Goal: Ask a question: Seek information or help from site administrators or community

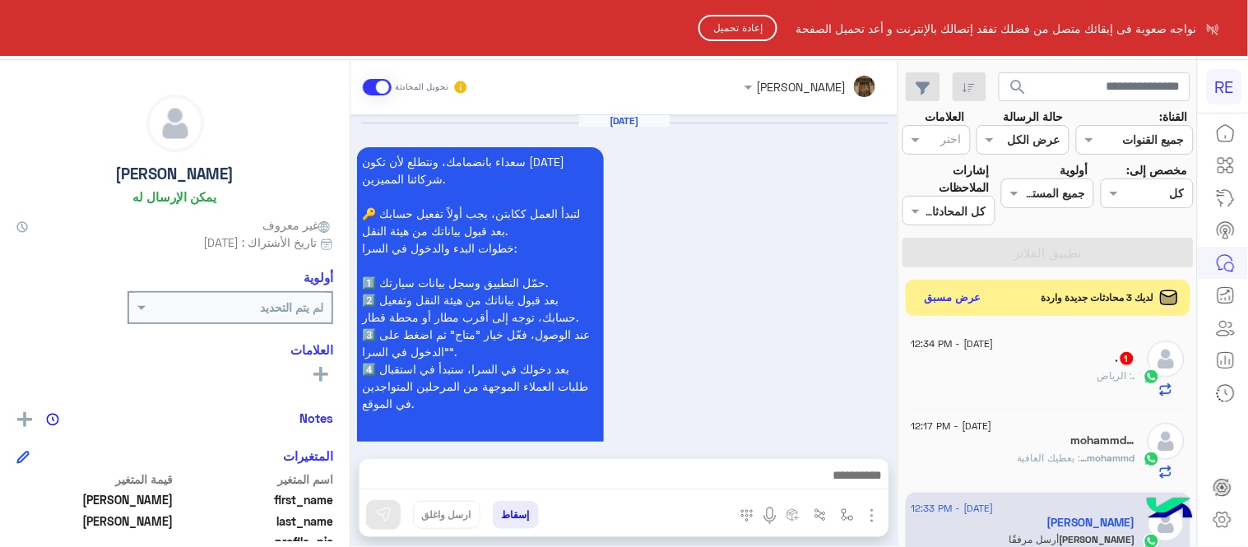
scroll to position [337, 0]
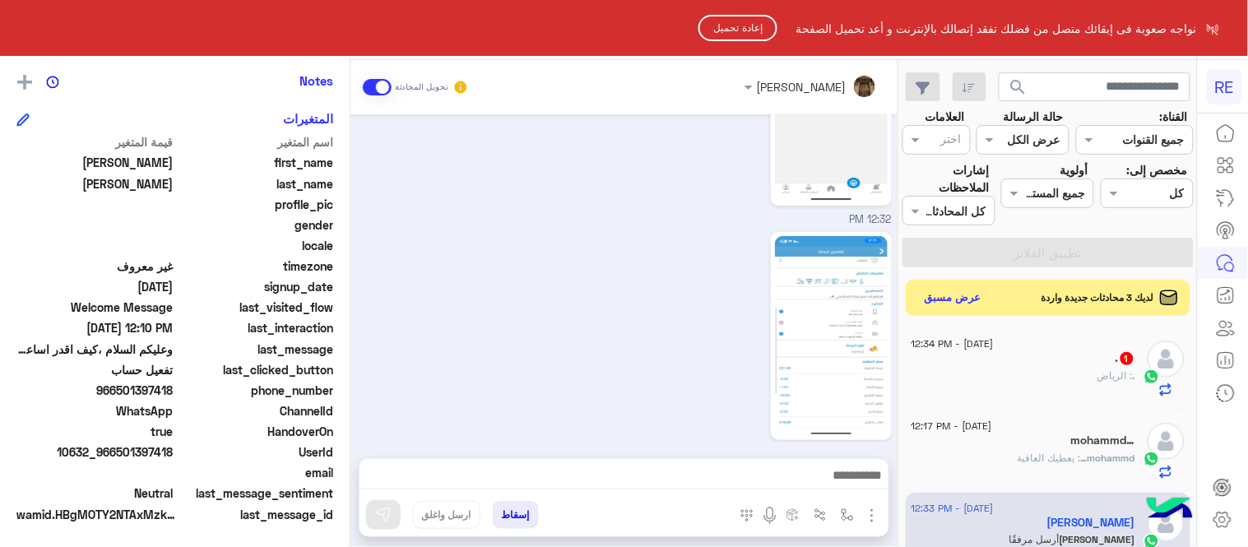
click at [747, 26] on button "إعادة تحميل" at bounding box center [738, 28] width 79 height 26
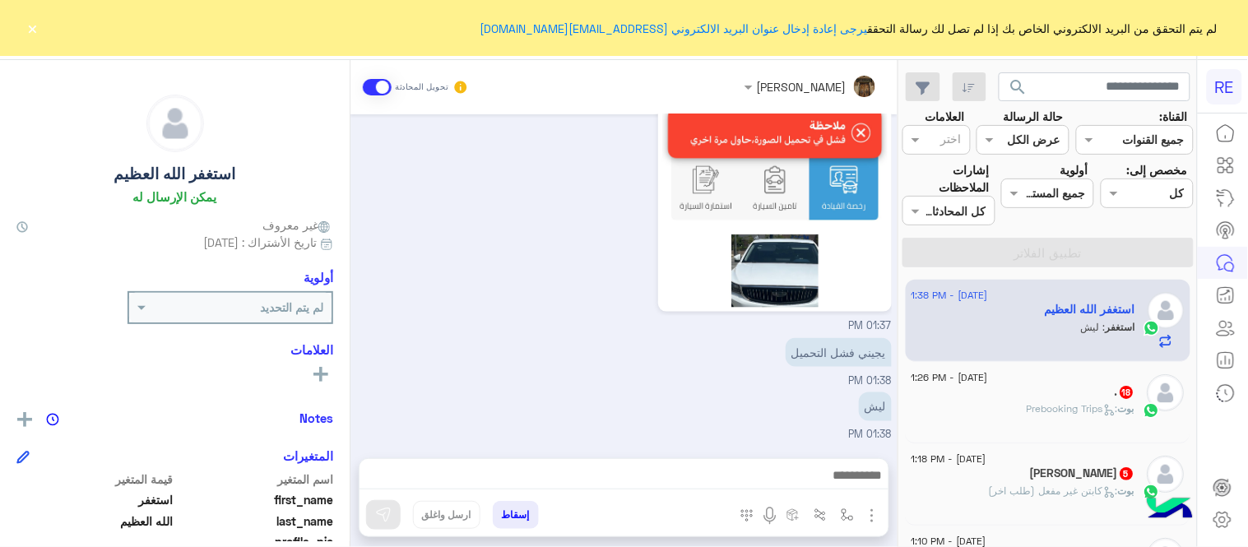
click at [26, 31] on button "×" at bounding box center [33, 28] width 16 height 16
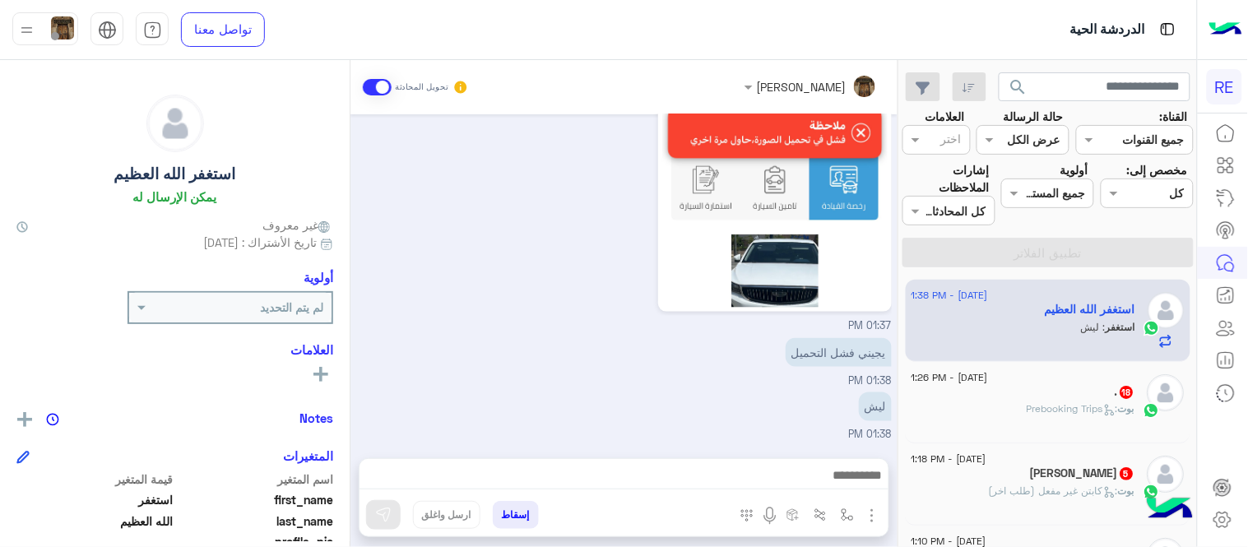
click at [1057, 415] on span "بوت : Prebooking Trips" at bounding box center [1082, 408] width 108 height 12
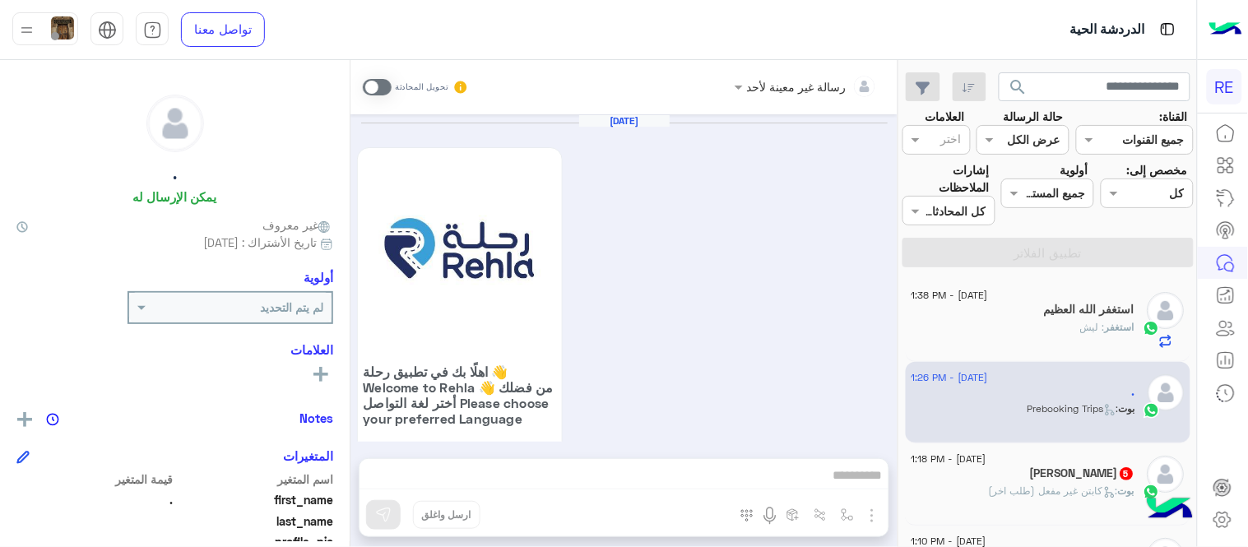
scroll to position [1444, 0]
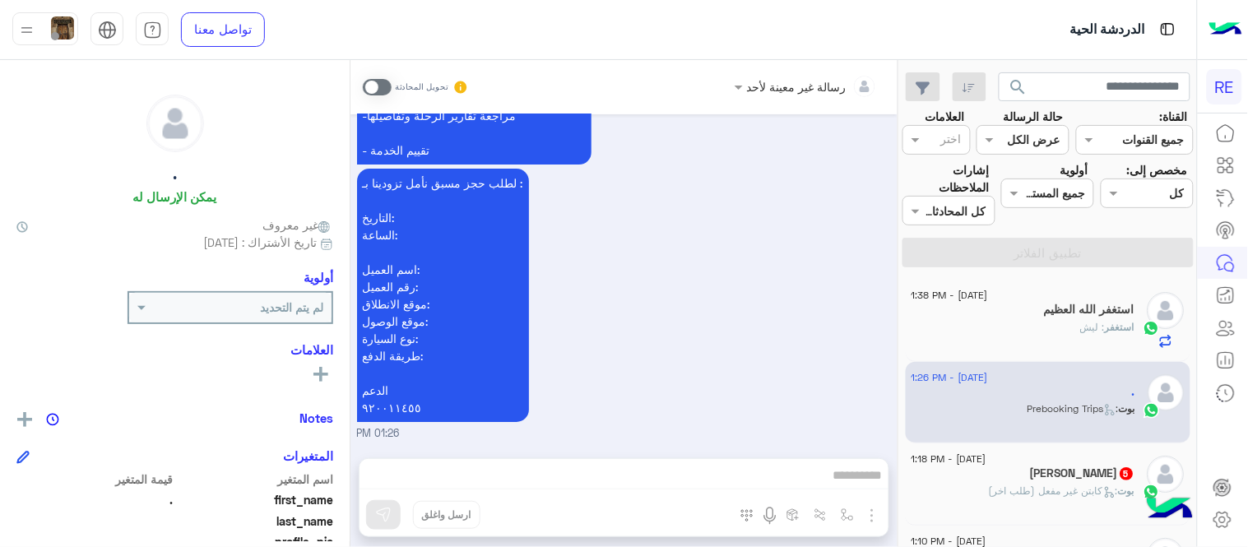
click at [375, 91] on span at bounding box center [377, 87] width 29 height 16
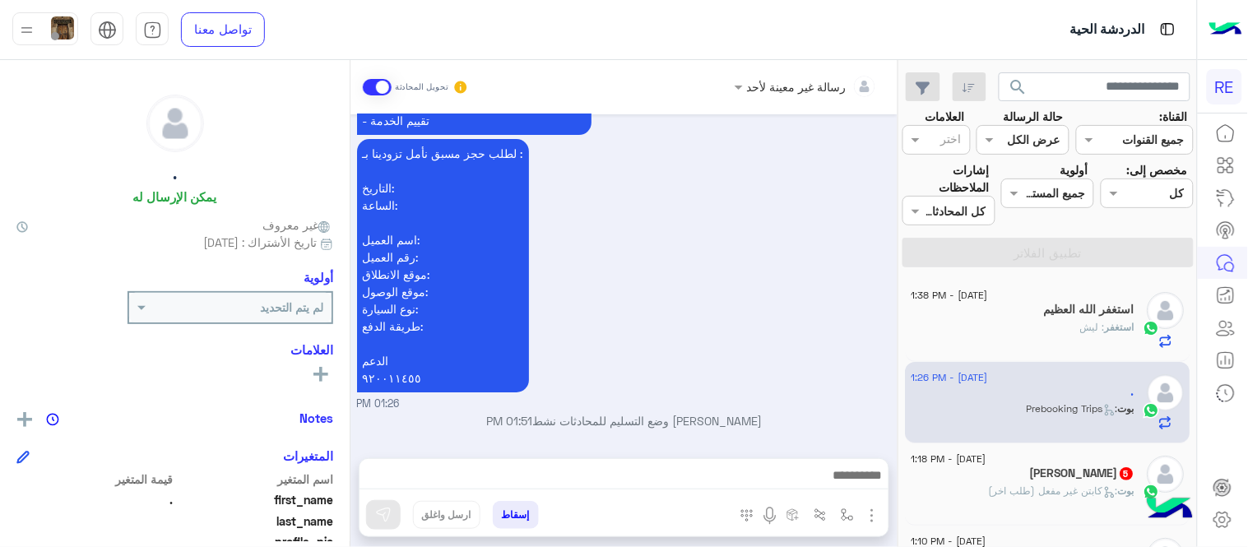
scroll to position [1475, 0]
click at [684, 463] on div at bounding box center [624, 479] width 529 height 41
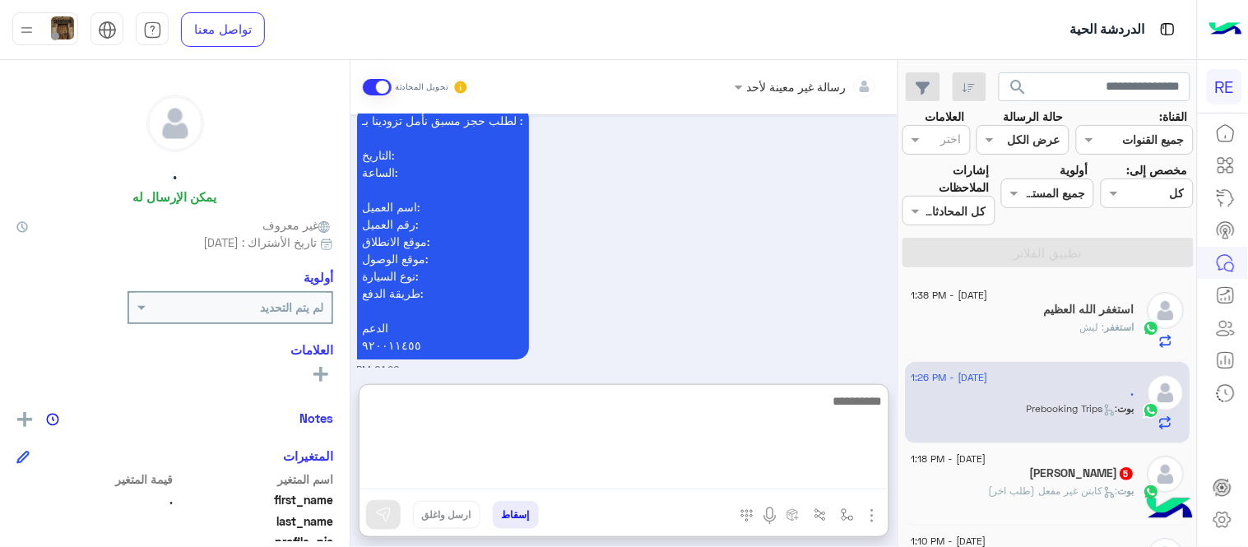
click at [692, 475] on textarea at bounding box center [624, 440] width 529 height 99
type textarea "*"
type textarea "**********"
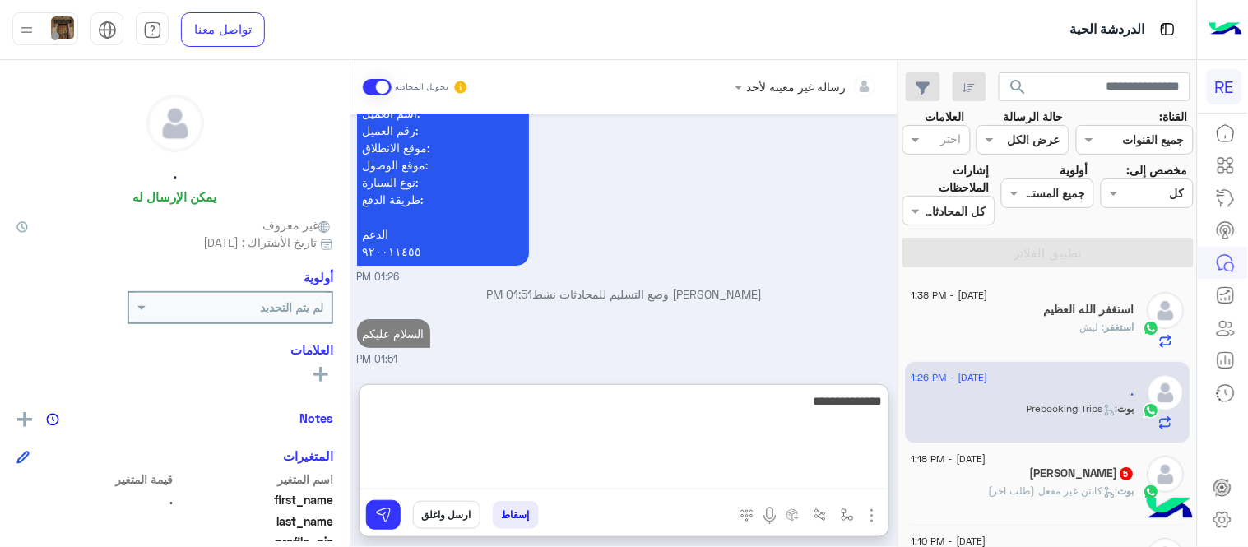
type textarea "**********"
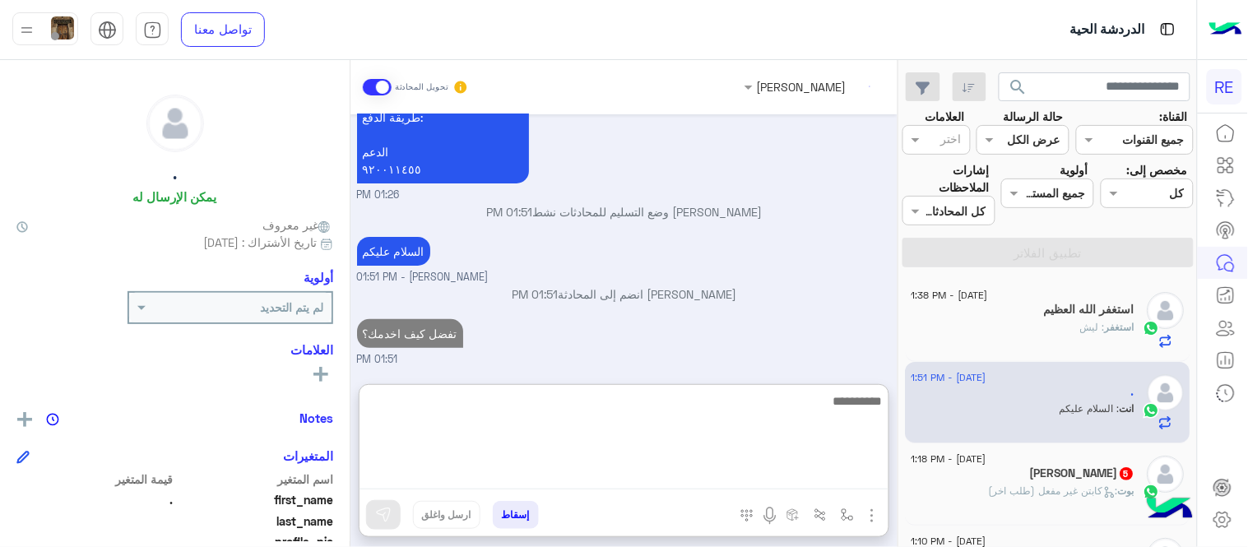
scroll to position [1683, 0]
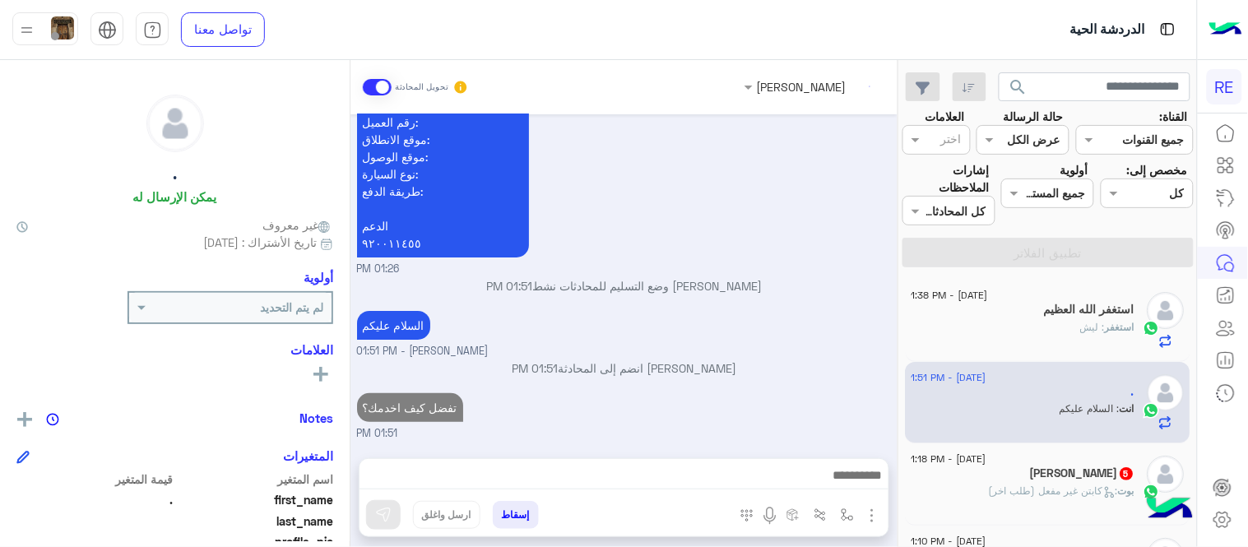
click at [1022, 508] on div "بوت : كابتن غير مفعل (طلب اخر)" at bounding box center [1024, 498] width 224 height 29
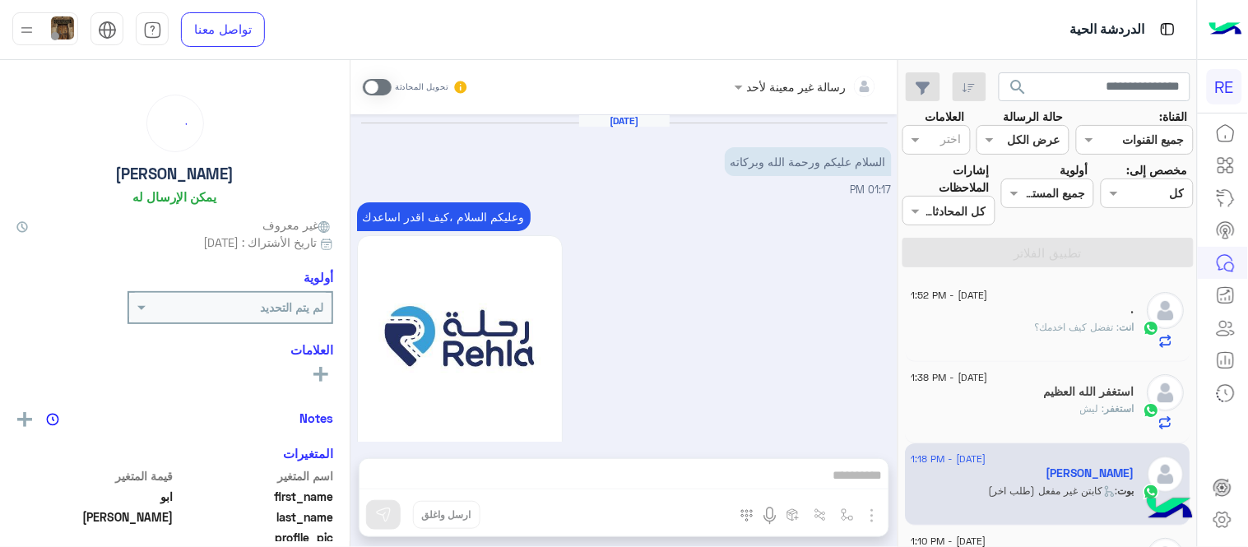
scroll to position [1513, 0]
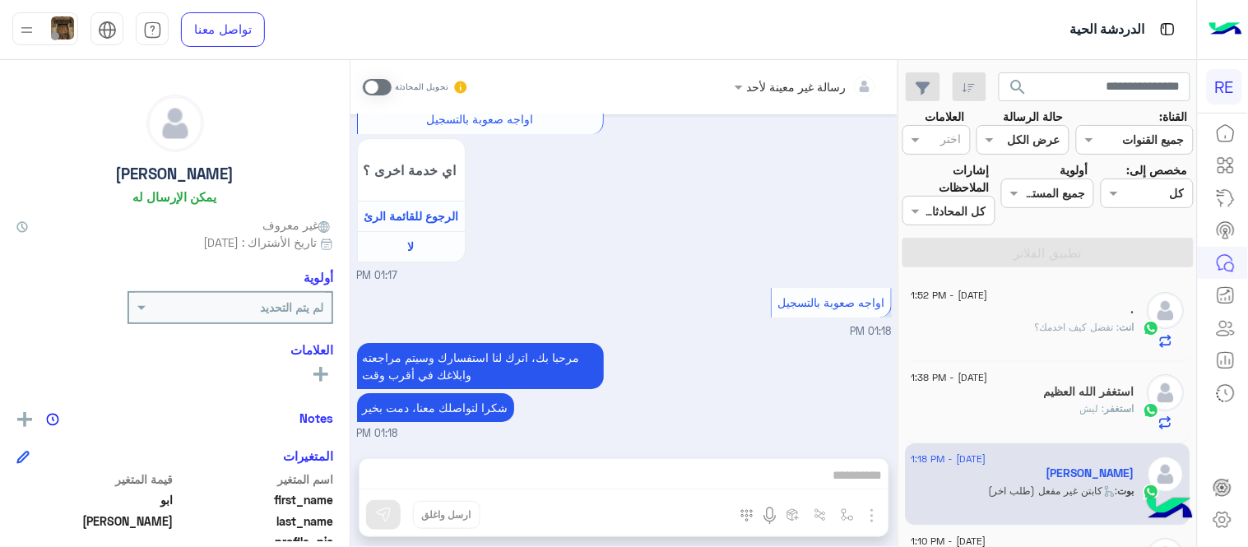
click at [375, 82] on span at bounding box center [377, 87] width 29 height 16
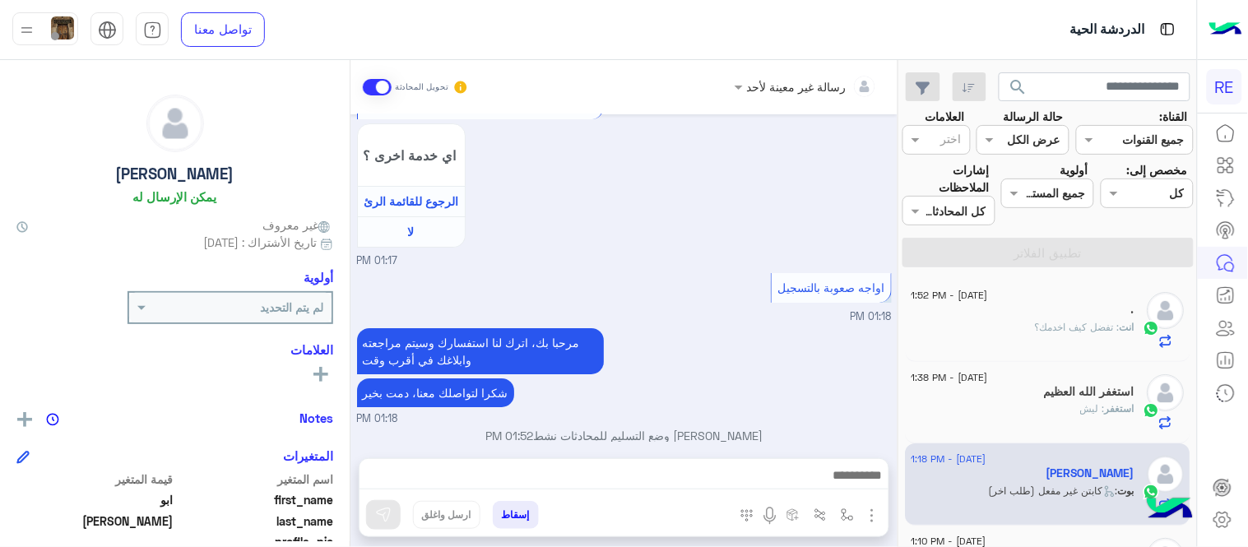
scroll to position [1543, 0]
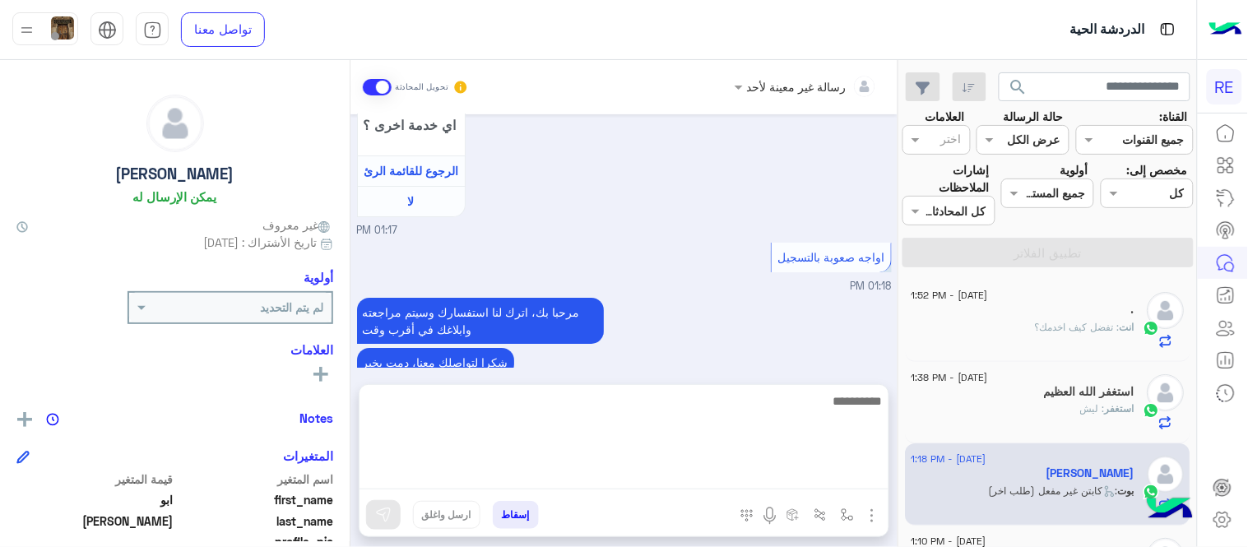
click at [619, 469] on textarea at bounding box center [624, 440] width 529 height 99
type textarea "**********"
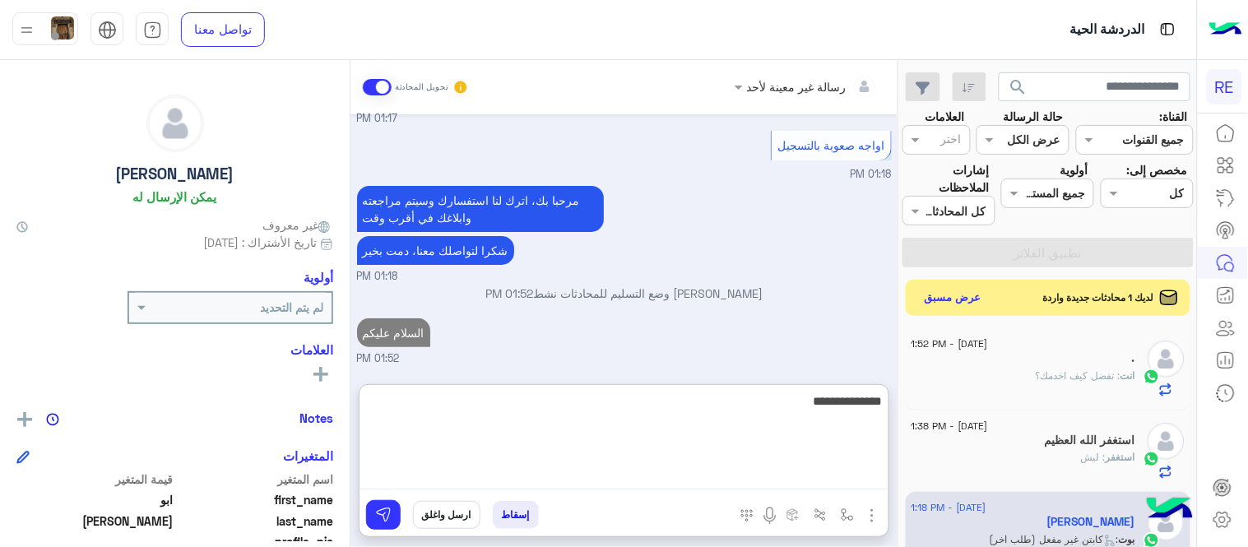
type textarea "**********"
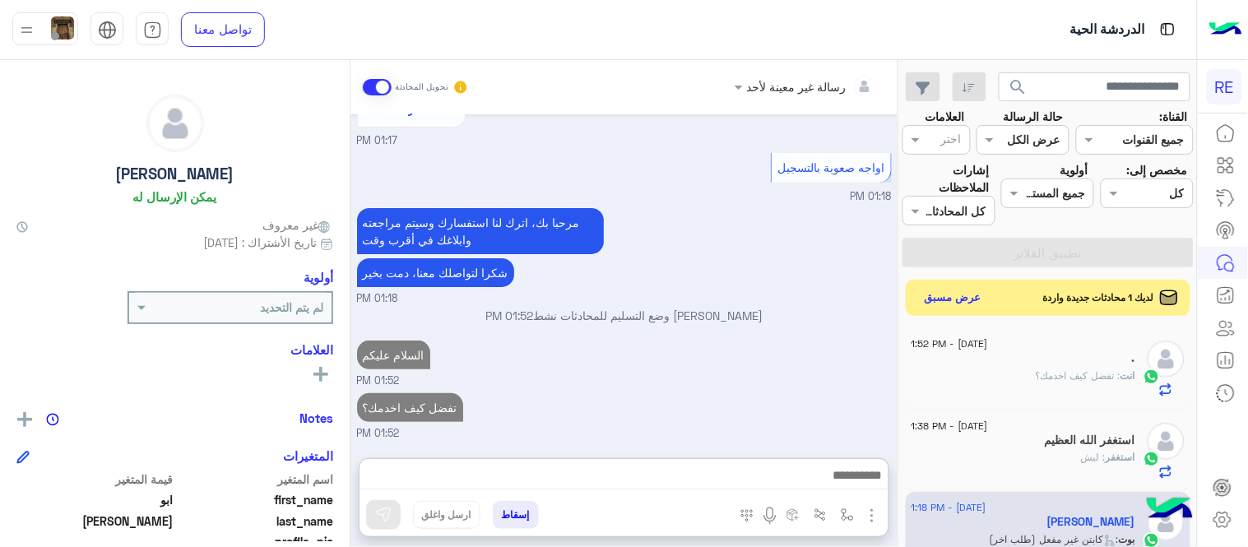
click at [727, 351] on div "Sep 5, 2025 السلام عليكم ورحمة الله وبركاته 01:17 PM وعليكم السلام ،كيف اقدر اس…" at bounding box center [624, 278] width 547 height 328
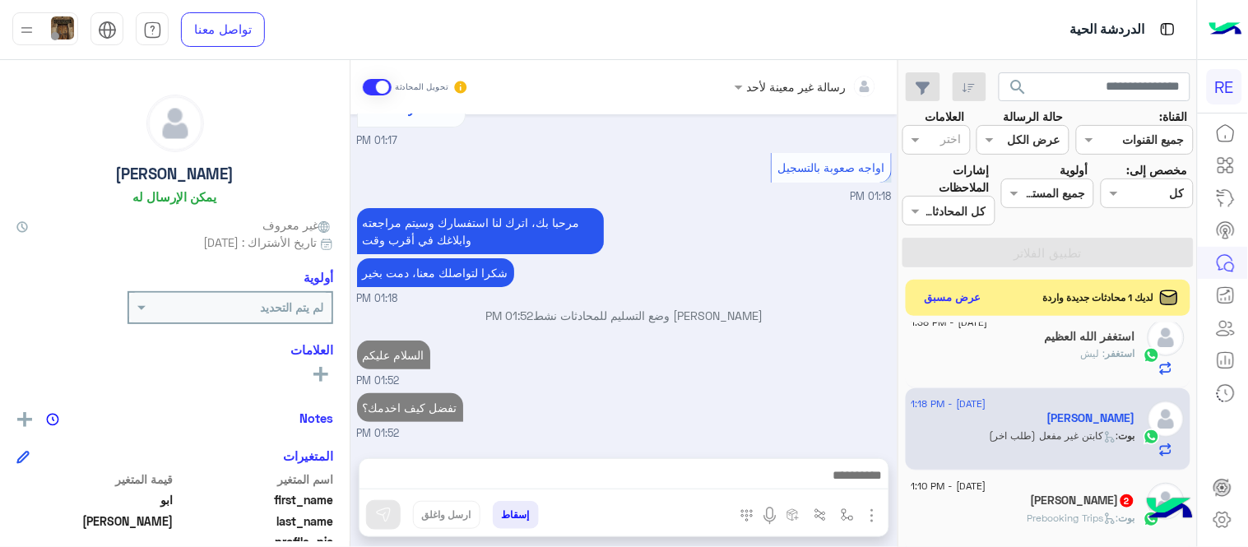
scroll to position [0, 0]
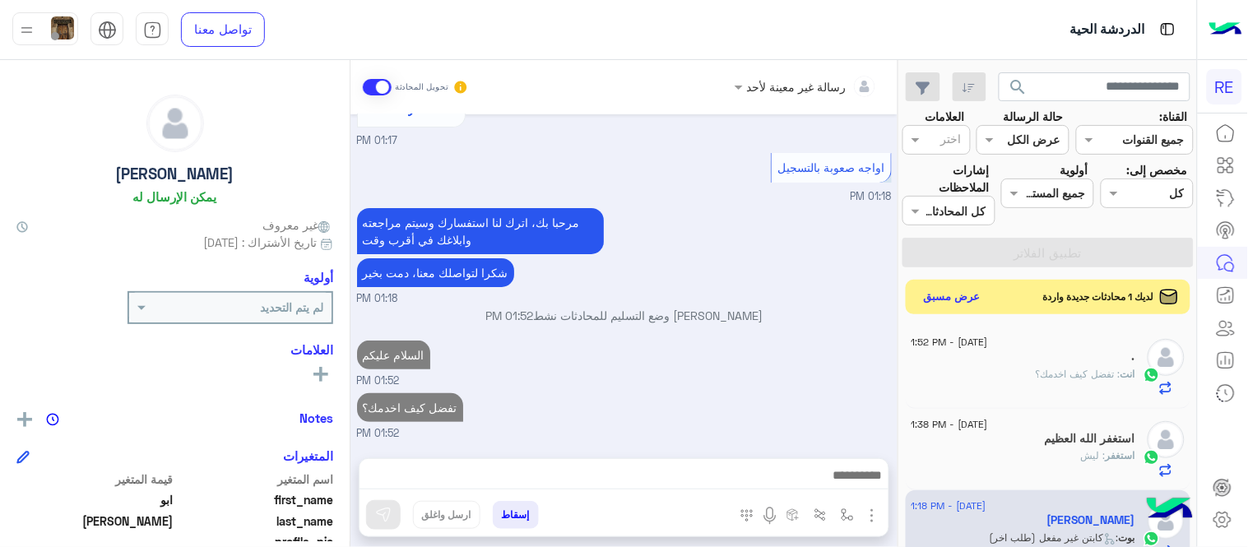
click at [980, 307] on button "عرض مسبق" at bounding box center [952, 297] width 69 height 22
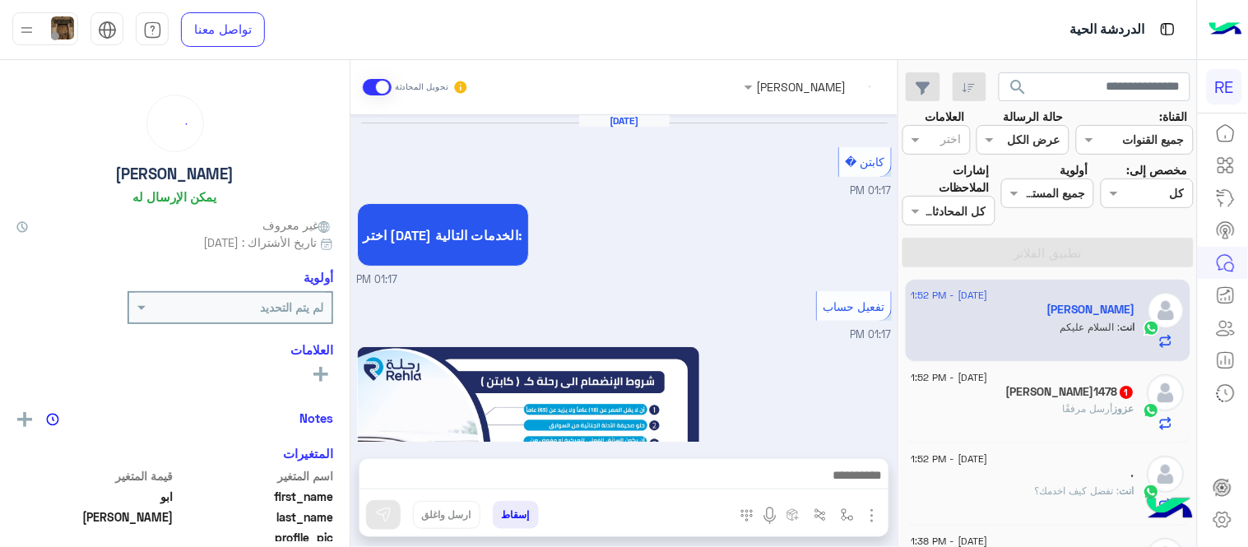
scroll to position [950, 0]
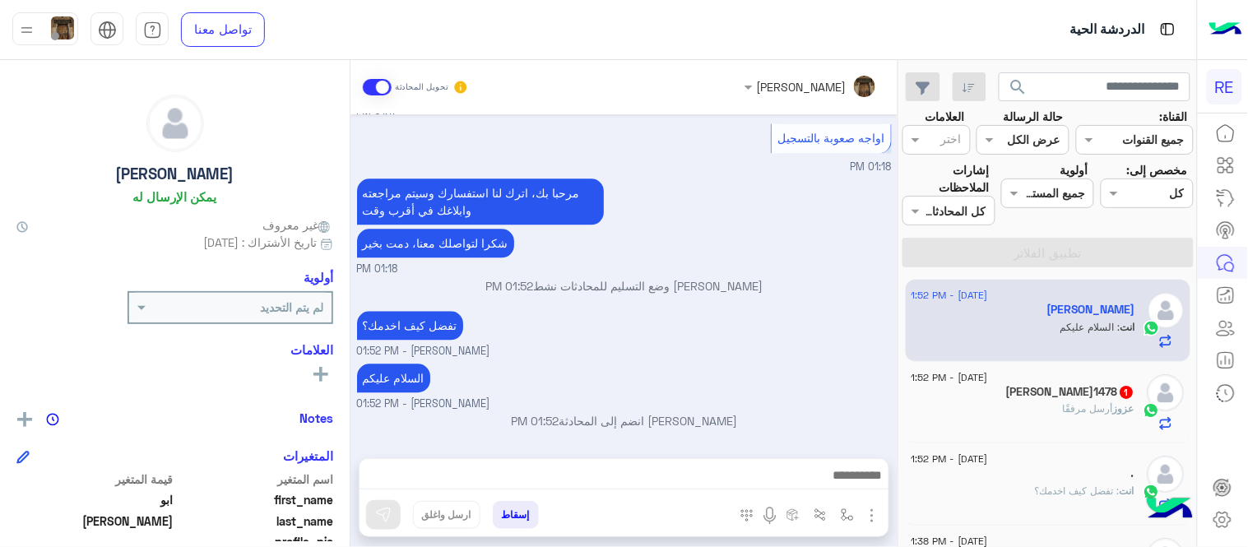
click at [1030, 392] on div "عزوز sultan1478 1" at bounding box center [1024, 393] width 224 height 17
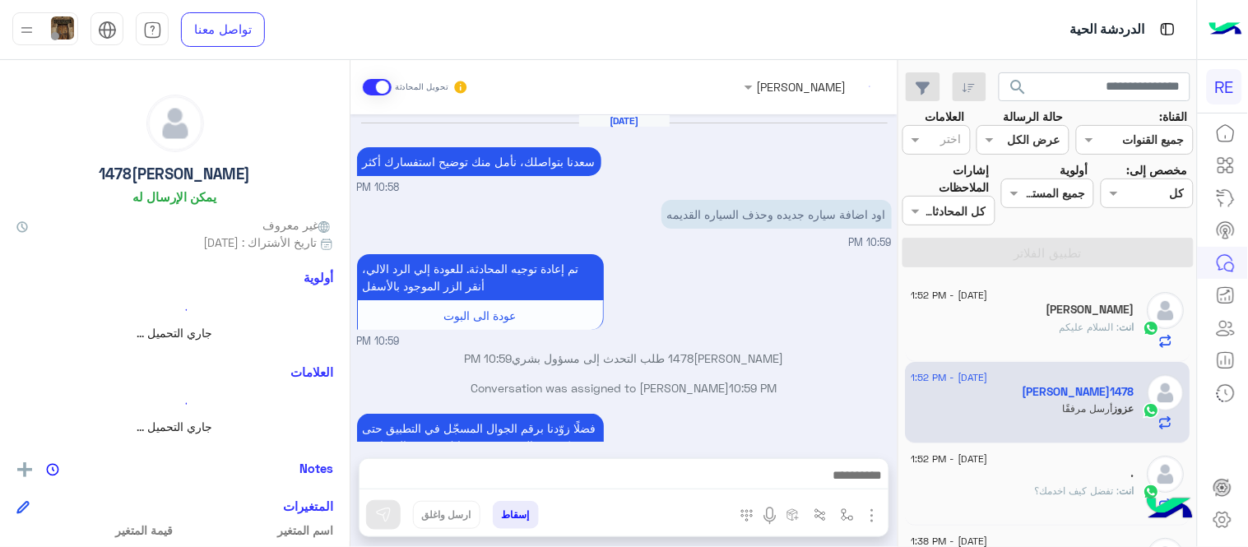
scroll to position [549, 0]
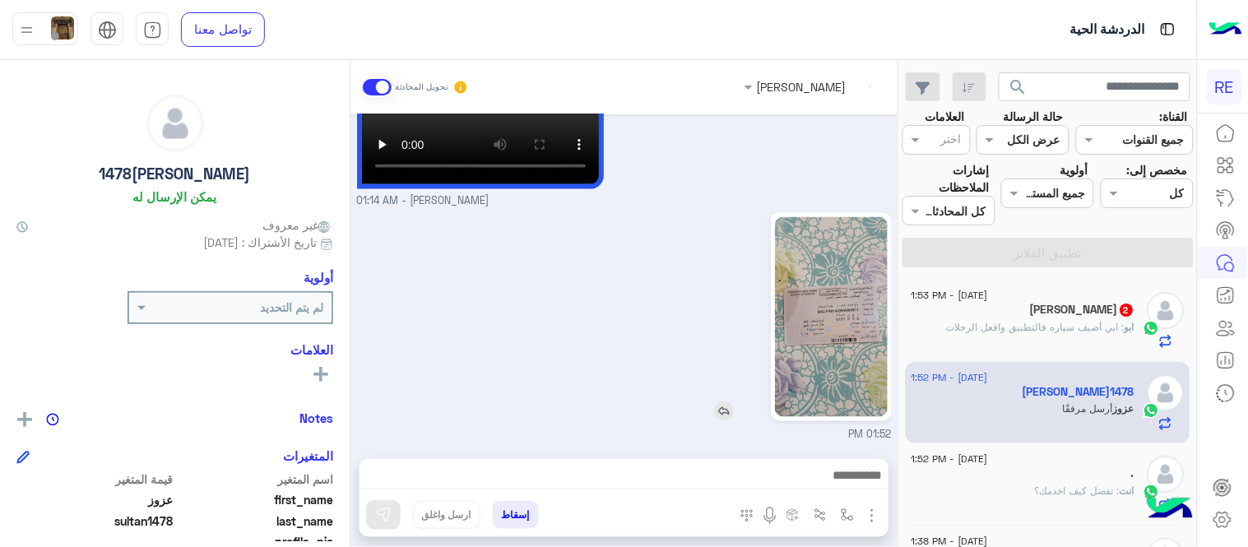
click at [849, 299] on img at bounding box center [831, 317] width 113 height 200
click at [816, 360] on img at bounding box center [831, 317] width 113 height 200
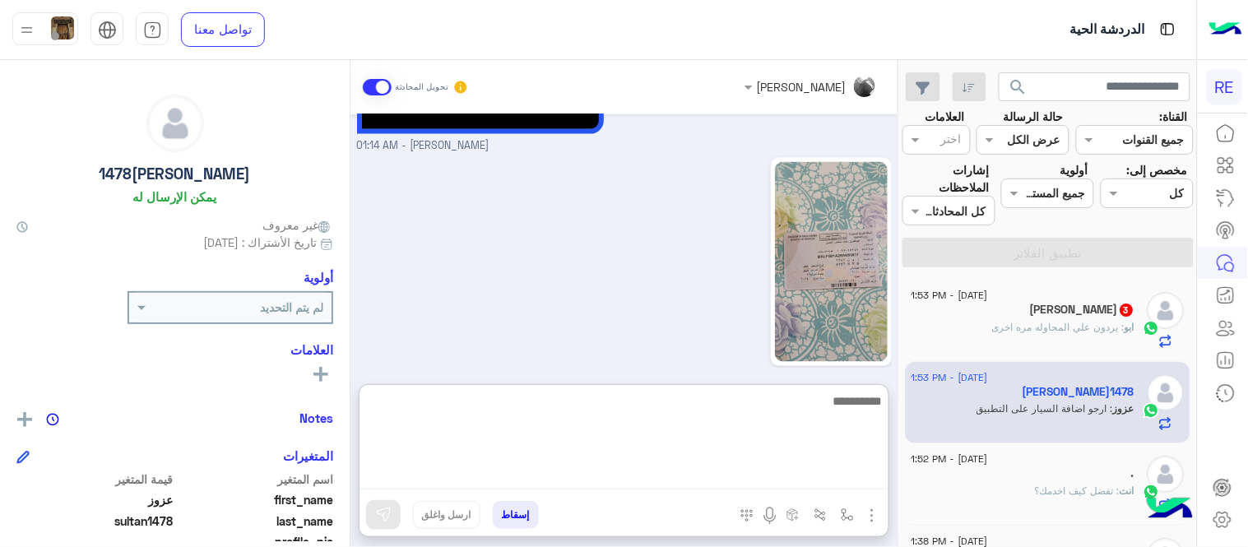
click at [731, 471] on textarea at bounding box center [624, 440] width 529 height 99
type textarea "*"
type textarea "**********"
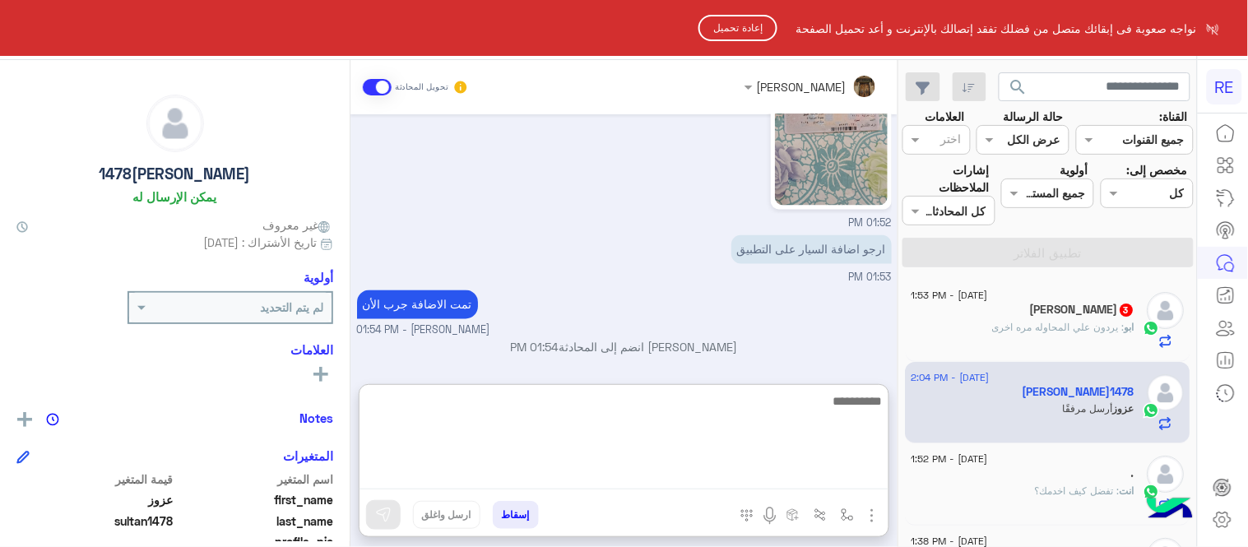
scroll to position [1623, 0]
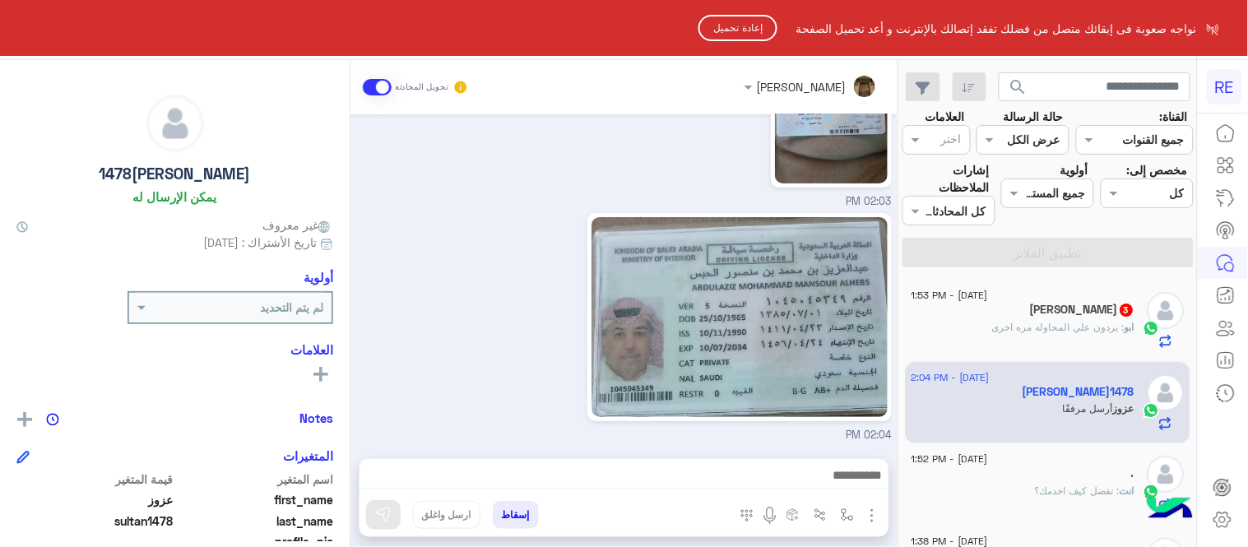
click at [737, 30] on button "إعادة تحميل" at bounding box center [738, 28] width 79 height 26
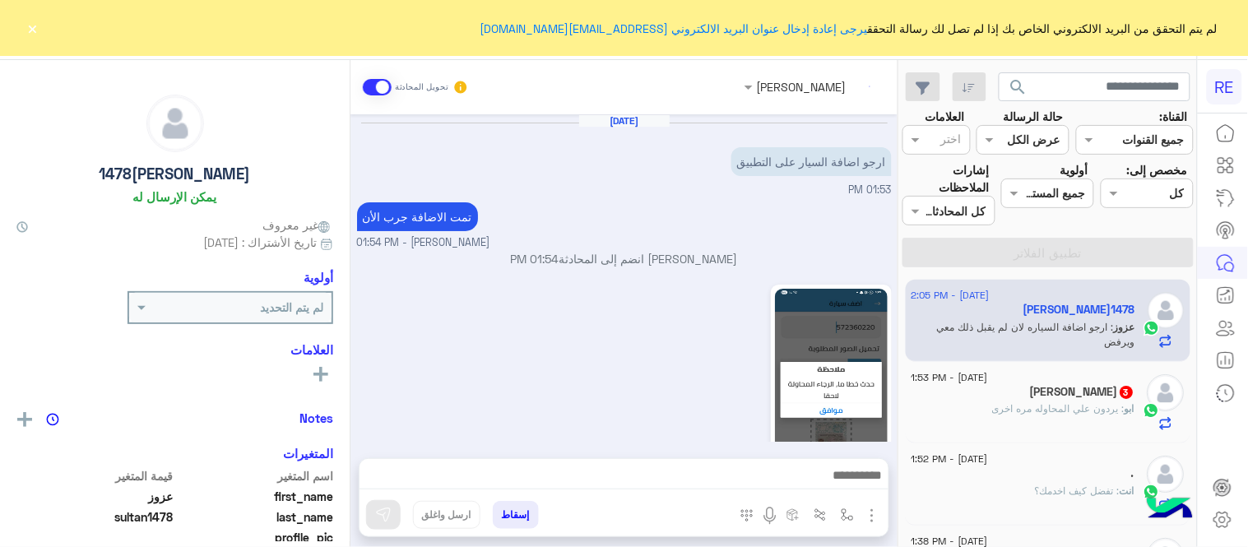
scroll to position [1297, 0]
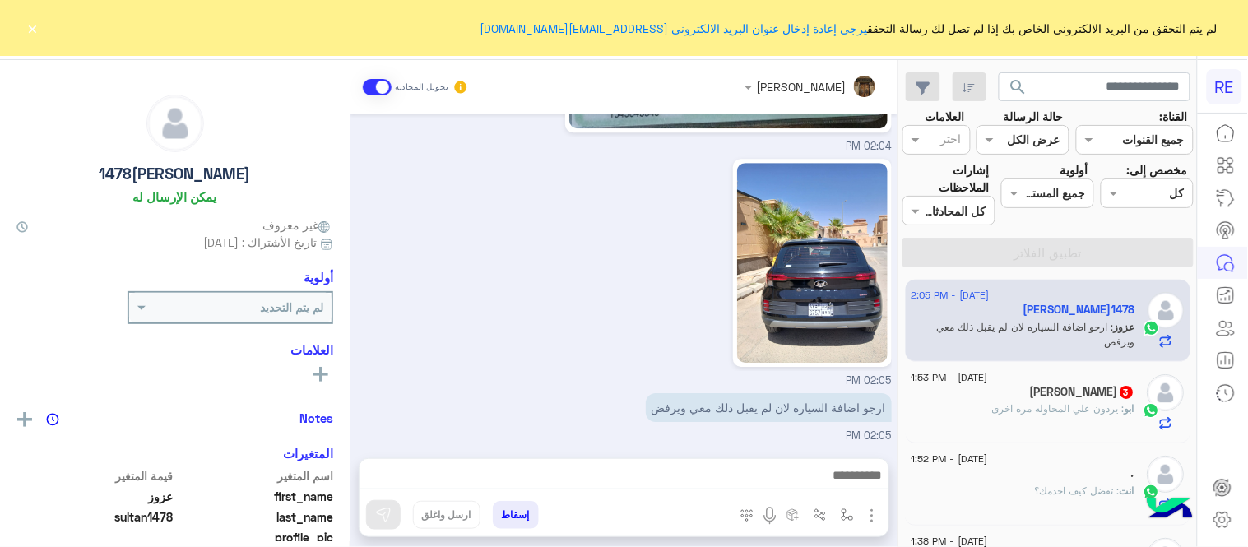
click at [30, 35] on button "×" at bounding box center [33, 28] width 16 height 16
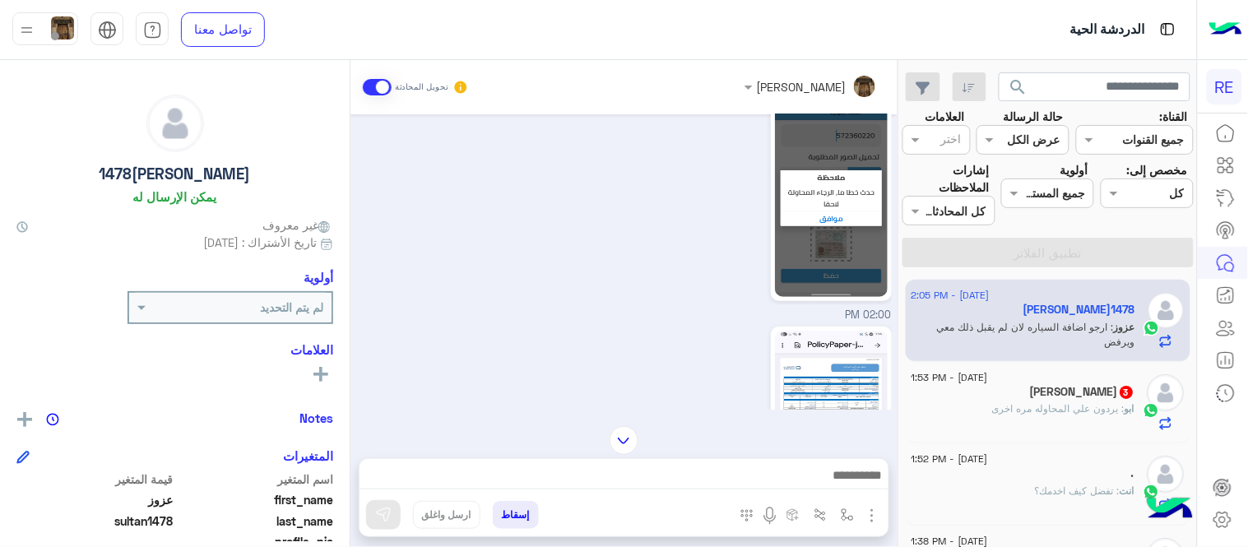
scroll to position [182, 0]
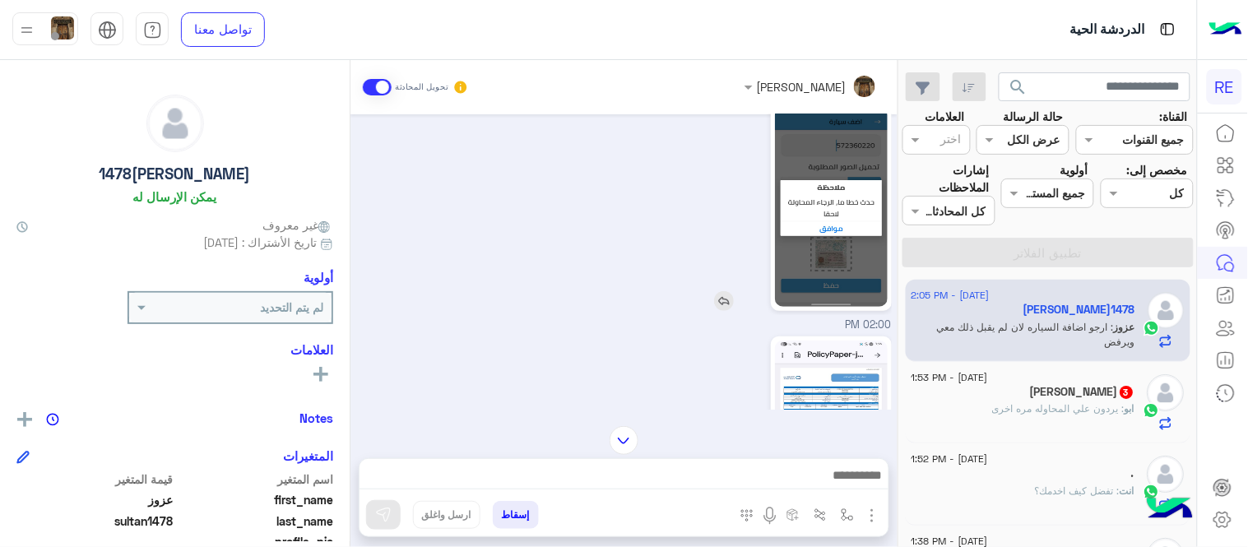
click at [835, 219] on img at bounding box center [831, 207] width 113 height 200
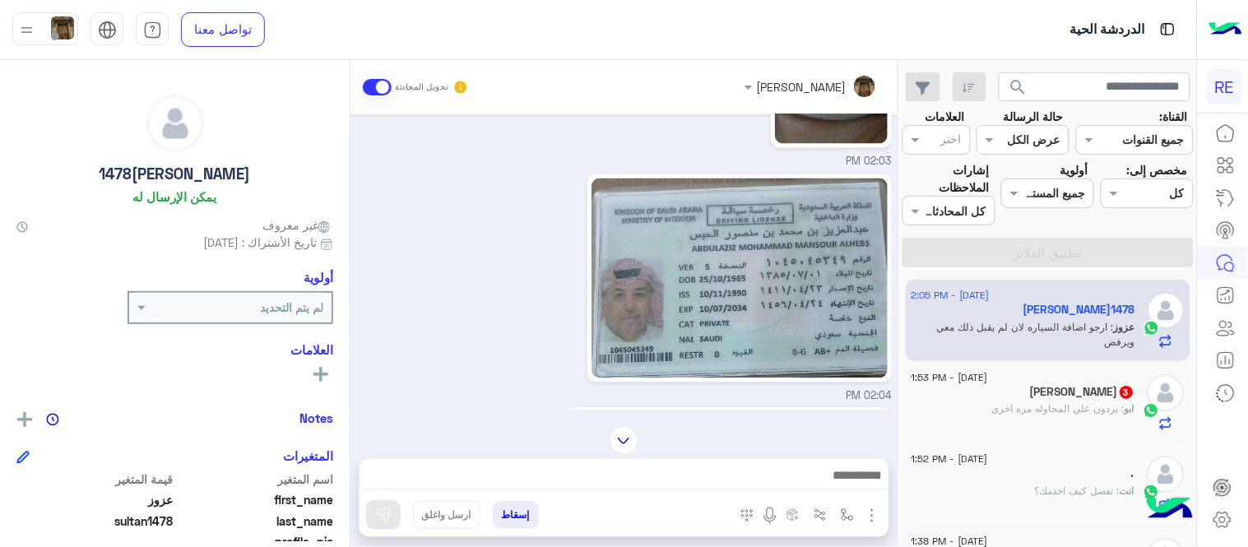
scroll to position [803, 0]
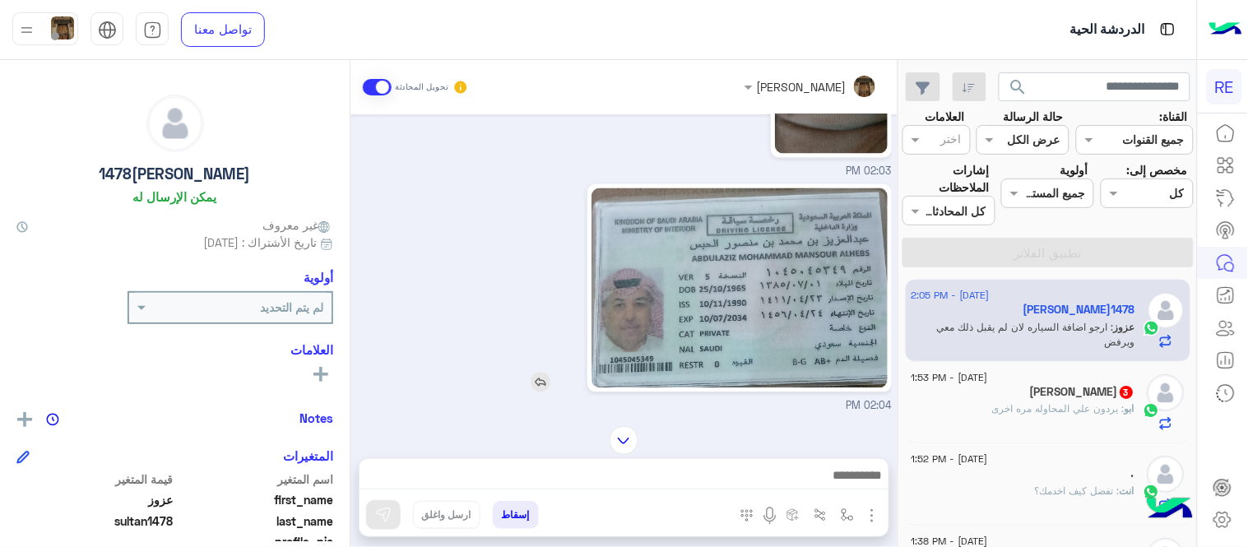
click at [693, 276] on img at bounding box center [739, 288] width 295 height 200
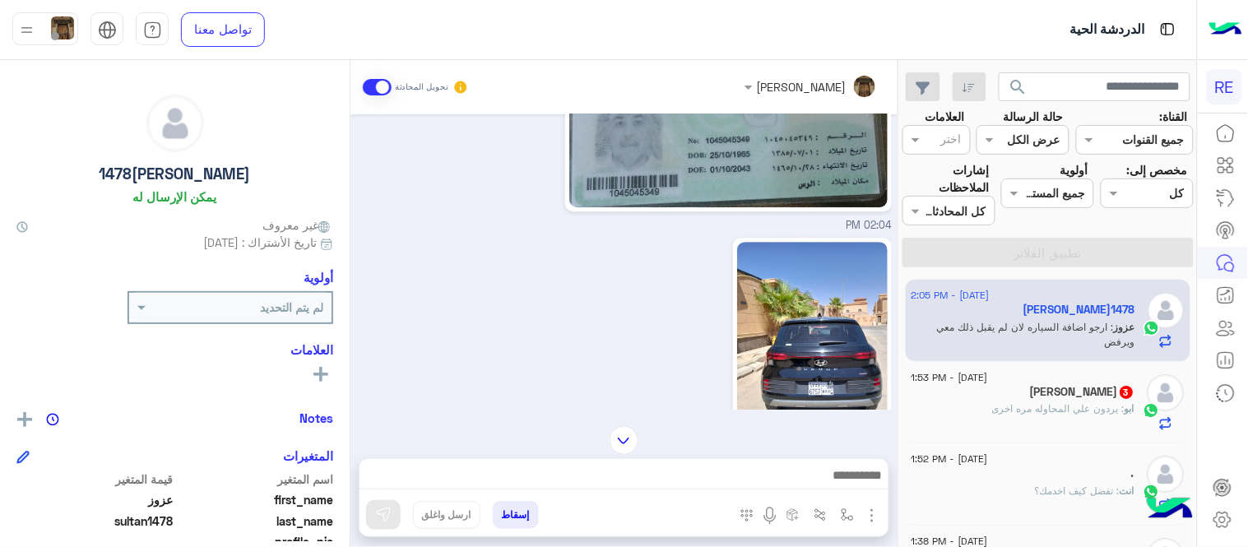
scroll to position [1279, 0]
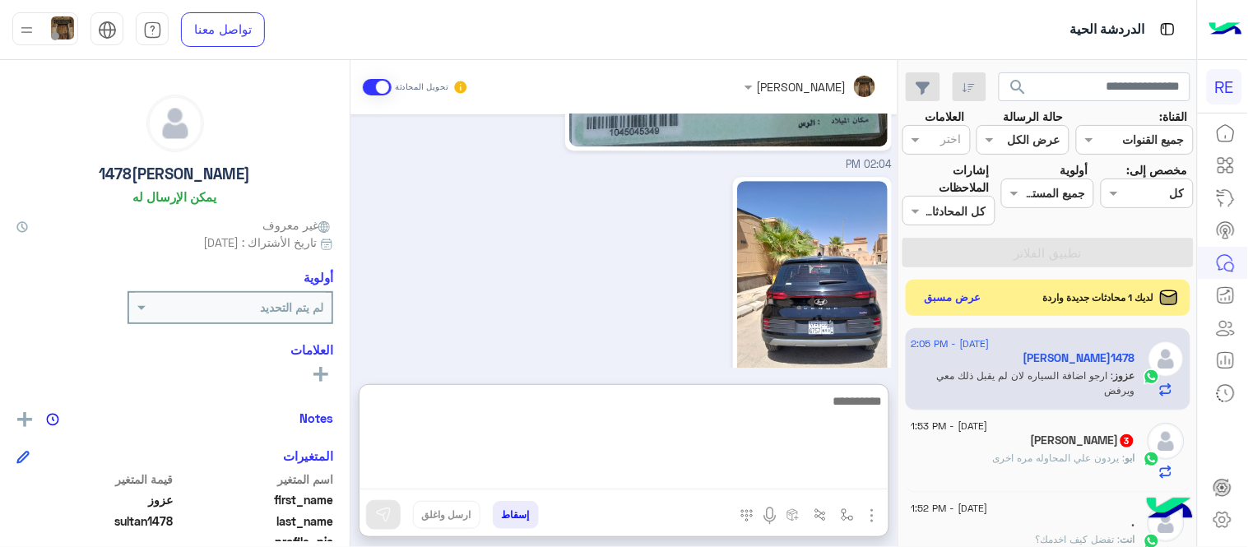
click at [700, 470] on textarea at bounding box center [624, 440] width 529 height 99
type textarea "**********"
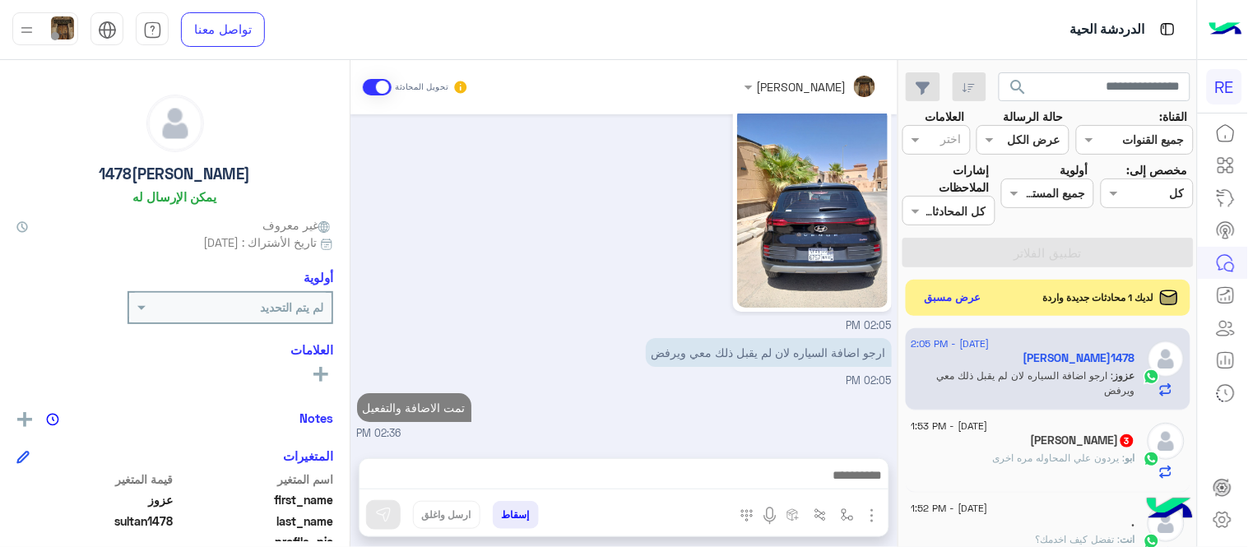
scroll to position [1350, 0]
click at [745, 318] on div "[DATE] ارجو اضافة السيار على التطبيق 01:53 PM تمت الاضافة جرب الأن [PERSON_NAME…" at bounding box center [624, 278] width 547 height 328
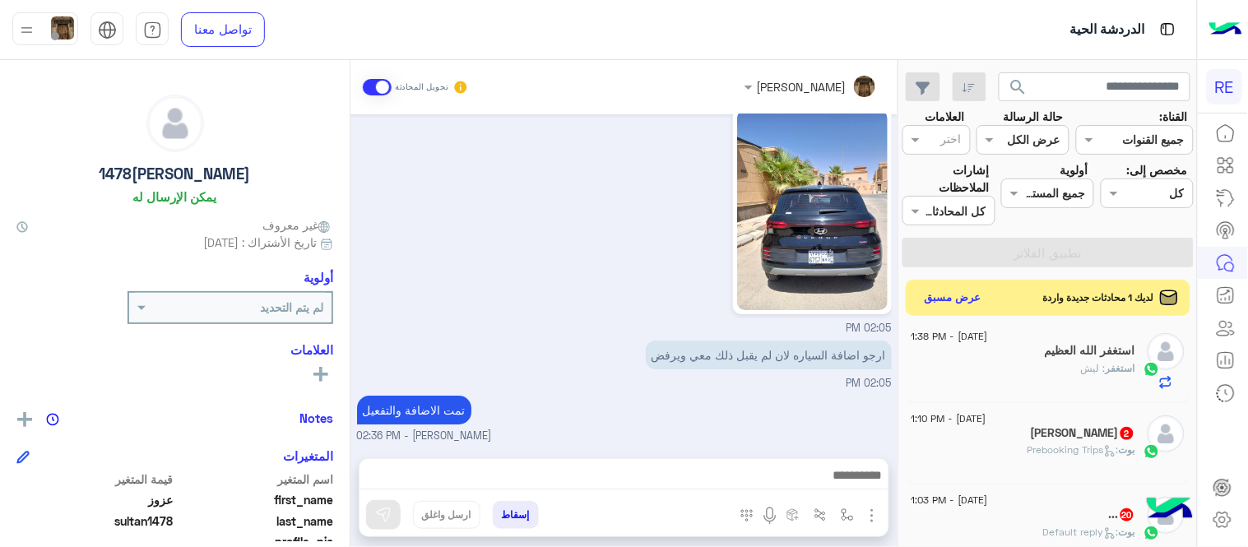
scroll to position [325, 0]
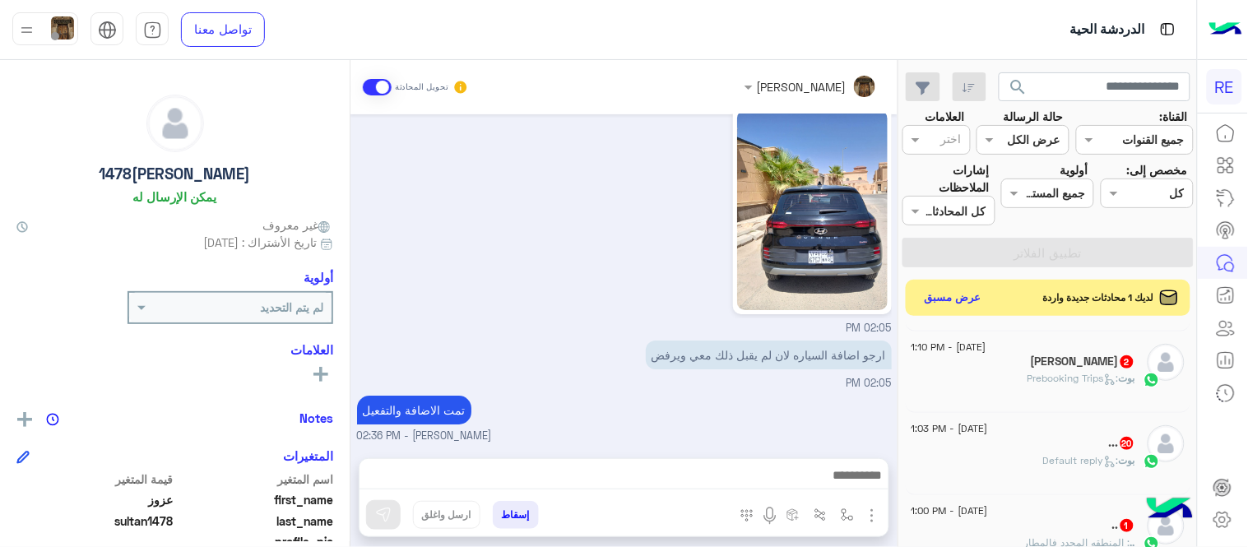
click at [1034, 367] on h5 "[PERSON_NAME] 2" at bounding box center [1083, 362] width 105 height 14
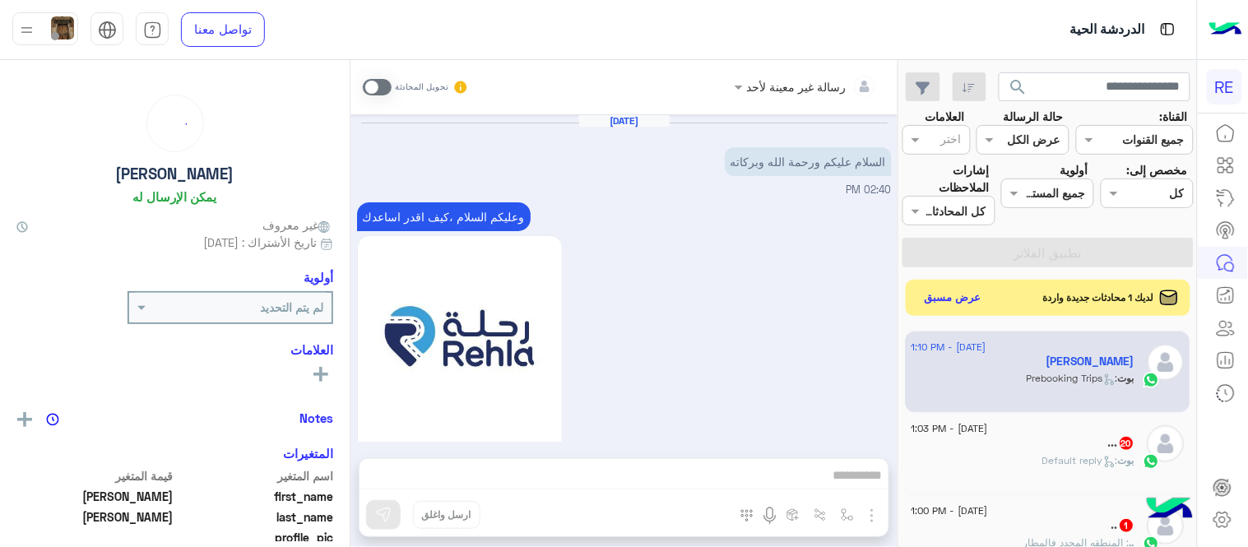
scroll to position [1532, 0]
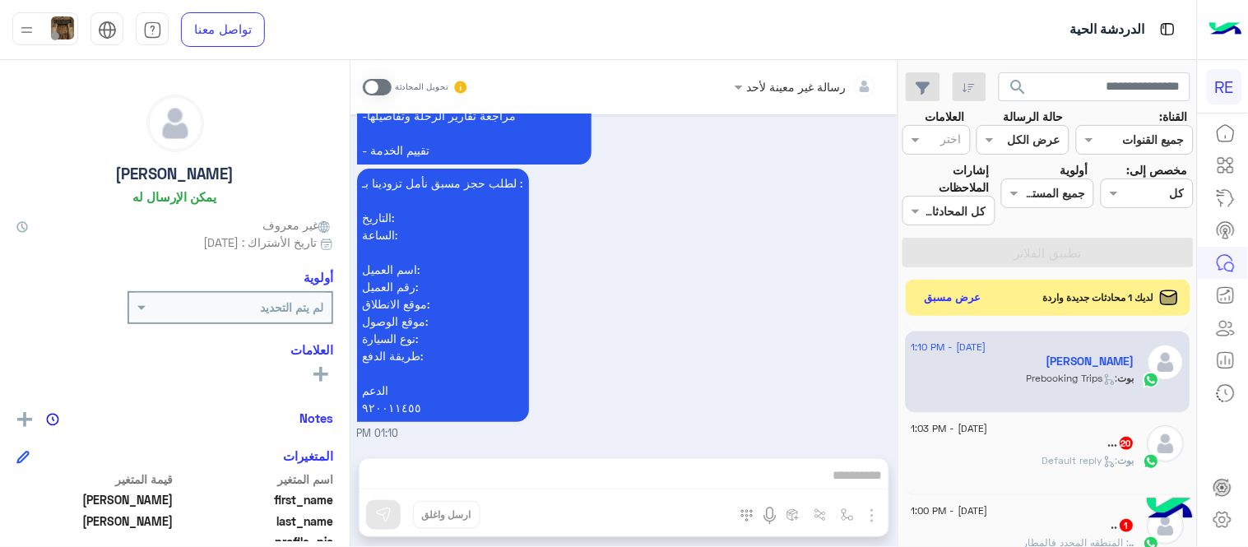
click at [365, 94] on label at bounding box center [377, 87] width 29 height 16
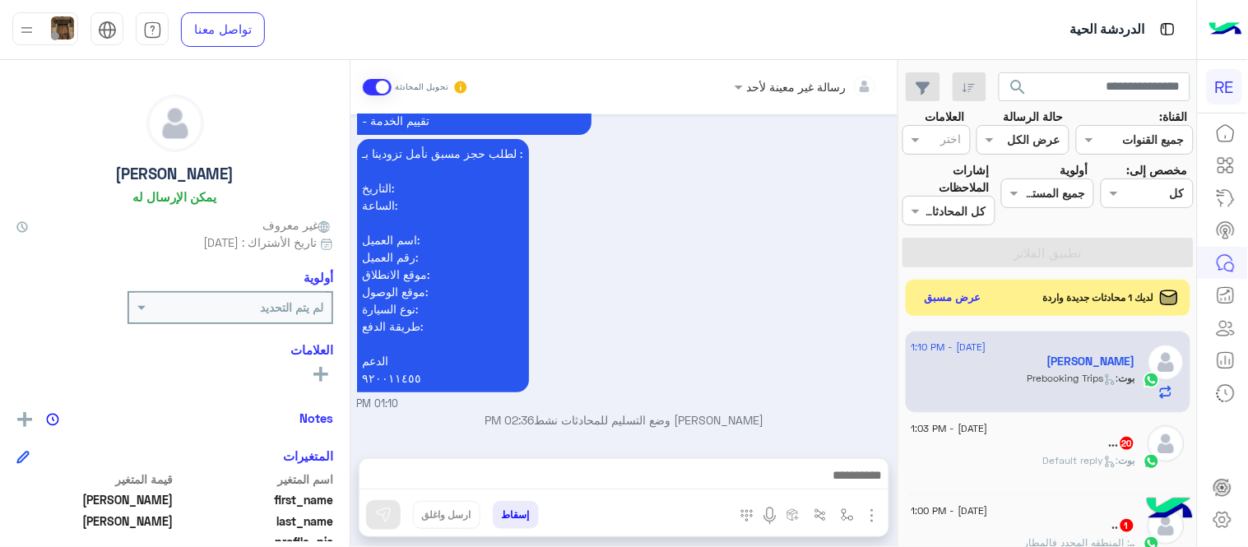
scroll to position [1561, 0]
drag, startPoint x: 652, startPoint y: 458, endPoint x: 662, endPoint y: 478, distance: 22.8
click at [662, 478] on div at bounding box center [624, 479] width 529 height 41
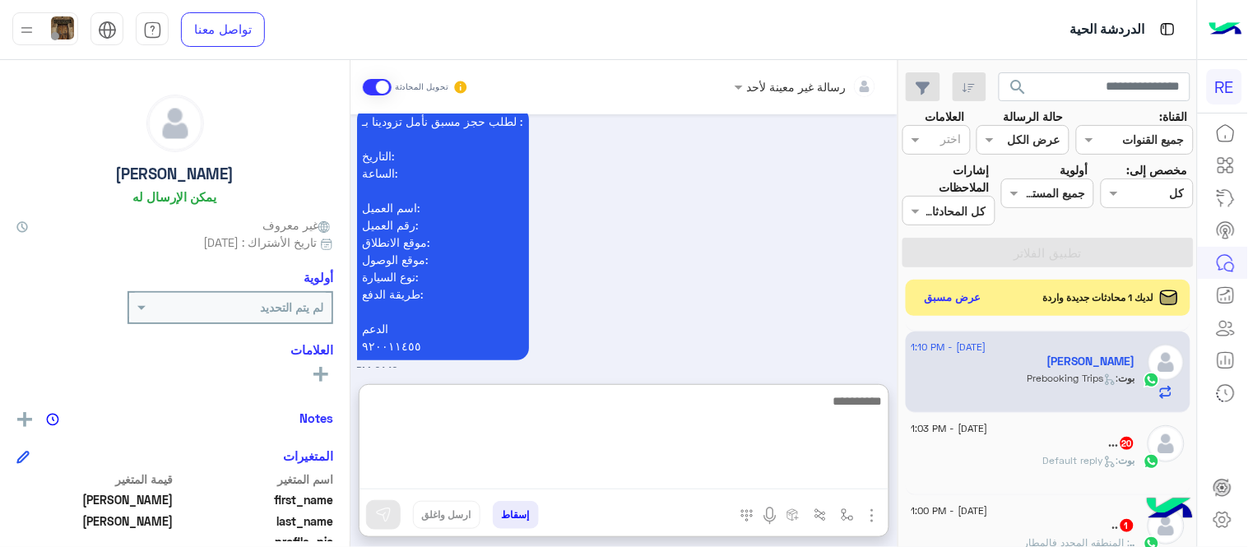
click at [662, 478] on textarea at bounding box center [624, 440] width 529 height 99
type textarea "**********"
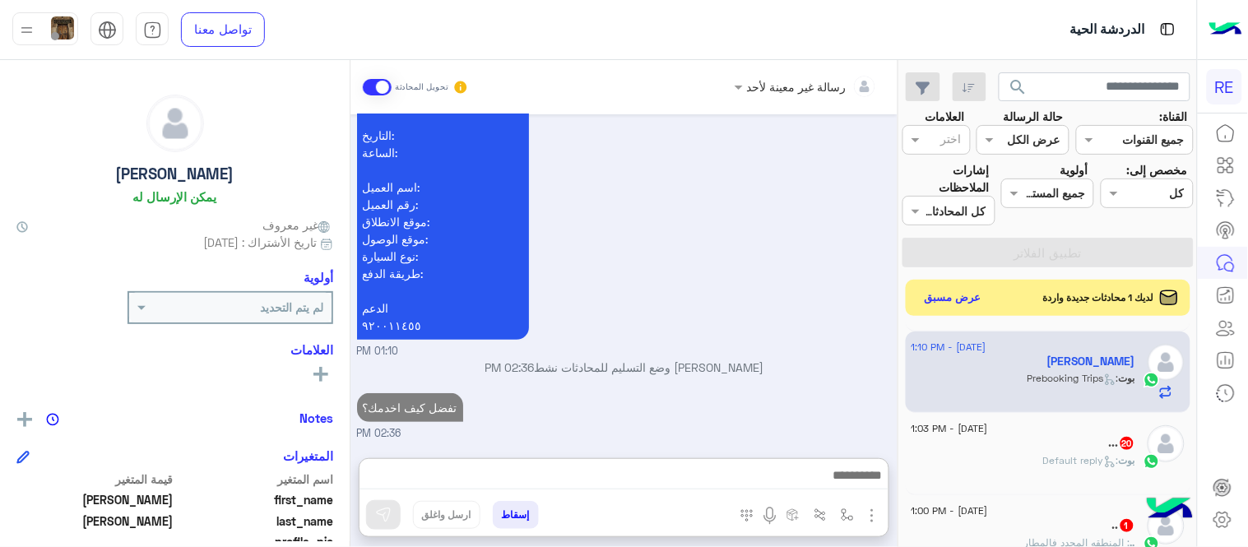
scroll to position [1650, 0]
click at [988, 457] on div "[PERSON_NAME] : Default reply" at bounding box center [1024, 467] width 224 height 29
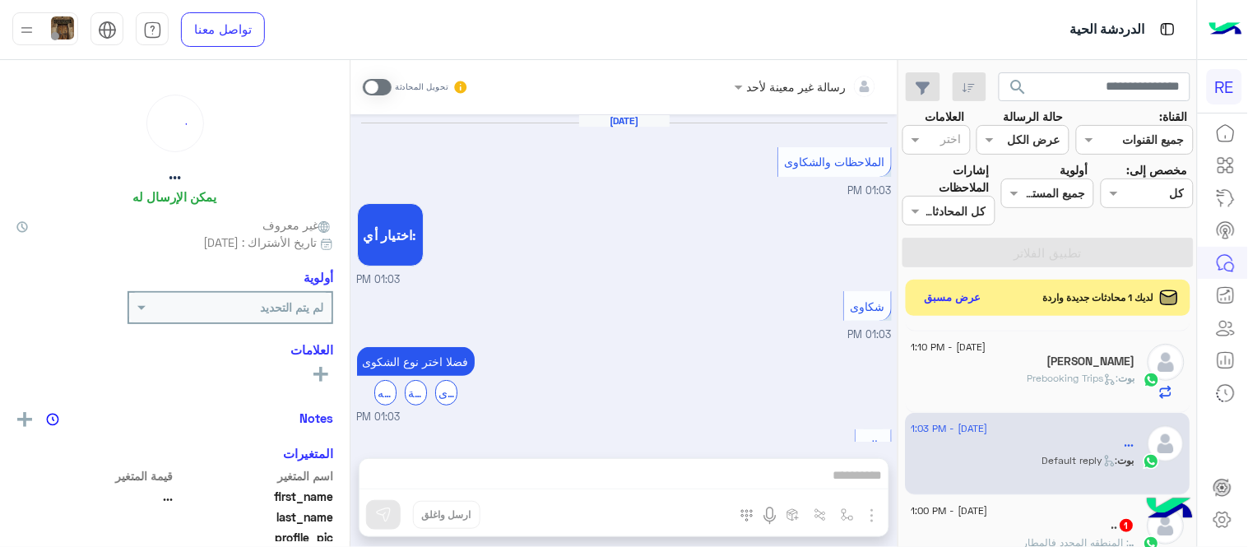
scroll to position [1104, 0]
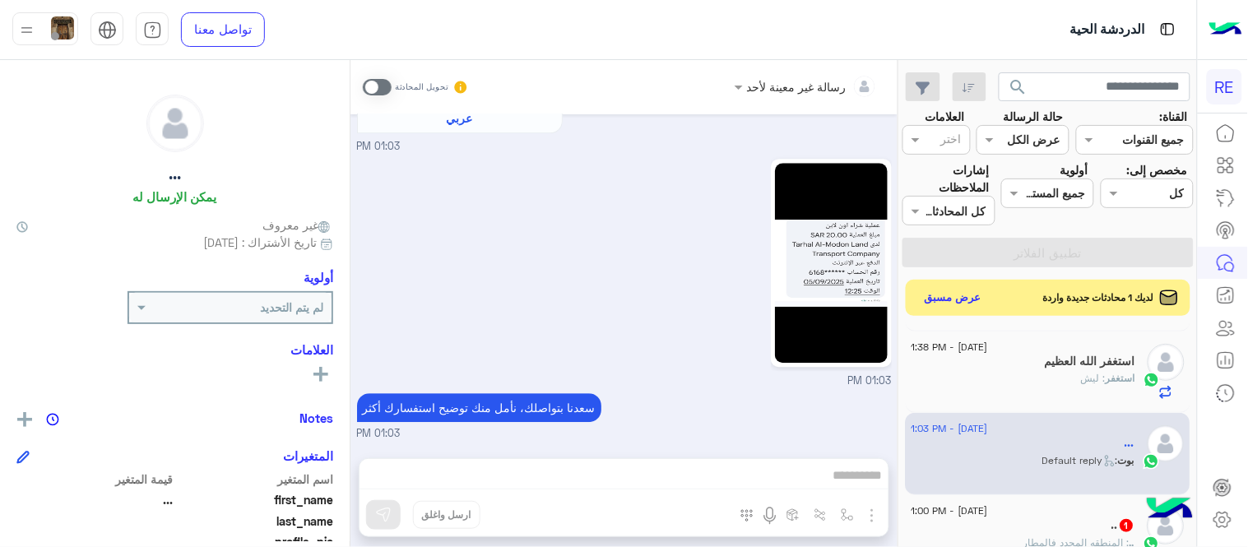
click at [379, 83] on span at bounding box center [377, 87] width 29 height 16
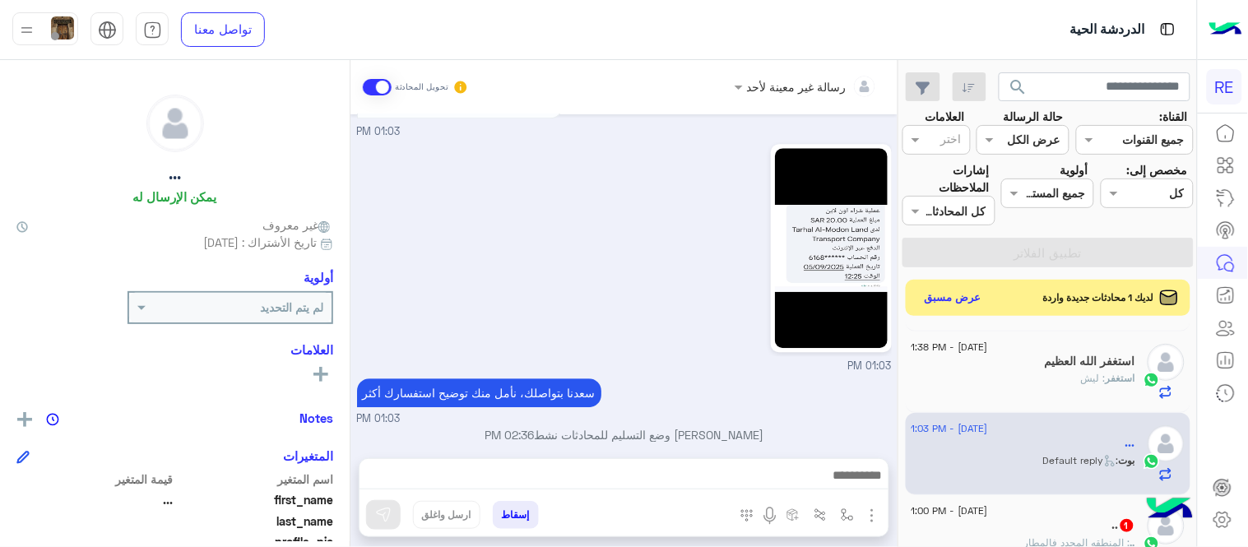
scroll to position [1134, 0]
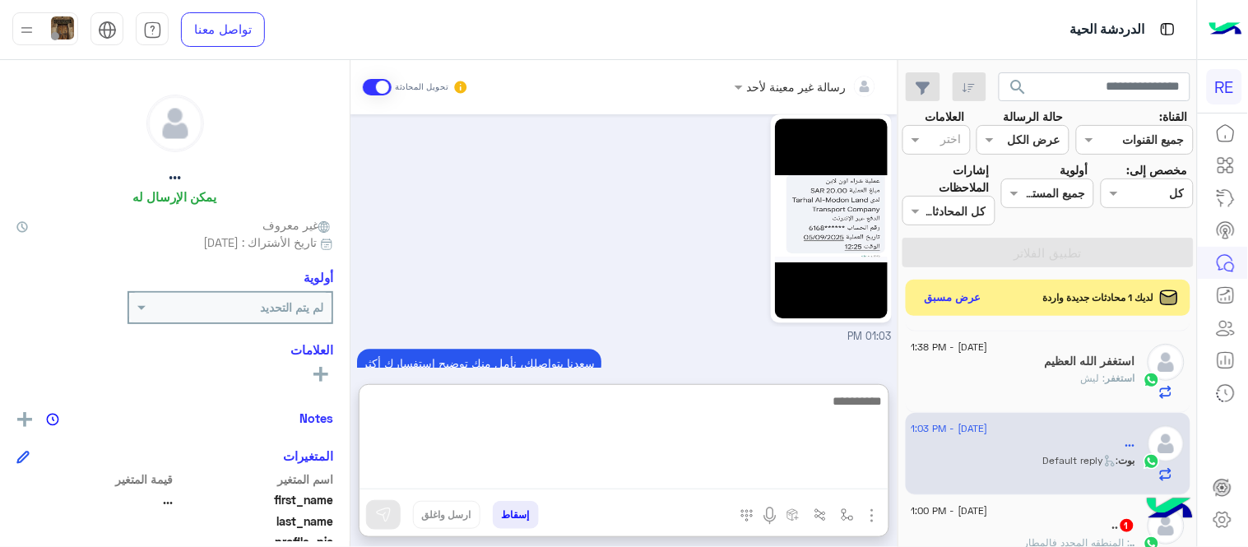
click at [743, 481] on textarea at bounding box center [624, 440] width 529 height 99
type textarea "**********"
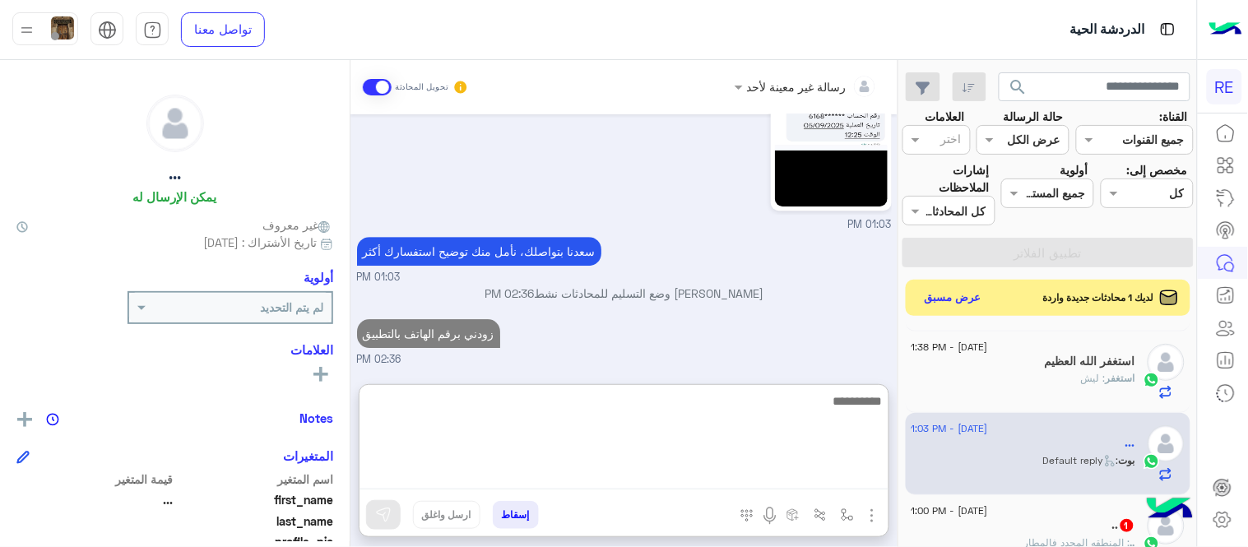
click at [759, 393] on textarea at bounding box center [624, 440] width 529 height 99
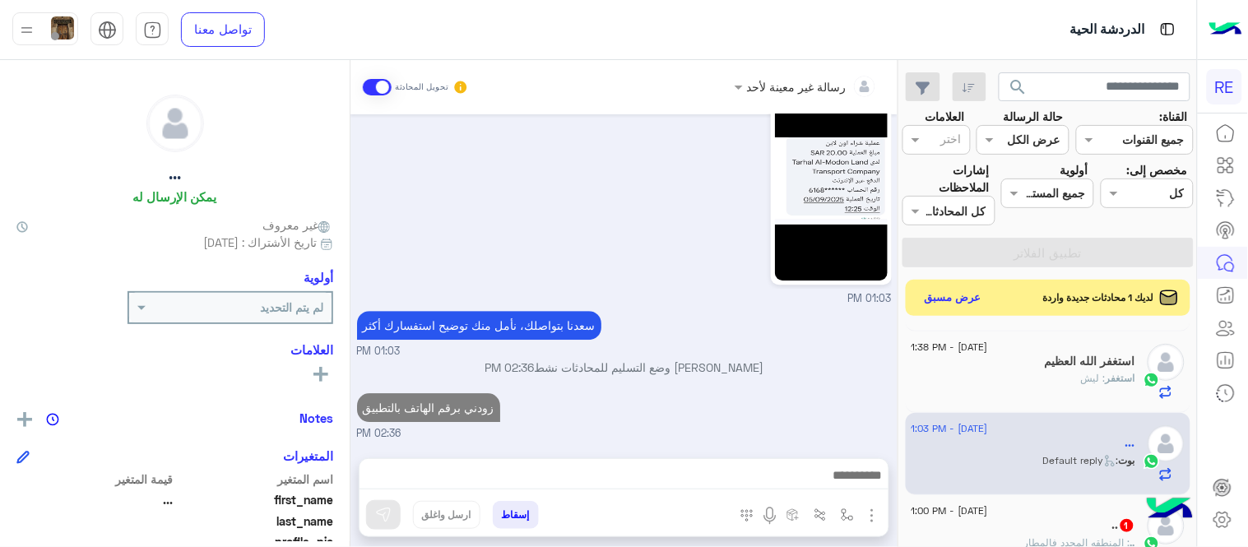
click at [741, 336] on div "[DATE] الملاحظات والشكاوى 01:03 PM اختيار أي: 01:03 PM شكاوى 01:03 PM فضلا اختر…" at bounding box center [624, 278] width 547 height 328
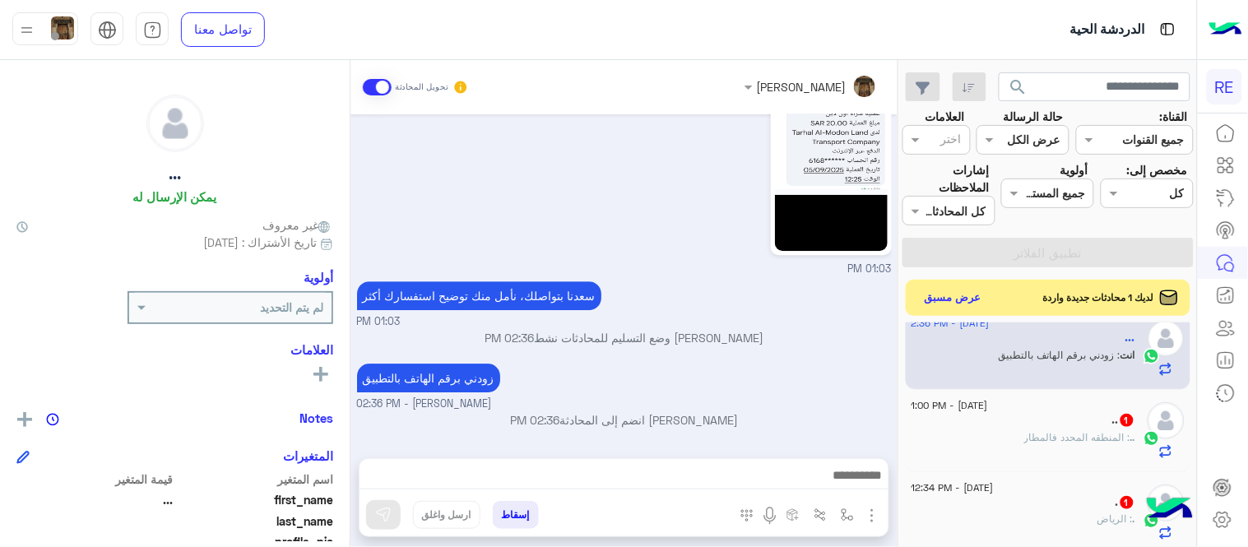
scroll to position [457, 0]
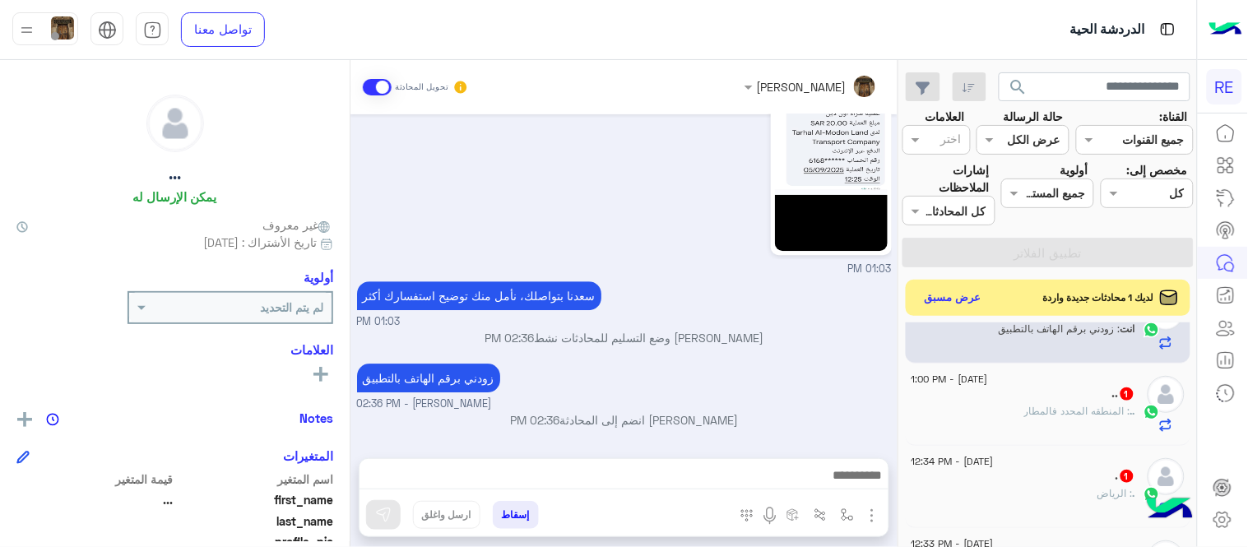
click at [992, 407] on div ".. : المنطقه المحدد فالمطار" at bounding box center [1024, 418] width 224 height 29
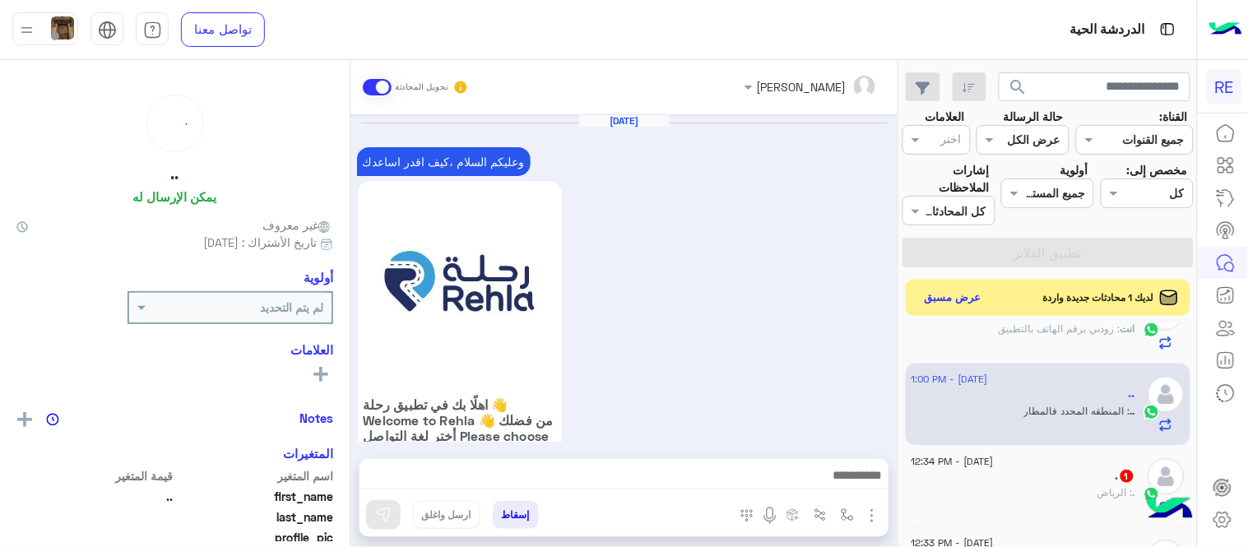
scroll to position [653, 0]
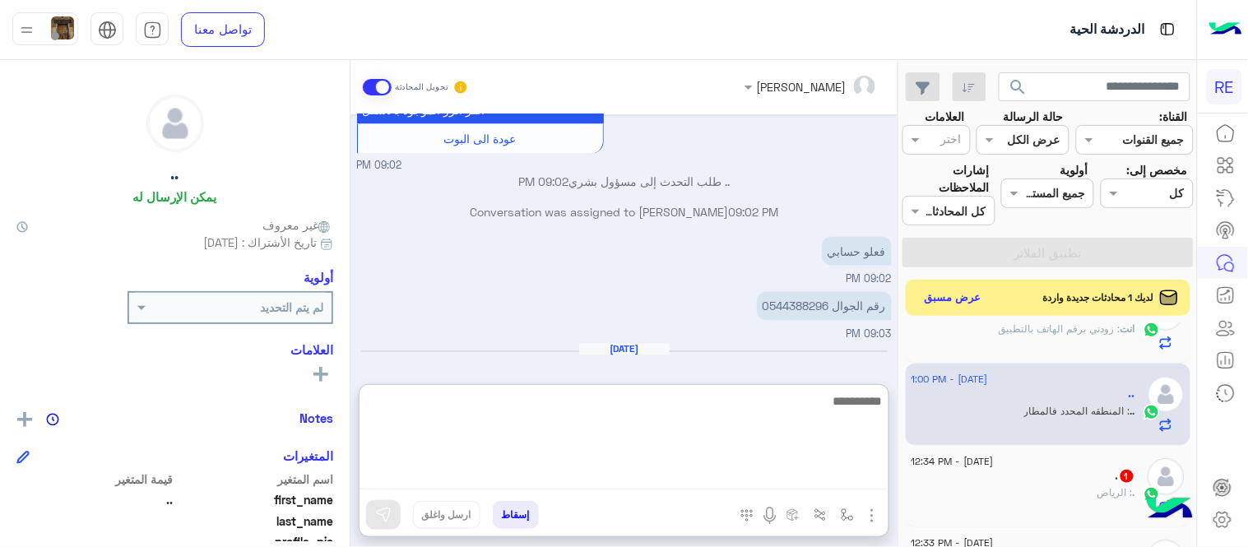
click at [670, 478] on textarea at bounding box center [624, 440] width 529 height 99
type textarea "*********"
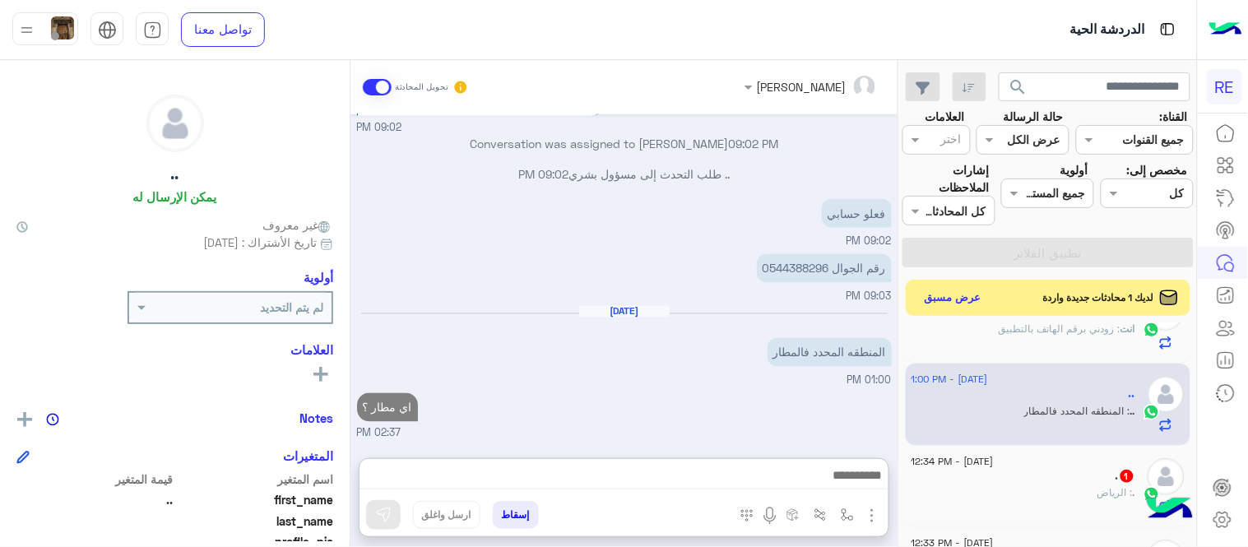
click at [687, 357] on div "[DATE] وعليكم السلام ،كيف اقدر اساعدك اهلًا بك في تطبيق رحلة 👋 Welcome to Rehla…" at bounding box center [624, 278] width 547 height 328
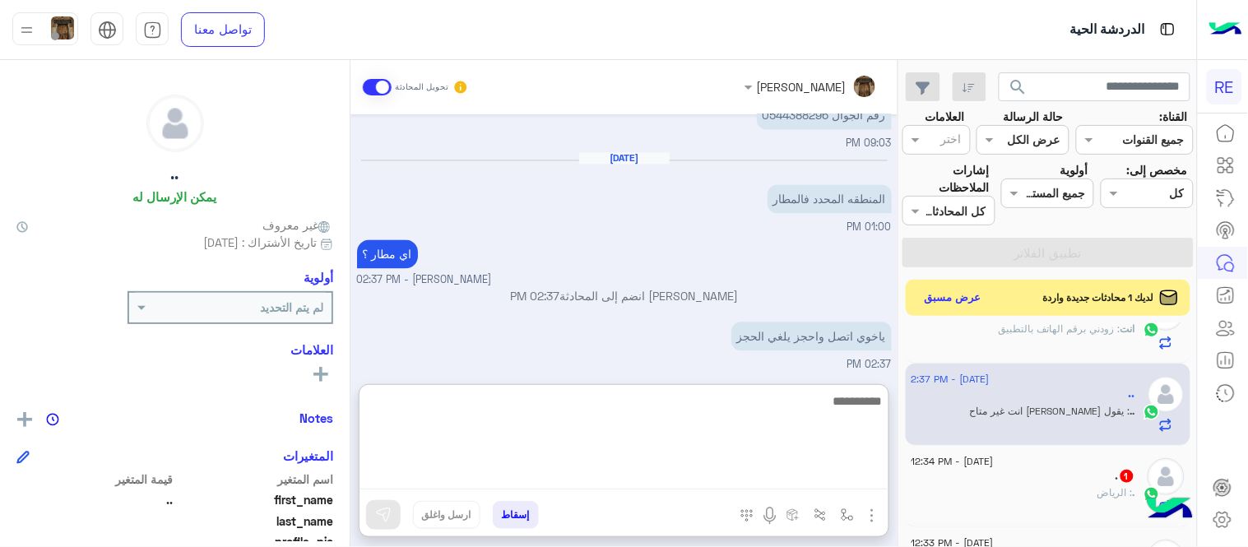
scroll to position [848, 0]
click at [683, 475] on textarea at bounding box center [624, 440] width 529 height 99
type textarea "*"
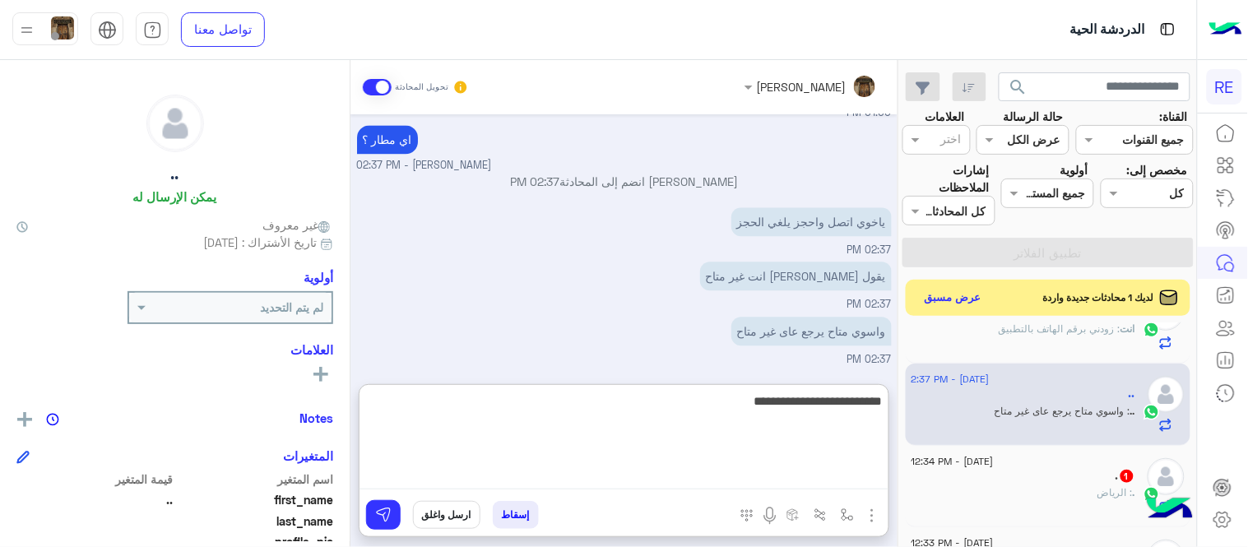
type textarea "**********"
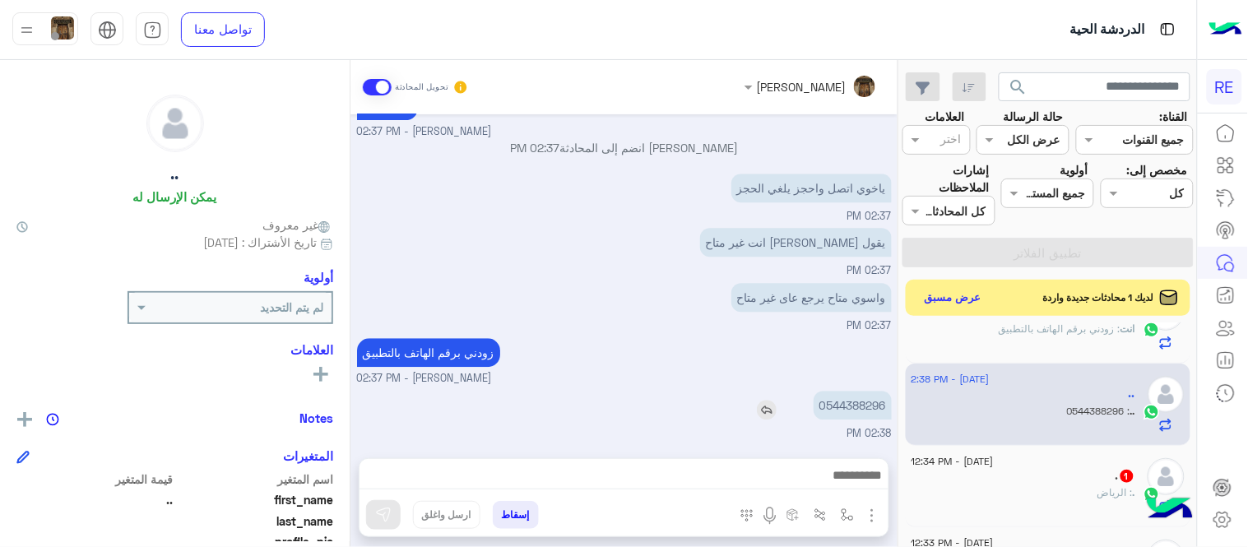
scroll to position [1007, 0]
click at [861, 337] on div "[DATE] وعليكم السلام ،كيف اقدر اساعدك اهلًا بك في تطبيق رحلة 👋 Welcome to Rehla…" at bounding box center [624, 278] width 547 height 328
click at [848, 406] on p "0544388296" at bounding box center [853, 405] width 78 height 29
copy p "0544388296"
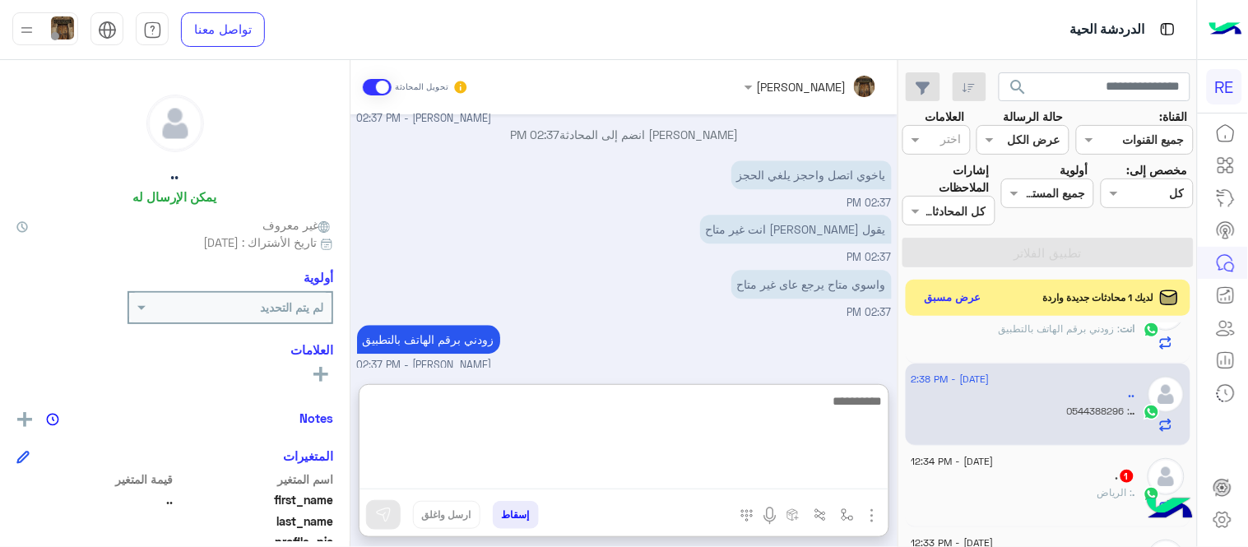
click at [742, 470] on textarea at bounding box center [624, 440] width 529 height 99
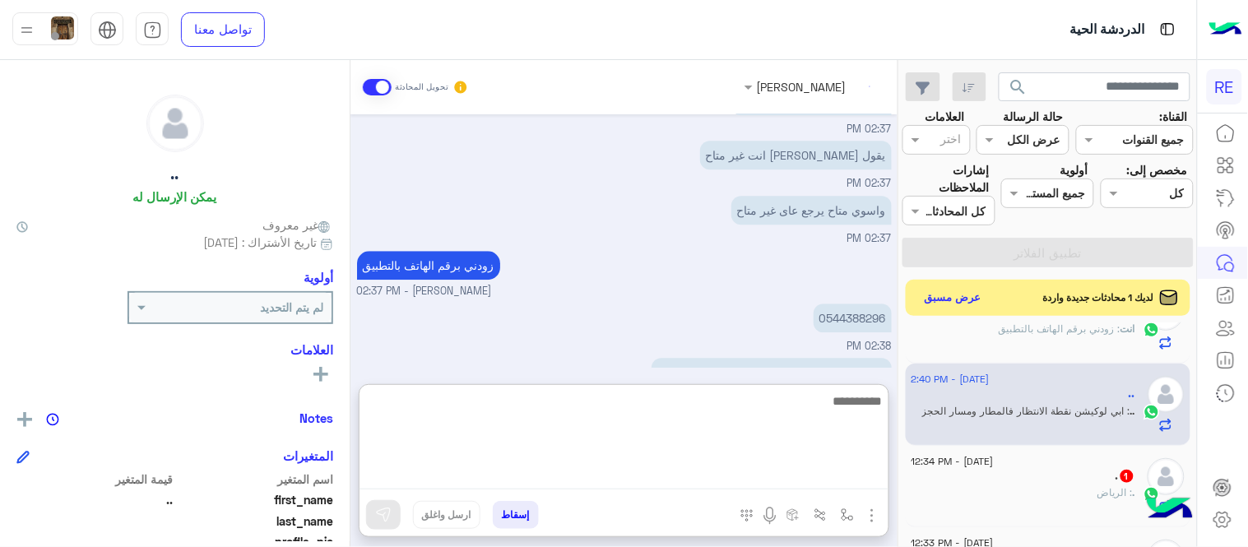
scroll to position [1134, 0]
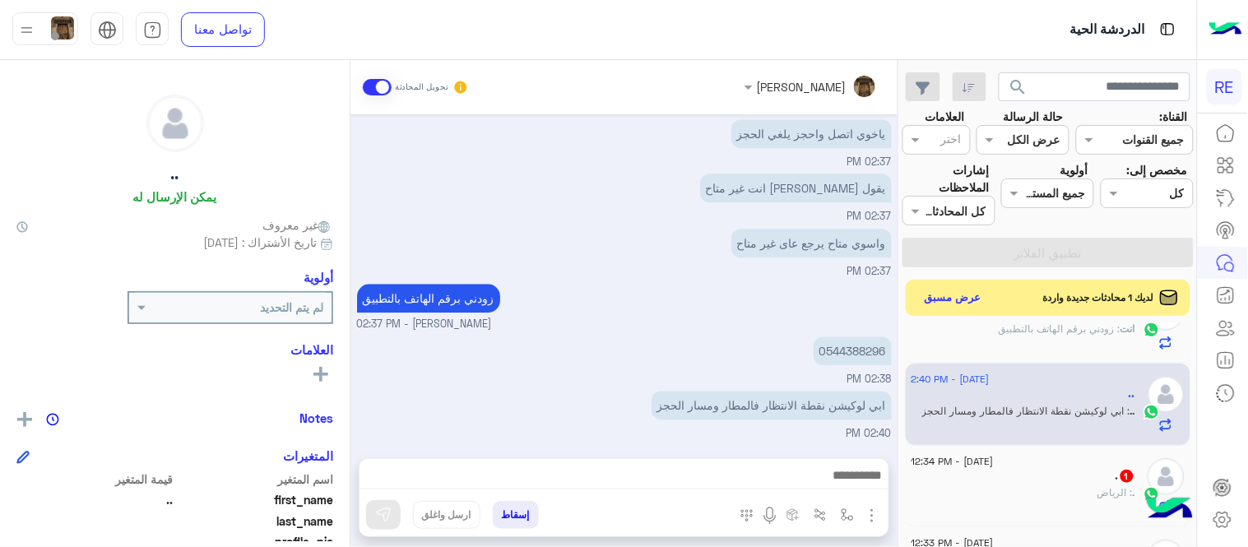
click at [668, 280] on div "زودني برقم الهاتف بالتطبيق [PERSON_NAME] - 02:37 PM" at bounding box center [624, 306] width 535 height 53
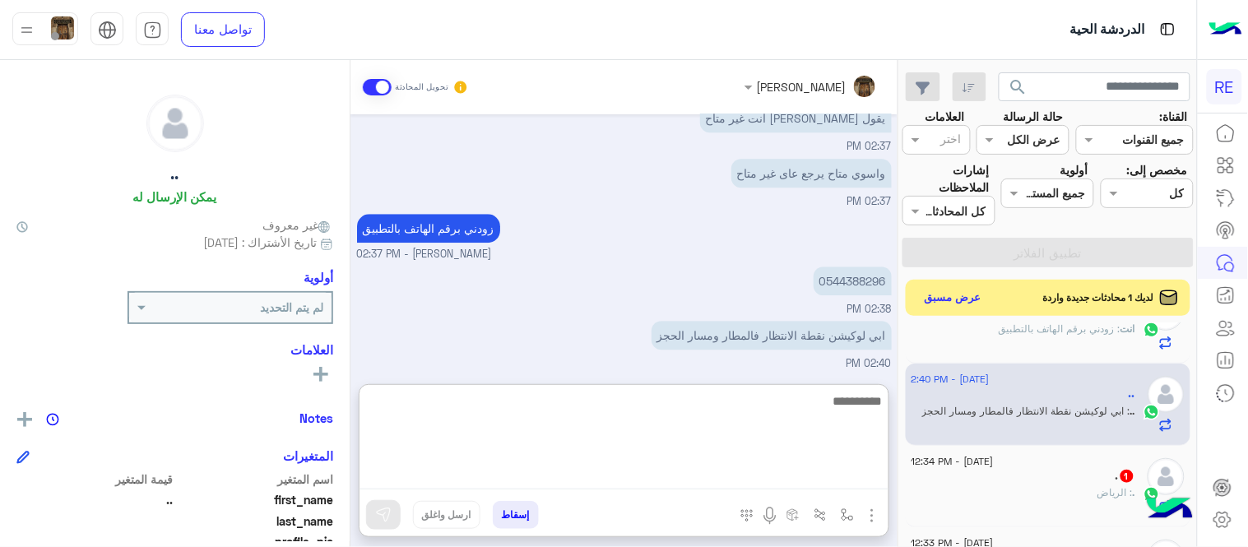
click at [625, 478] on textarea at bounding box center [624, 440] width 529 height 99
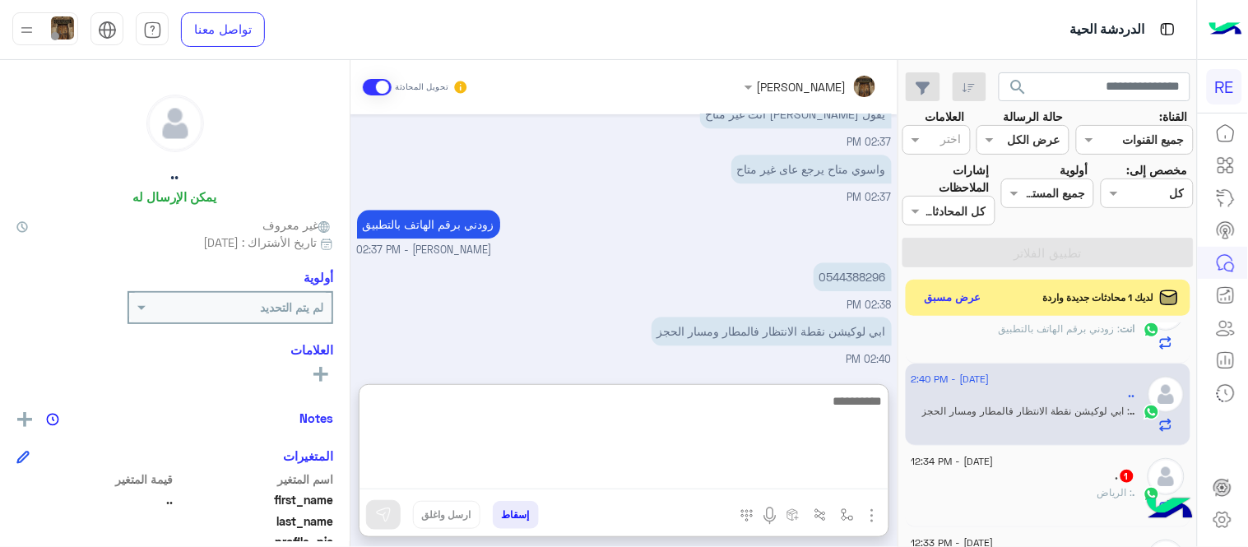
scroll to position [1134, 0]
type textarea "*********"
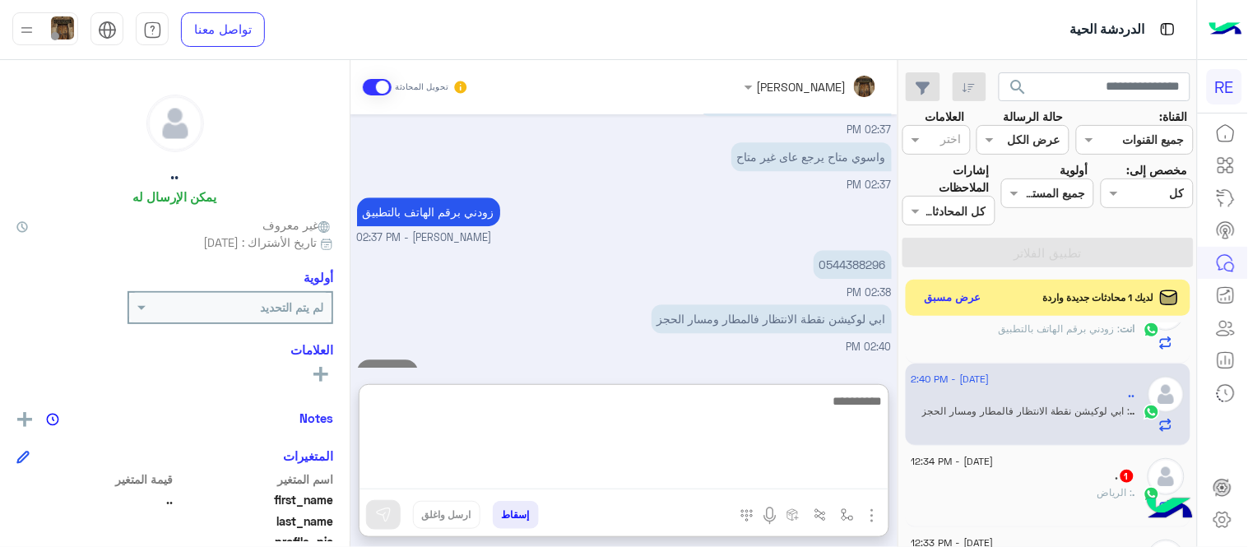
scroll to position [1188, 0]
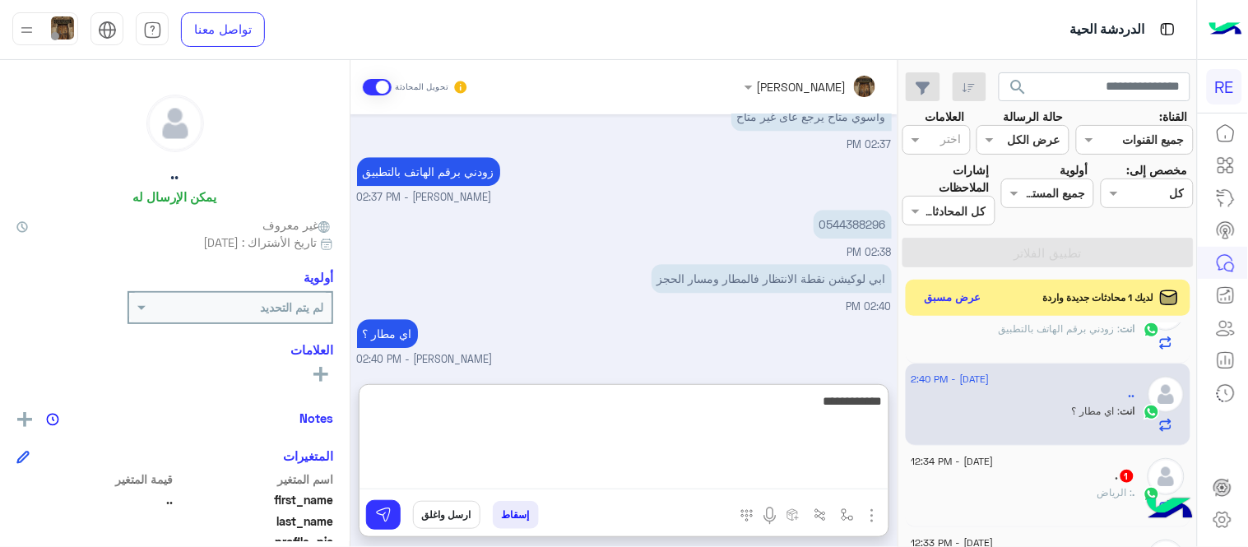
type textarea "**********"
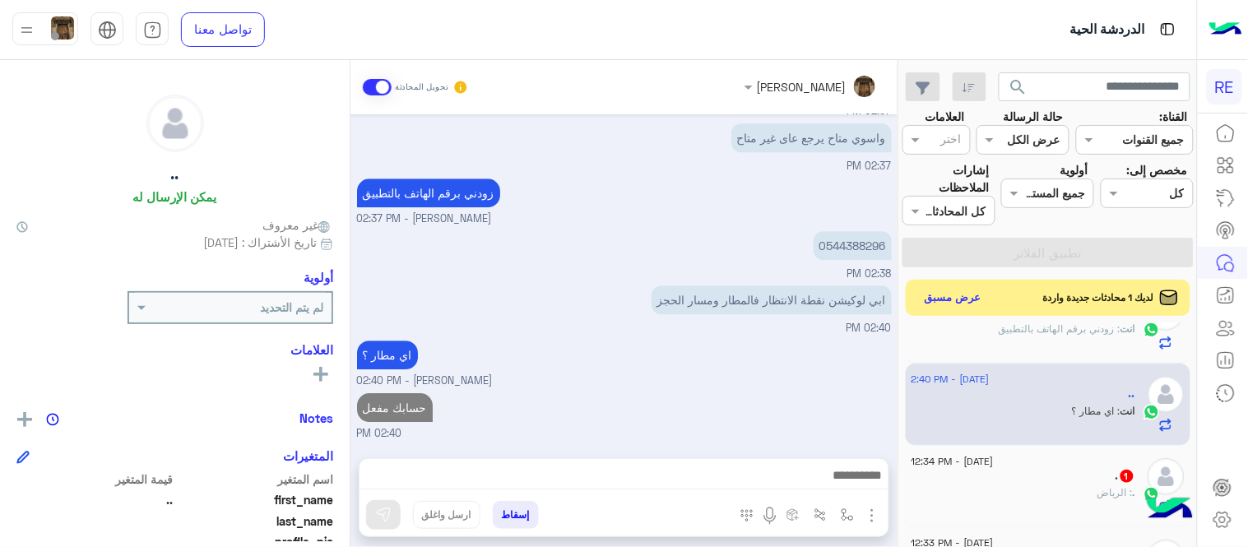
scroll to position [1165, 0]
click at [558, 362] on div "[DATE] وعليكم السلام ،كيف اقدر اساعدك اهلًا بك في تطبيق رحلة 👋 Welcome to Rehla…" at bounding box center [624, 278] width 547 height 328
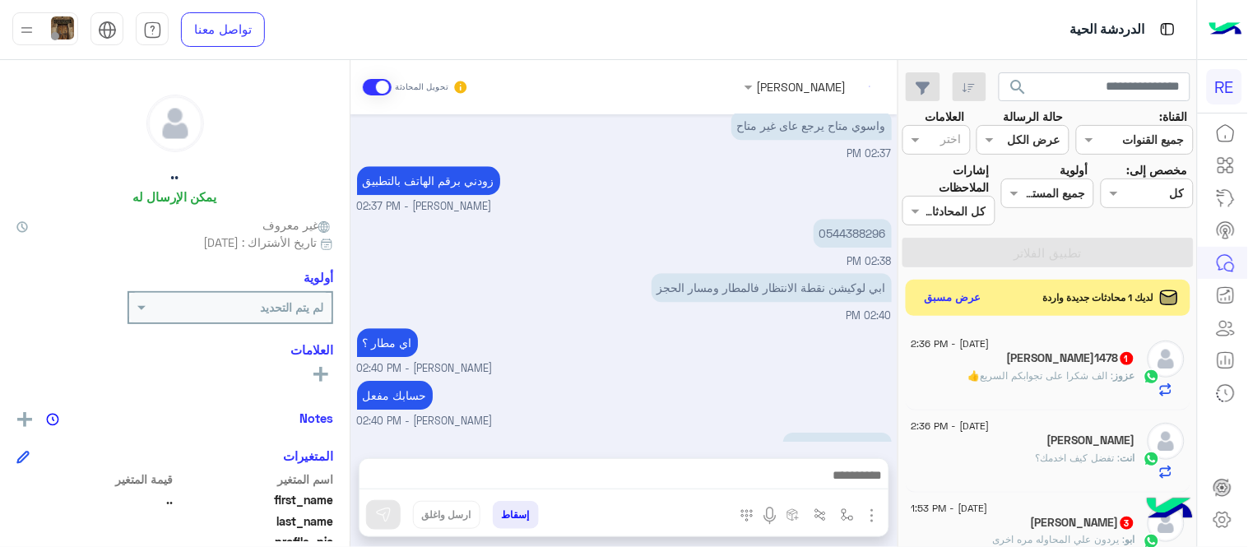
scroll to position [1220, 0]
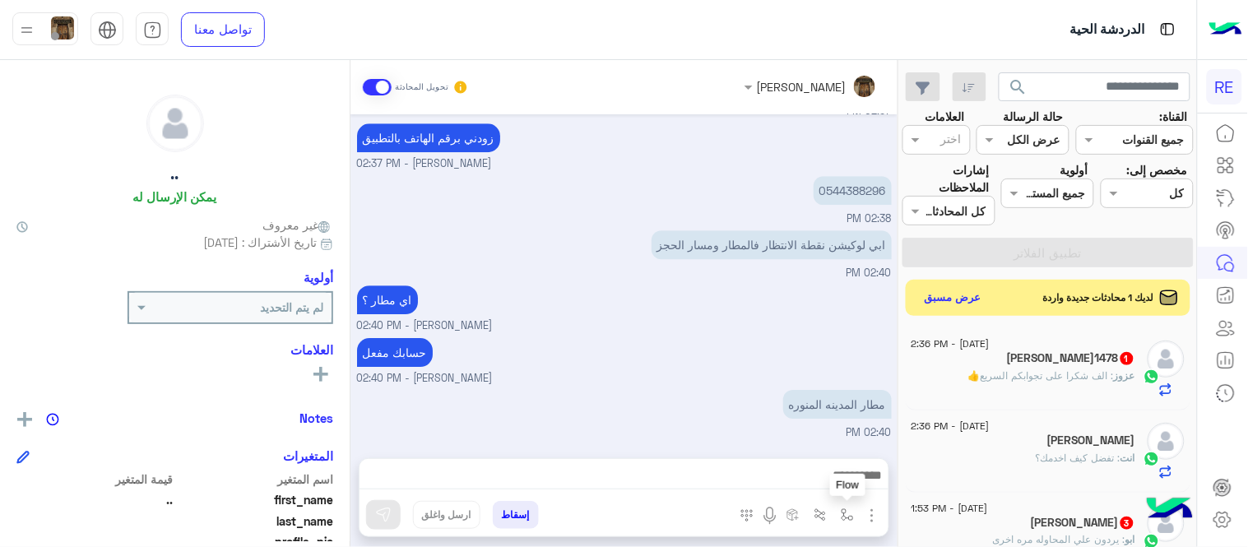
click at [843, 512] on img "button" at bounding box center [847, 515] width 13 height 13
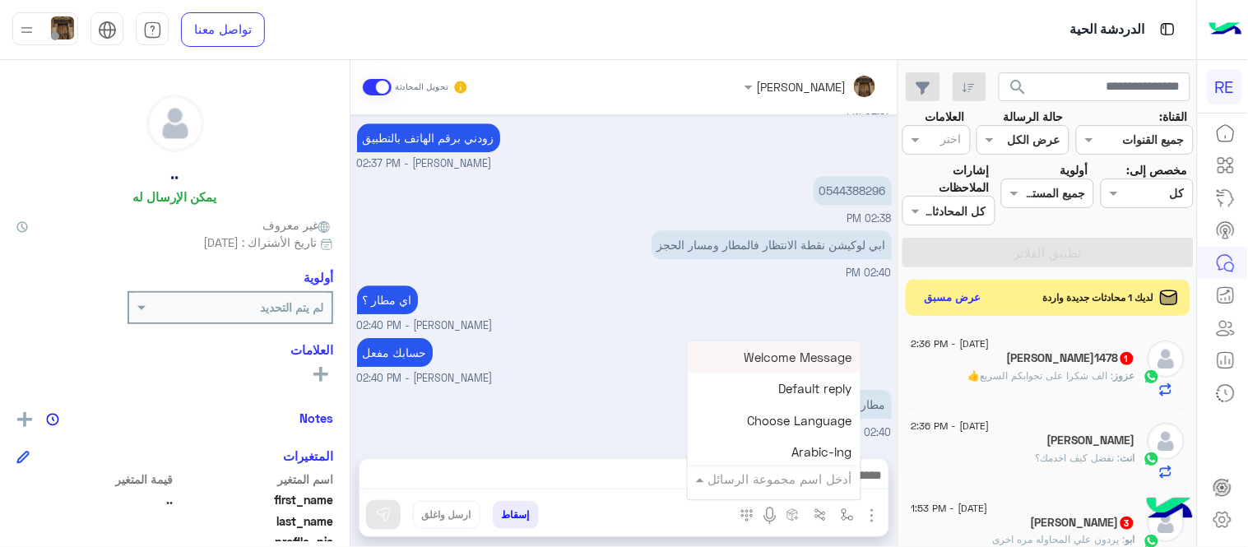
click at [807, 473] on input "text" at bounding box center [797, 479] width 111 height 19
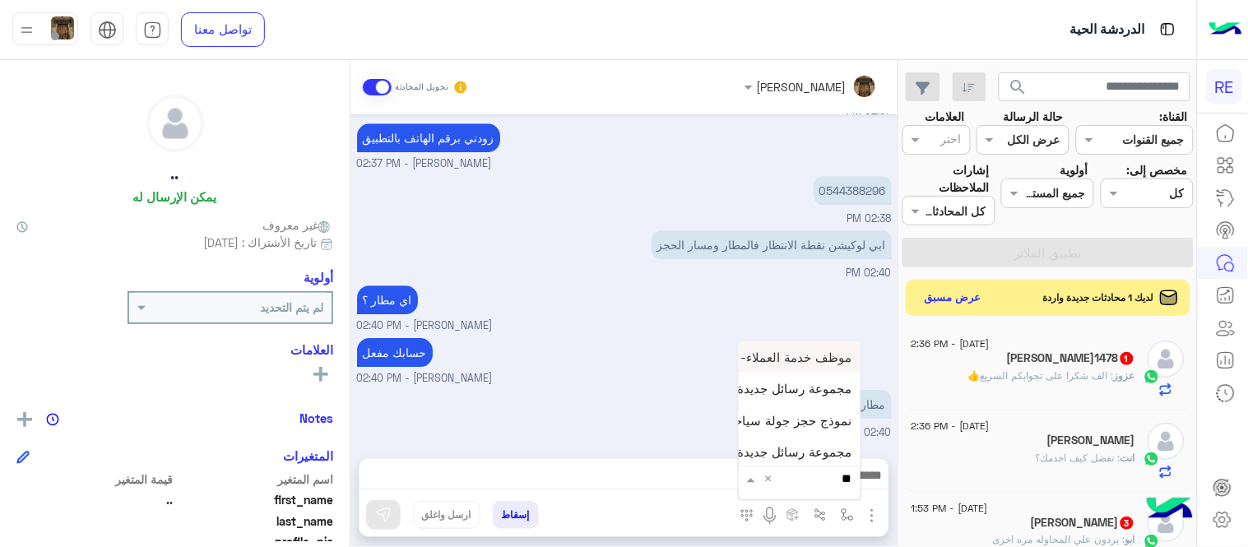
type input "***"
click at [760, 388] on span "branches/مواقعنا" at bounding box center [804, 389] width 97 height 15
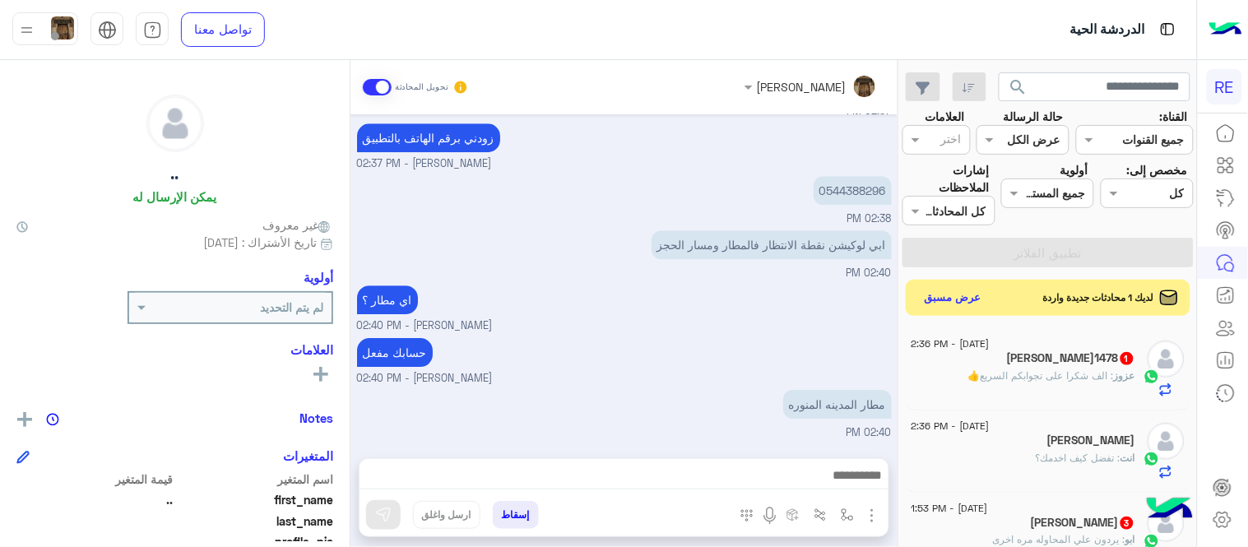
type textarea "**********"
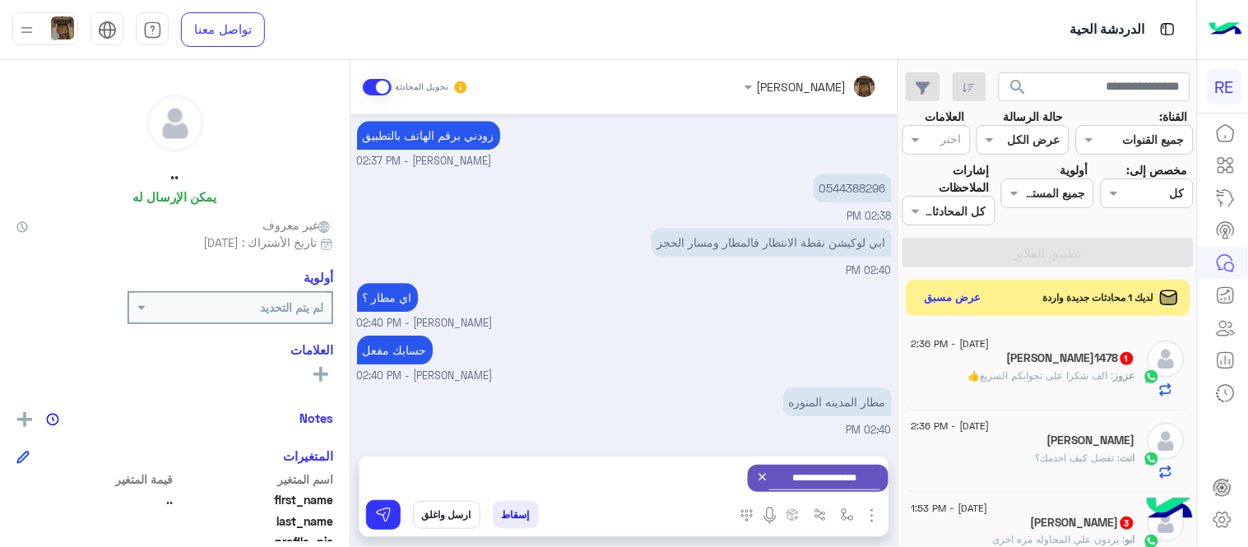
scroll to position [1222, 0]
click at [390, 504] on button at bounding box center [383, 515] width 35 height 30
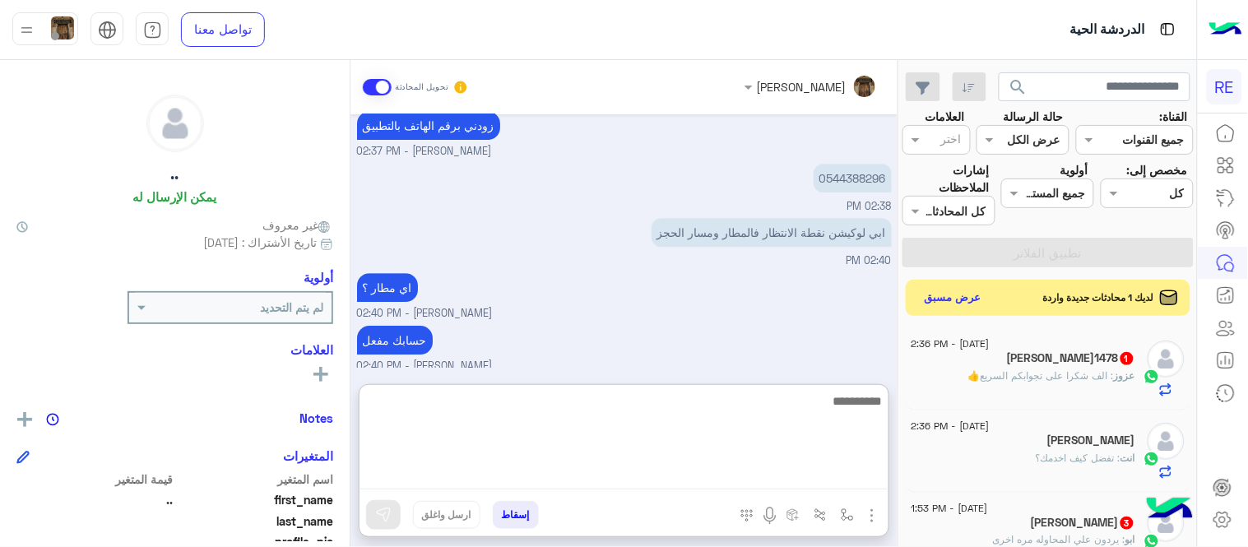
scroll to position [1239, 0]
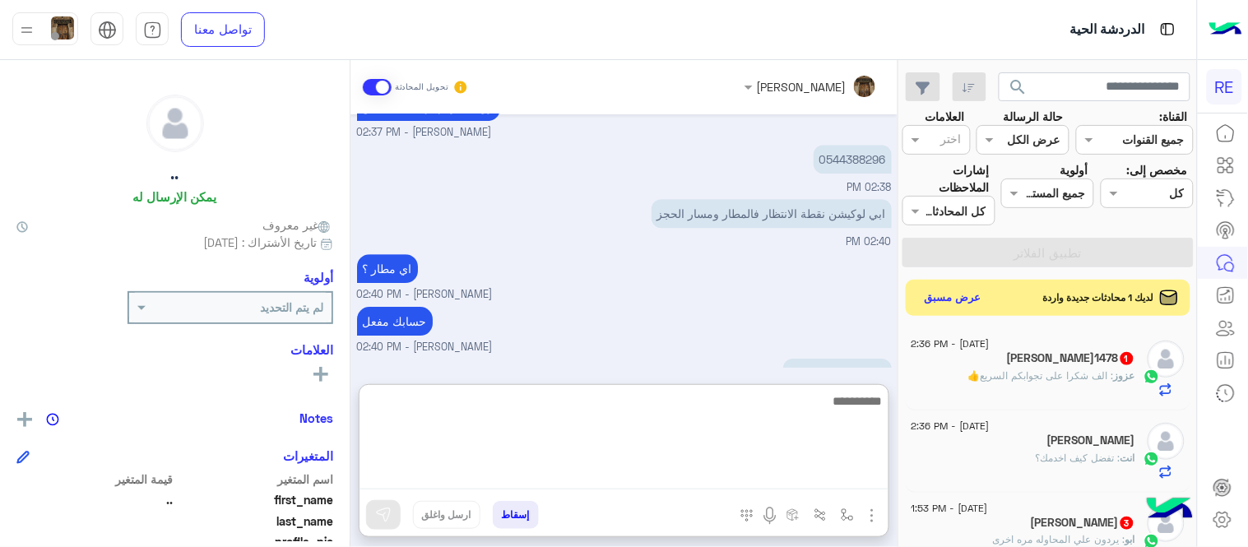
click at [705, 480] on textarea at bounding box center [624, 440] width 529 height 99
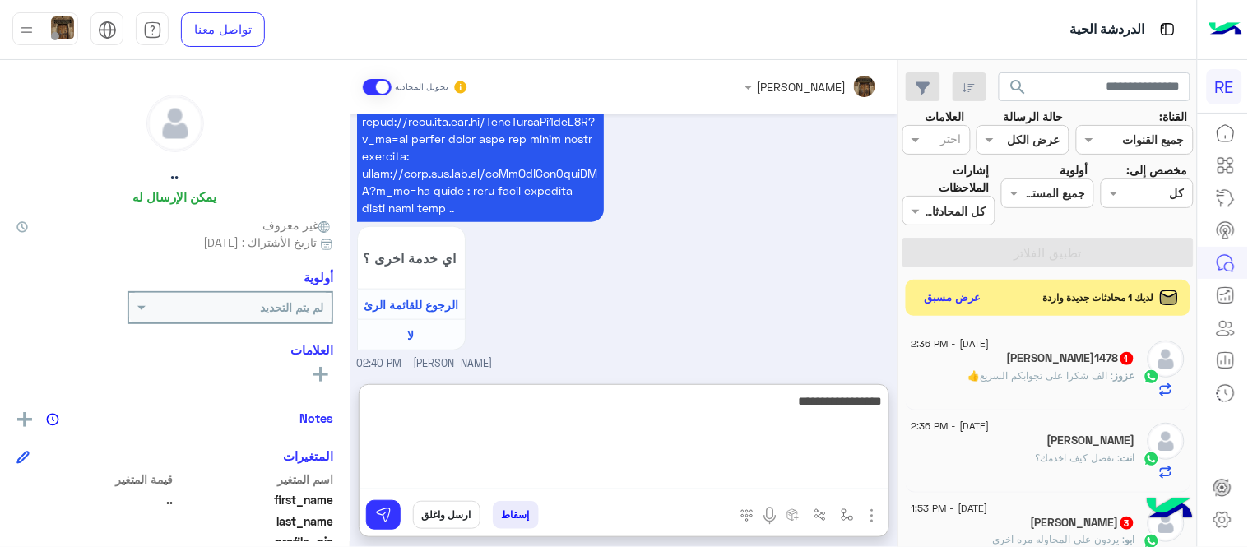
type textarea "**********"
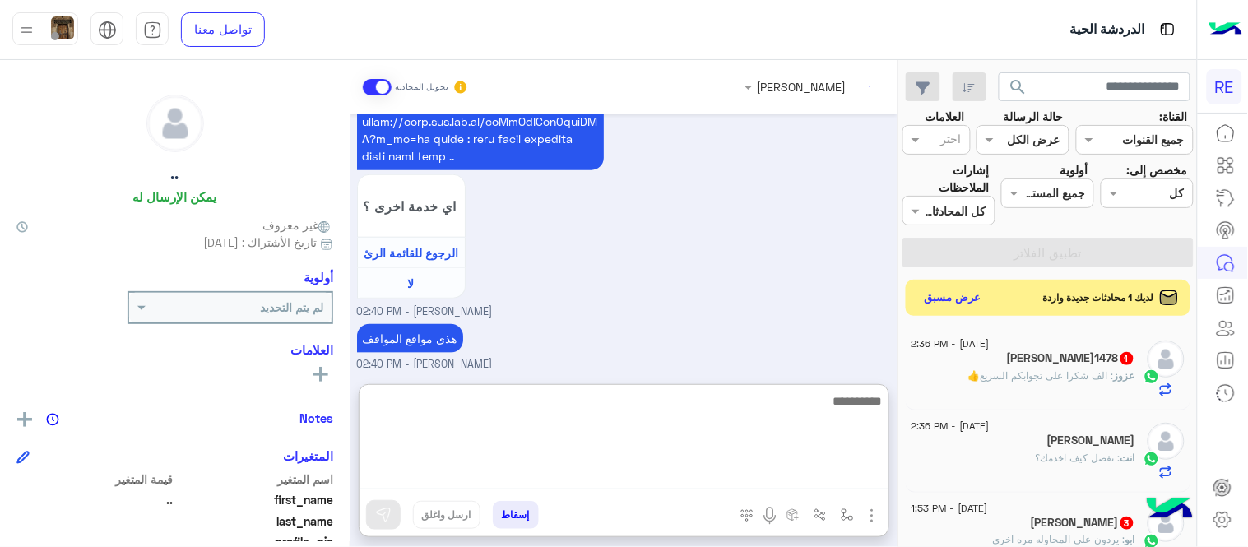
scroll to position [2051, 0]
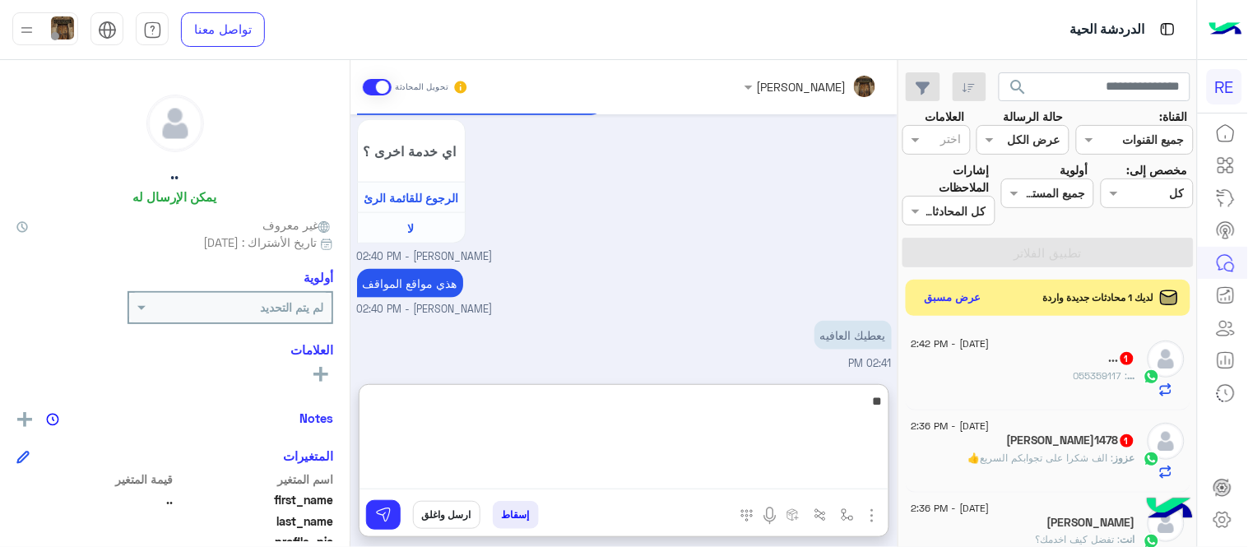
type textarea "*"
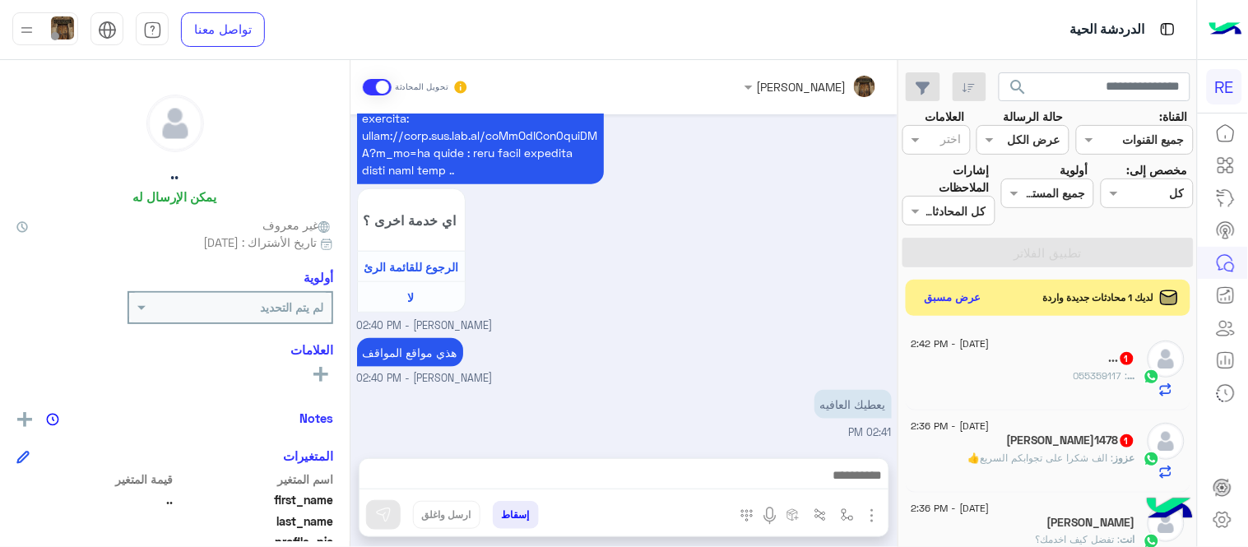
scroll to position [1977, 0]
click at [739, 165] on div "اي خدمة اخرى ؟ الرجوع للقائمة الرئ لا [PERSON_NAME] - 02:40 PM" at bounding box center [624, 1] width 535 height 667
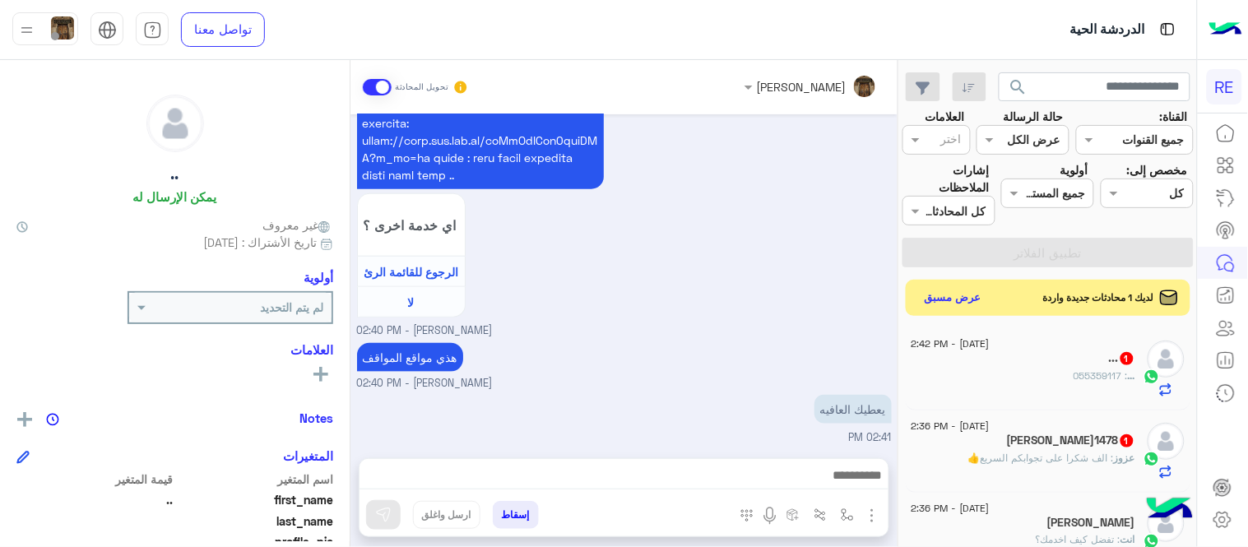
click at [1009, 455] on span ": الف شكرا على تجوابكم السريع👍" at bounding box center [1042, 458] width 146 height 12
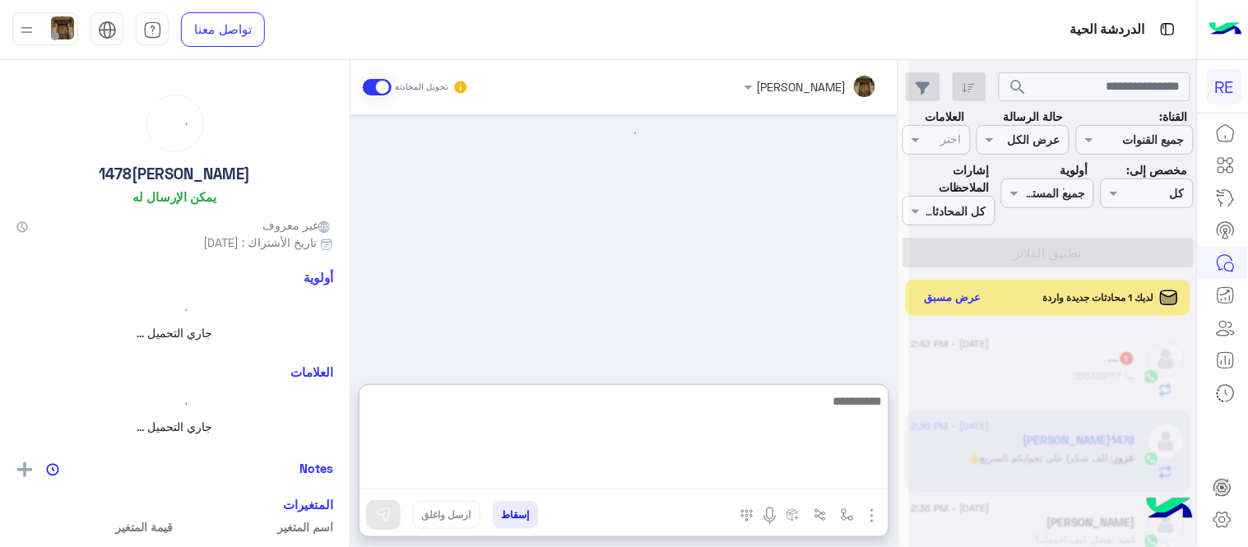
click at [818, 481] on textarea at bounding box center [624, 440] width 529 height 99
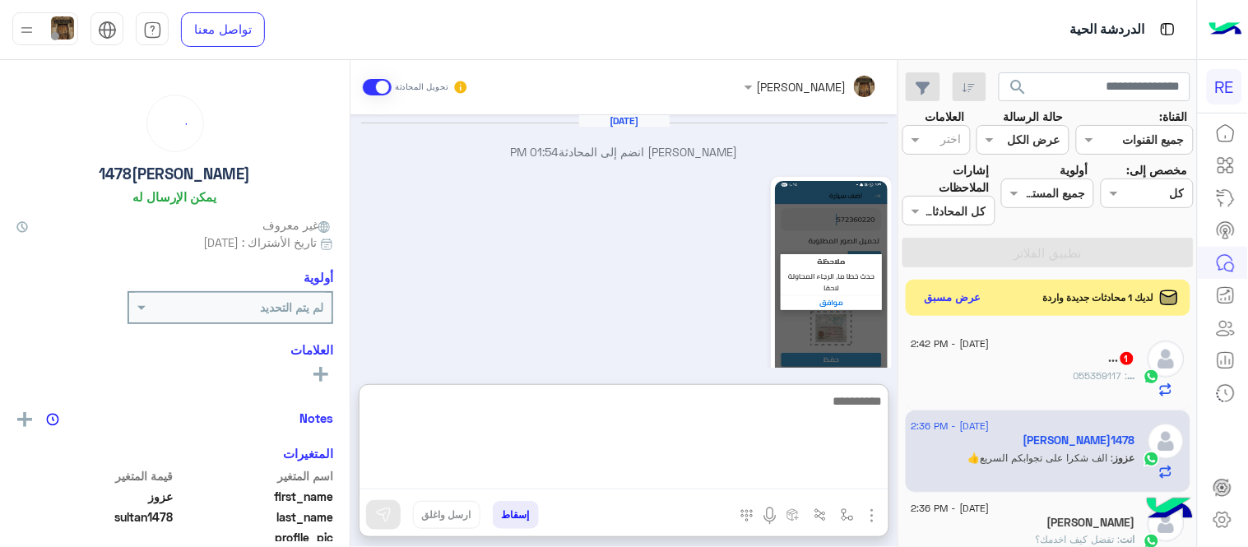
scroll to position [1371, 0]
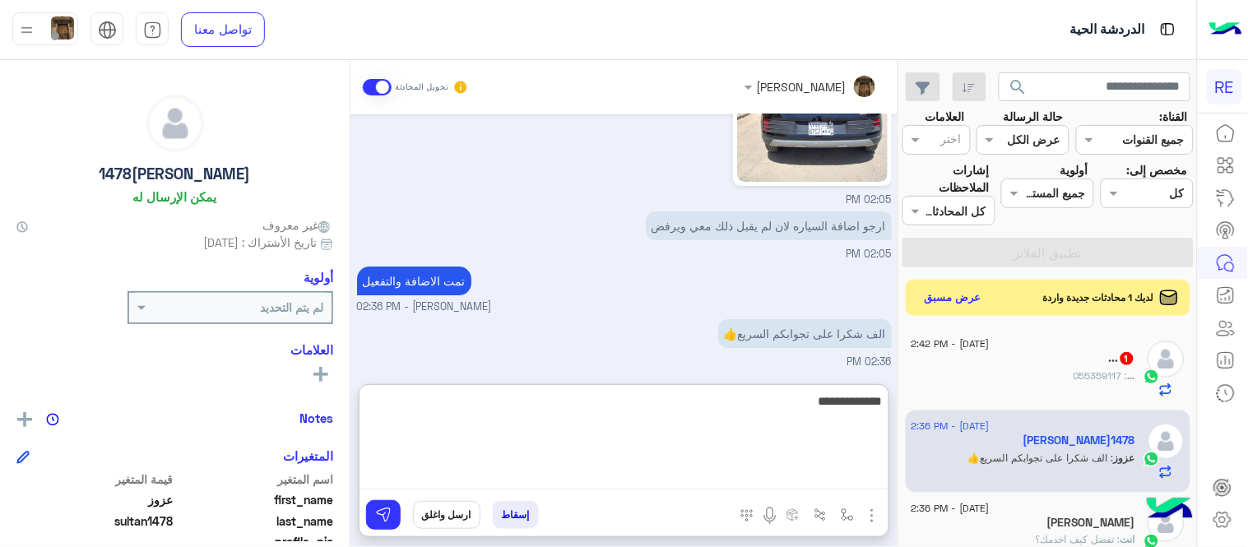
type textarea "**********"
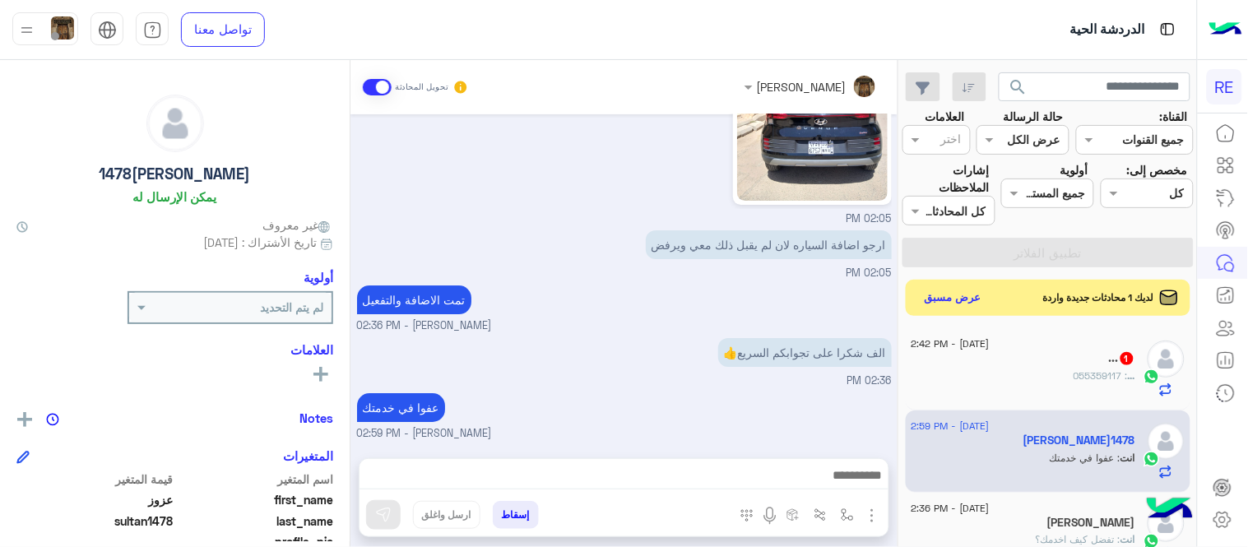
click at [833, 329] on div "[DATE] [PERSON_NAME] انضم إلى المحادثة 01:54 PM 02:00 PM 02:02 PM 02:03 PM 02:0…" at bounding box center [624, 278] width 547 height 328
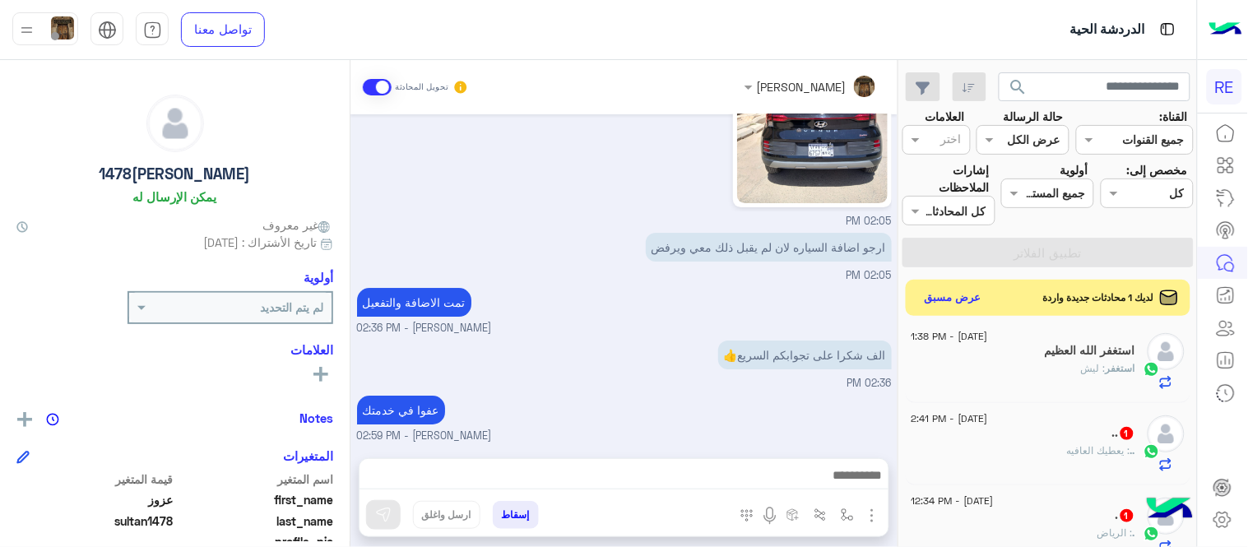
scroll to position [410, 0]
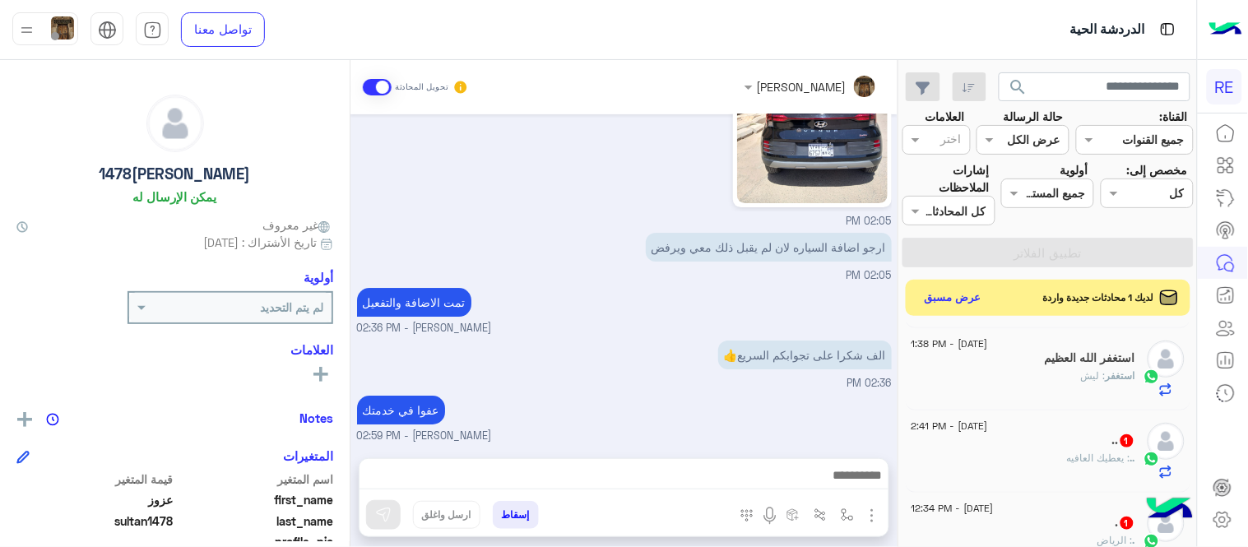
click at [1044, 463] on div ".. : يعطيك العافيه" at bounding box center [1024, 465] width 224 height 29
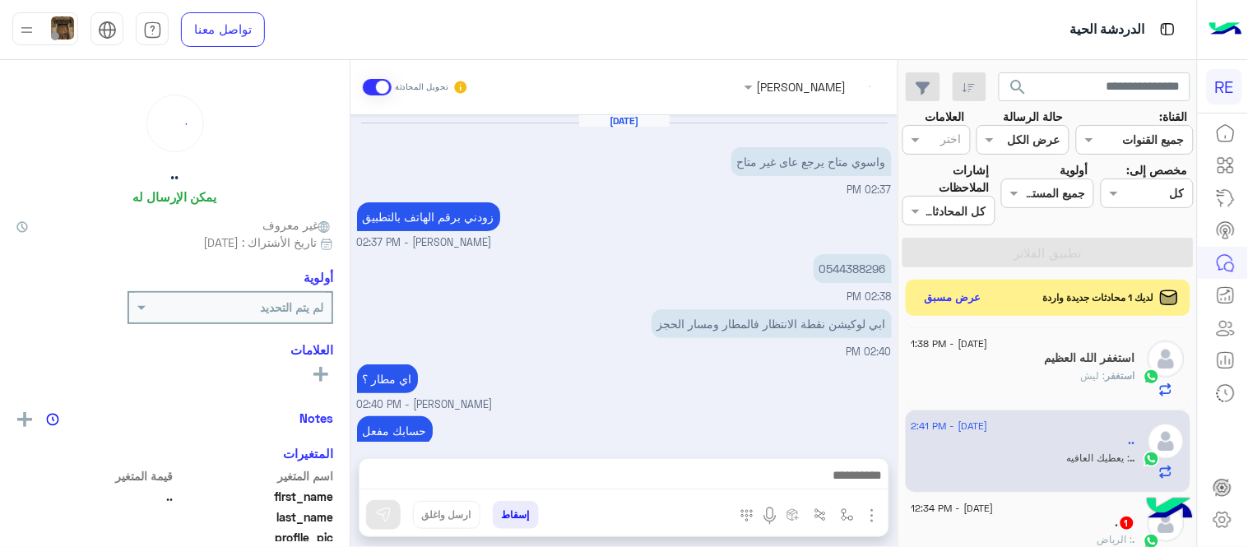
scroll to position [834, 0]
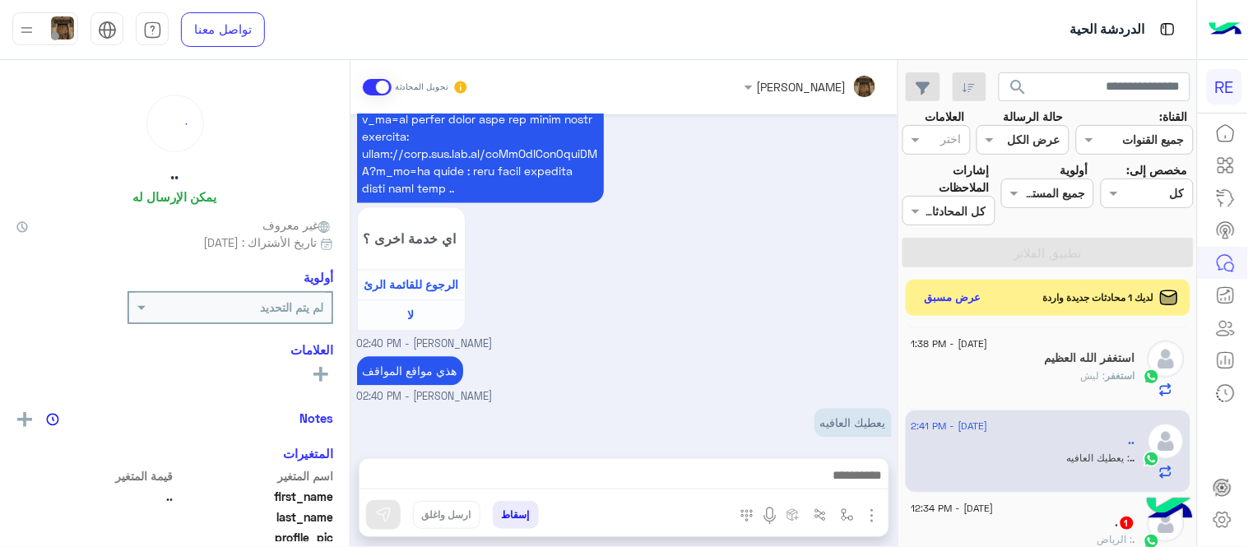
click at [993, 372] on div "استغفر : ليش" at bounding box center [1024, 383] width 224 height 29
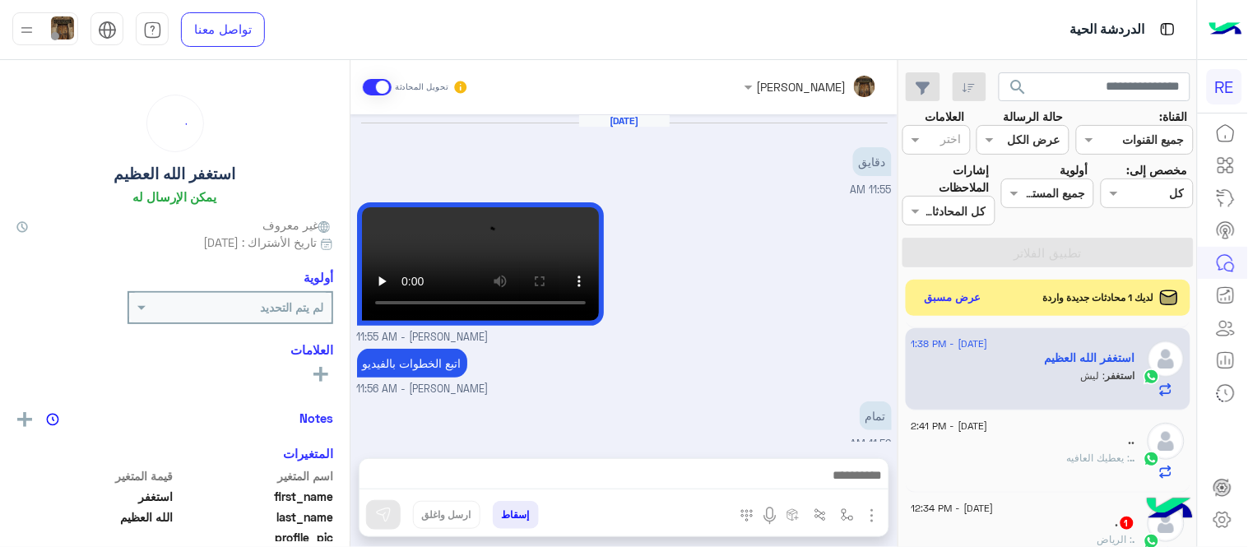
scroll to position [515, 0]
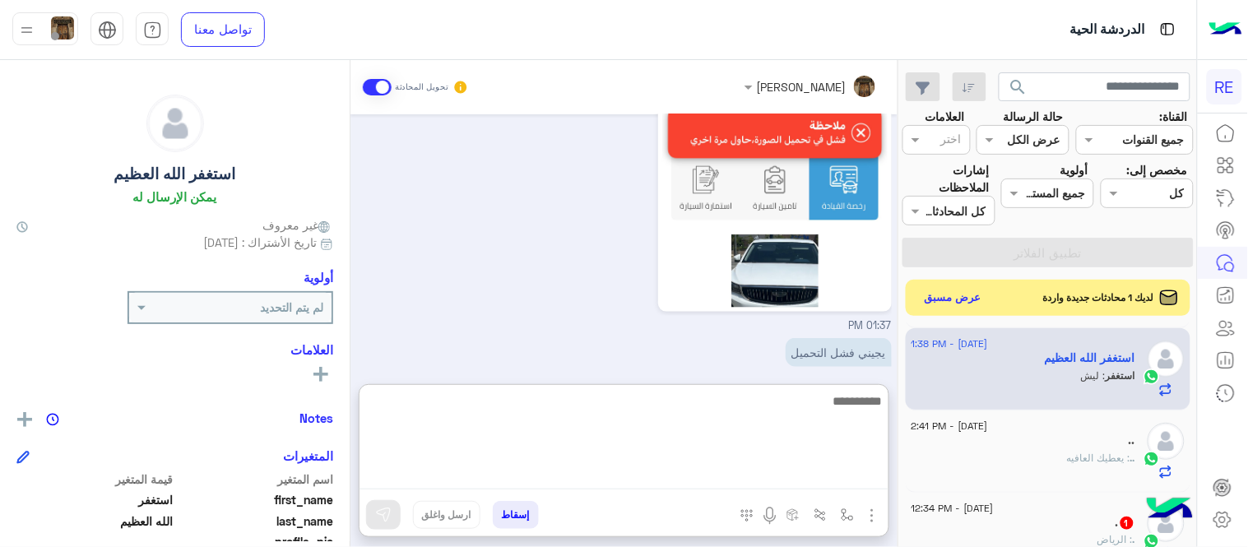
click at [603, 472] on textarea at bounding box center [624, 440] width 529 height 99
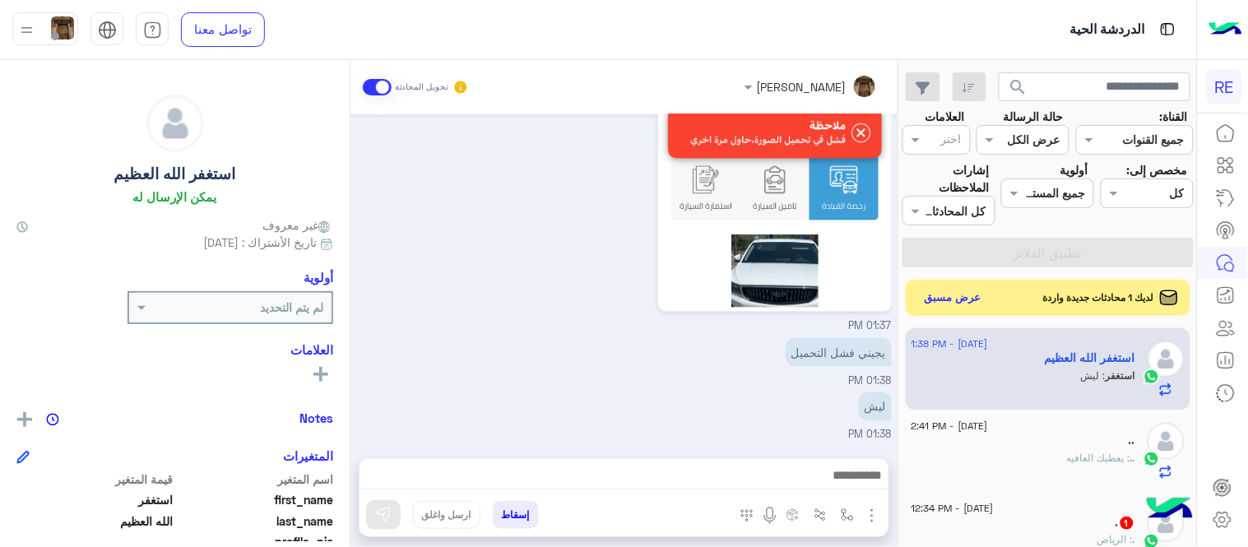
click at [532, 351] on div "يجيني فشل التحميل 01:38 PM" at bounding box center [624, 361] width 535 height 55
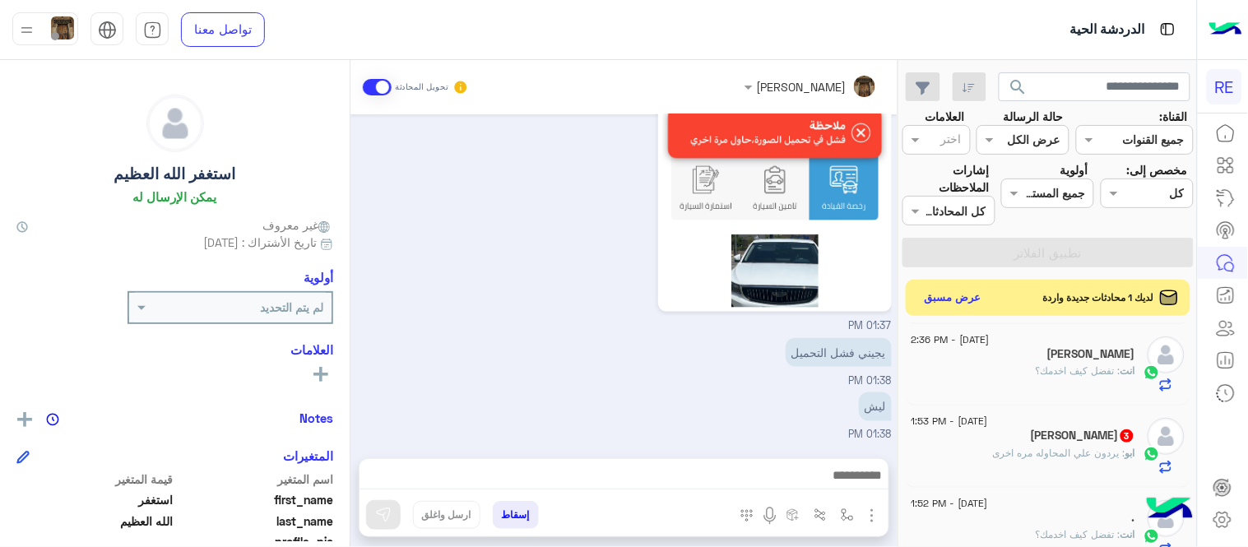
scroll to position [0, 0]
click at [937, 290] on button "عرض مسبق" at bounding box center [952, 297] width 69 height 22
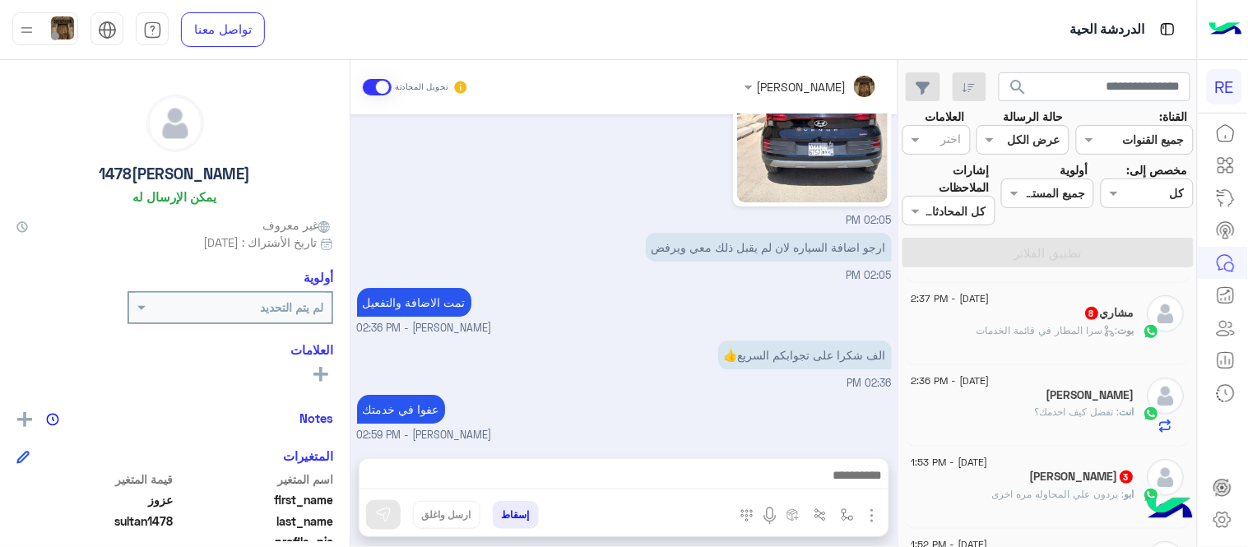
scroll to position [253, 0]
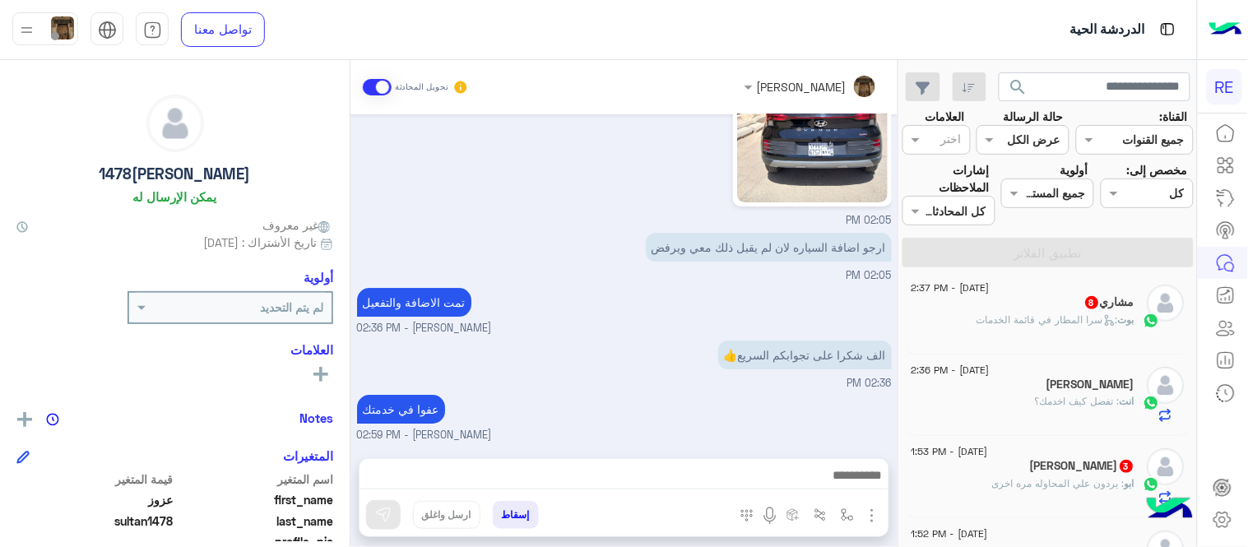
click at [989, 318] on span ": سرا المطار في قائمة الخدمات" at bounding box center [1049, 320] width 142 height 12
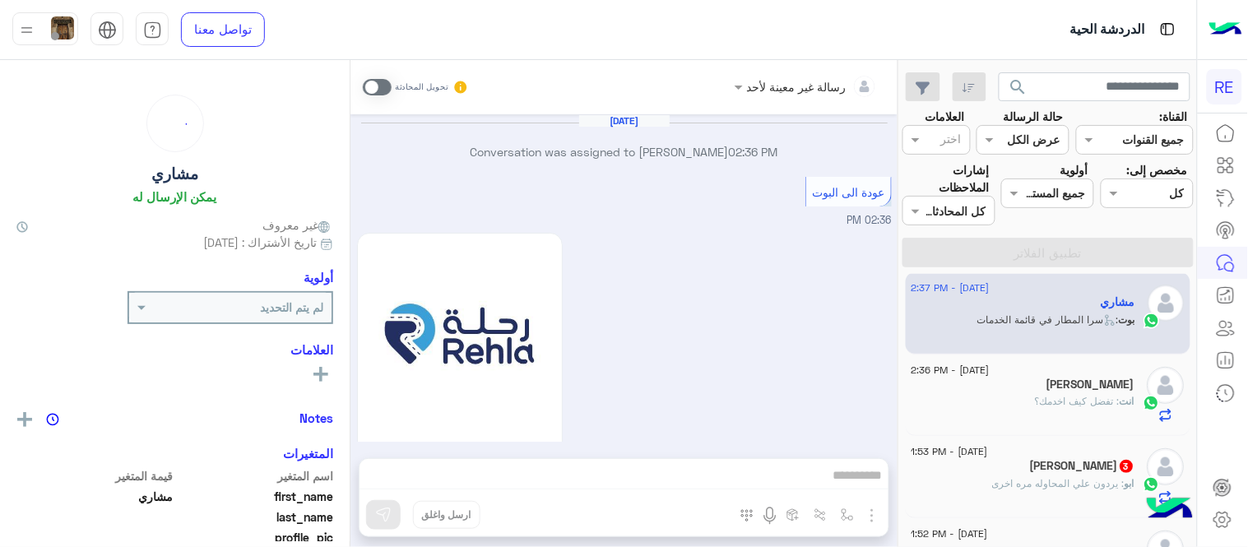
scroll to position [1278, 0]
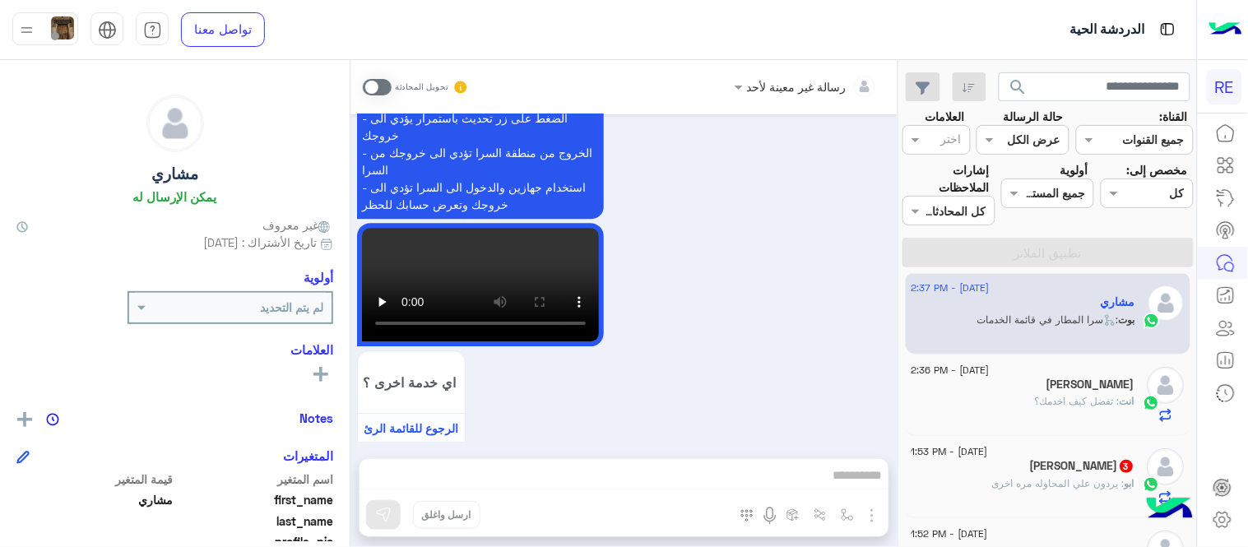
click at [375, 93] on span at bounding box center [377, 87] width 29 height 16
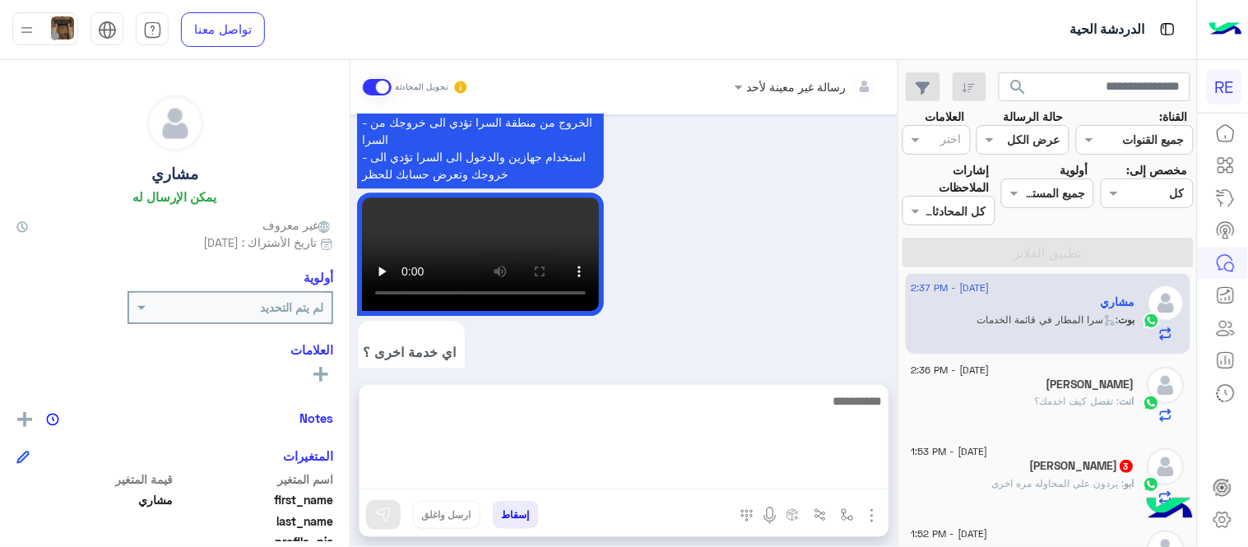
click at [650, 478] on textarea at bounding box center [624, 440] width 529 height 99
type textarea "**********"
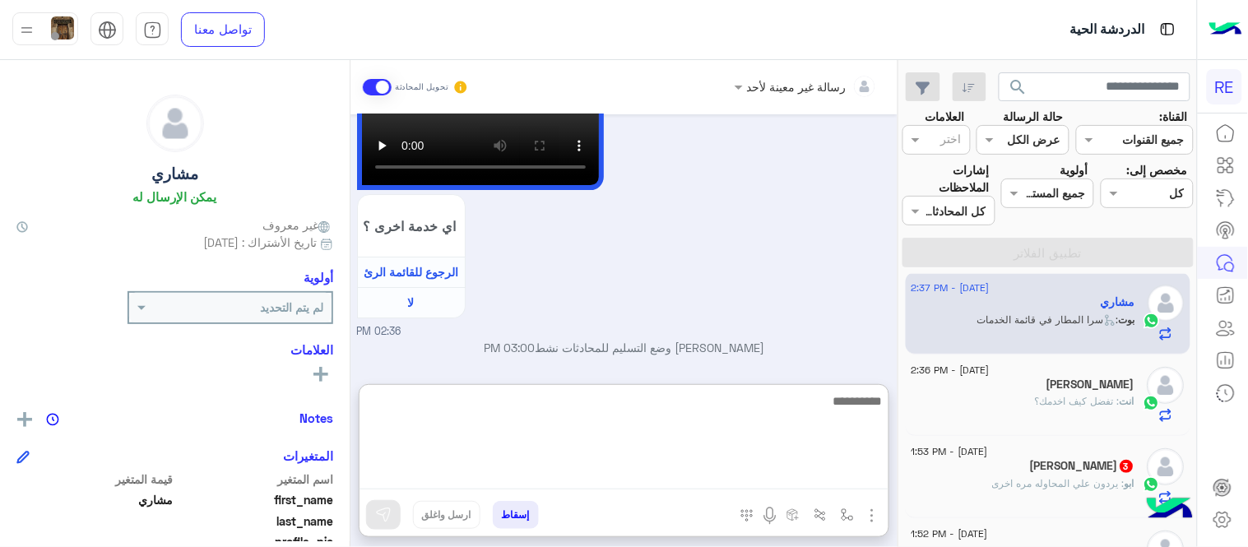
scroll to position [1465, 0]
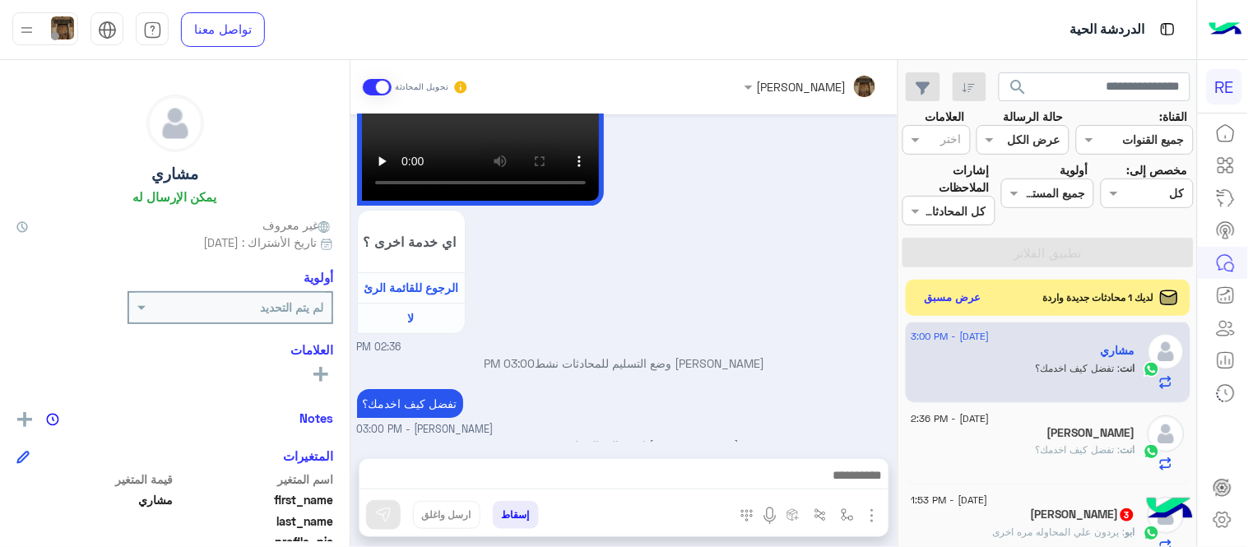
click at [784, 305] on div "[DATE] Conversation was assigned to [PERSON_NAME] 02:36 PM عودة الى البوت 02:36…" at bounding box center [624, 278] width 547 height 328
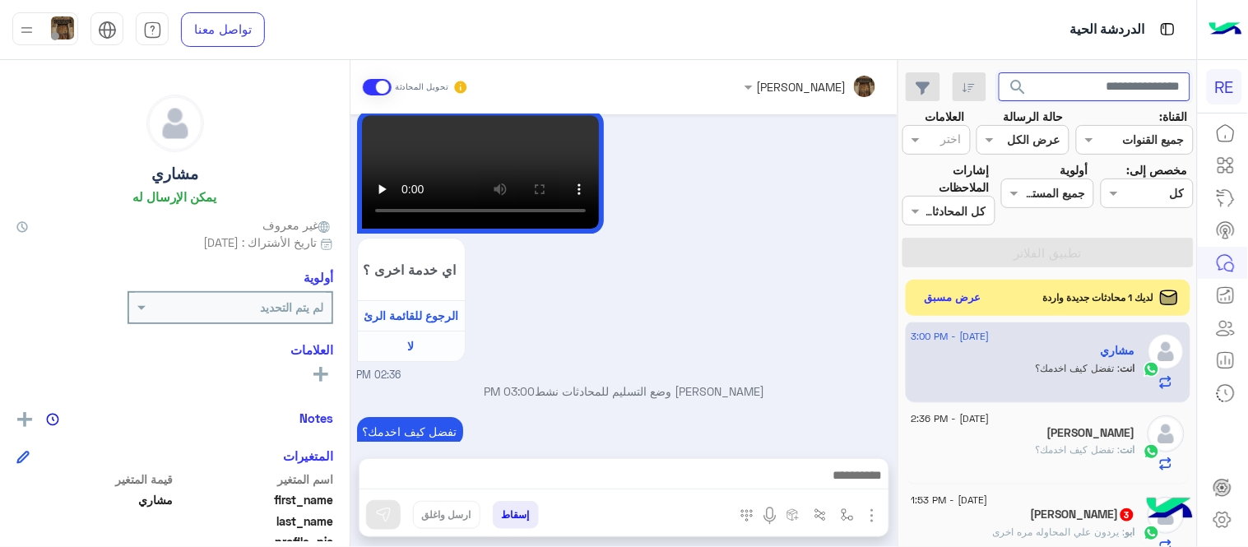
click at [1052, 75] on input "text" at bounding box center [1095, 87] width 193 height 30
paste input "*********"
type input "*********"
click at [999, 72] on button "search" at bounding box center [1019, 89] width 40 height 35
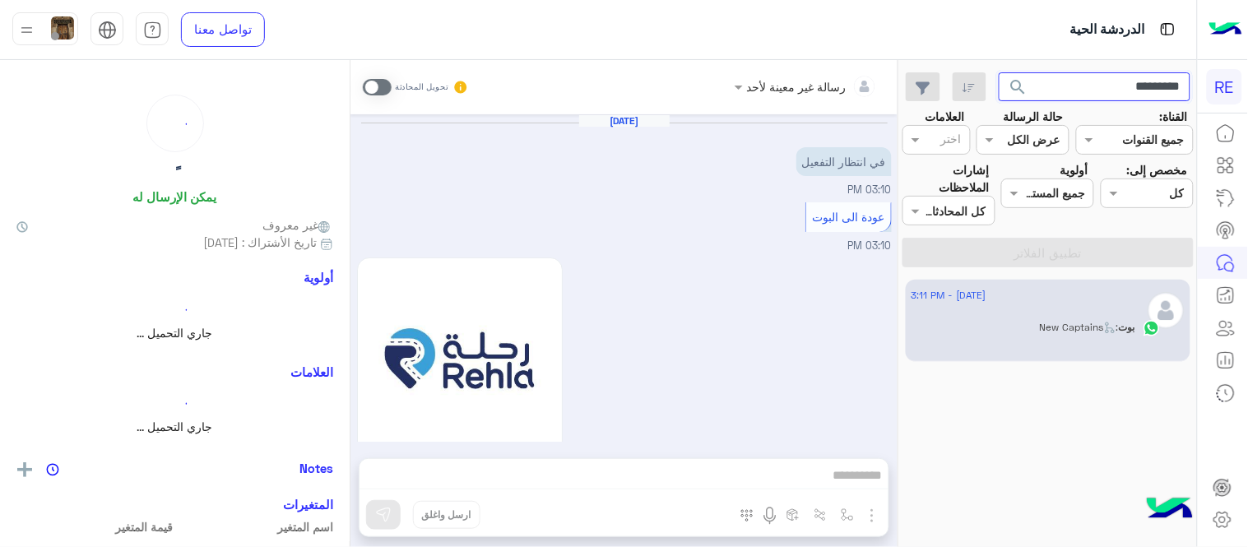
scroll to position [1408, 0]
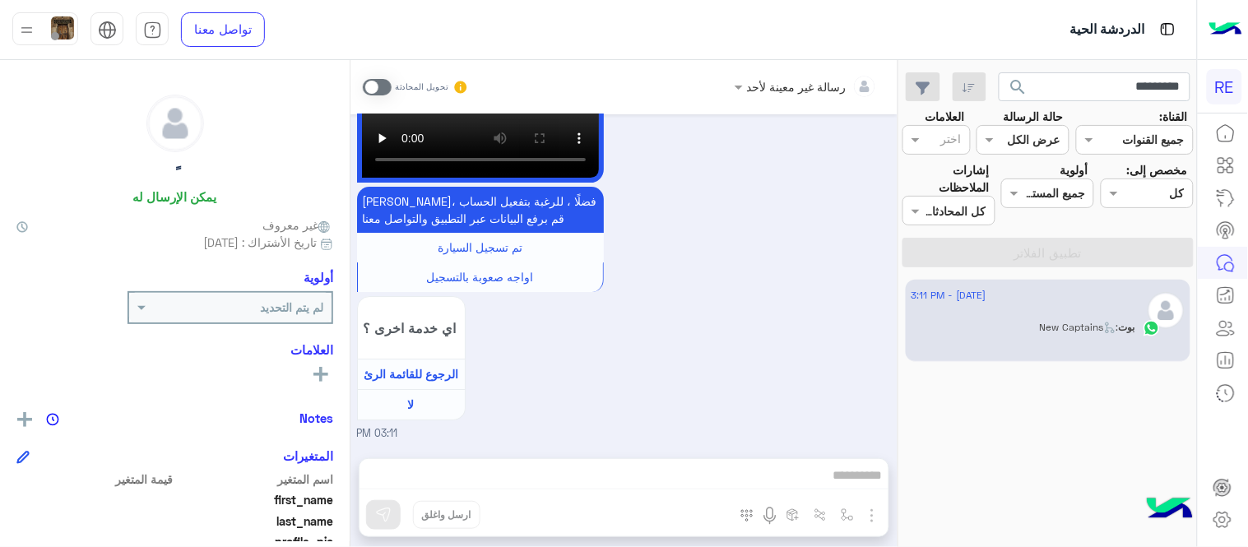
click at [375, 87] on span at bounding box center [377, 87] width 29 height 16
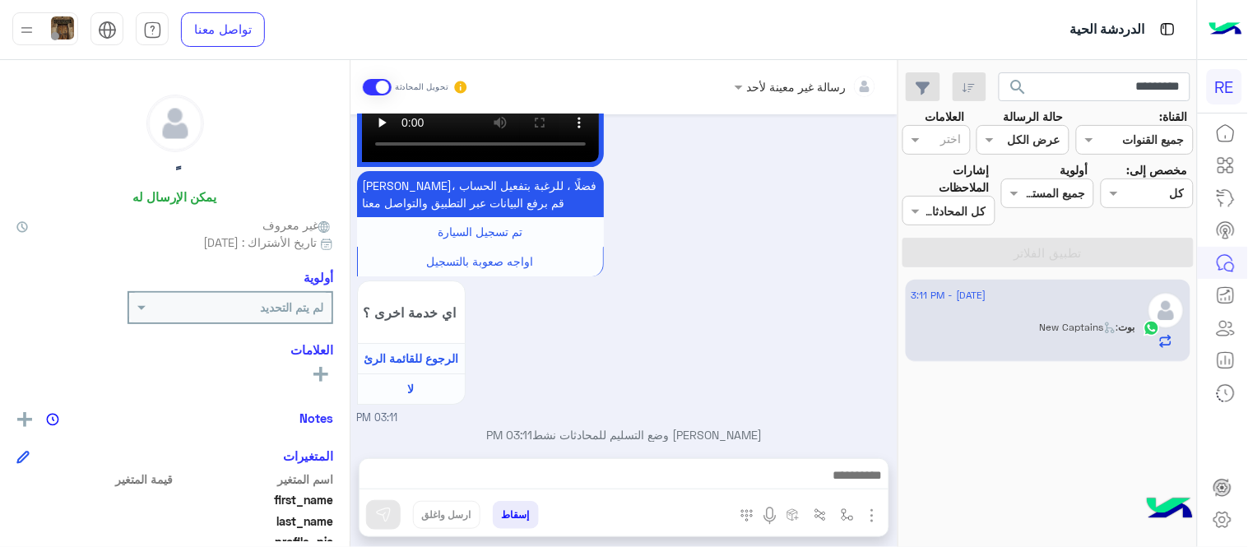
scroll to position [1437, 0]
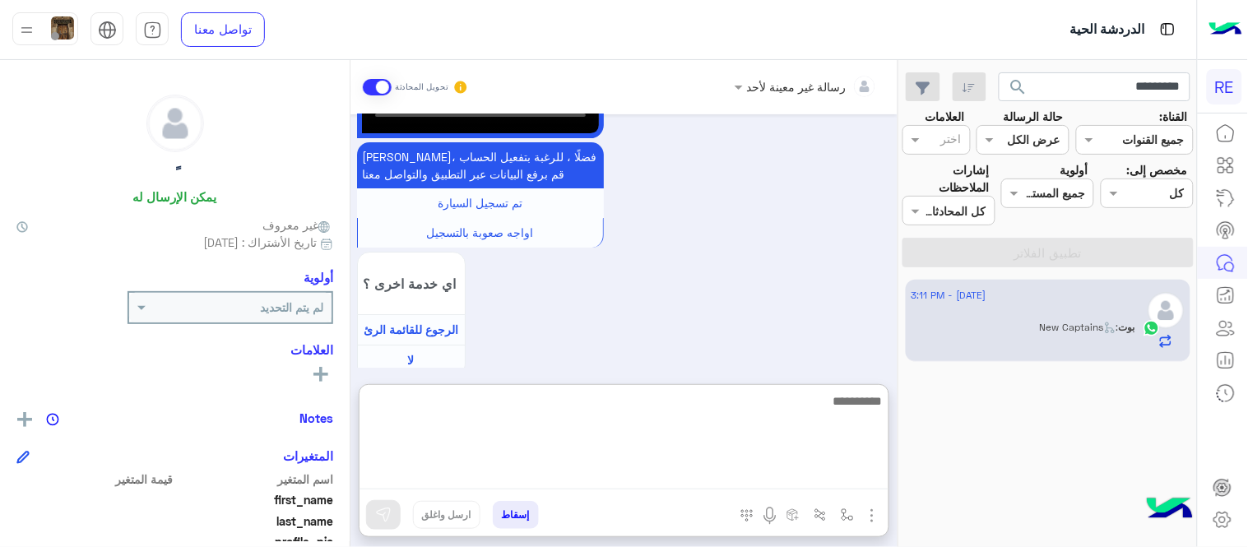
click at [531, 481] on textarea at bounding box center [624, 440] width 529 height 99
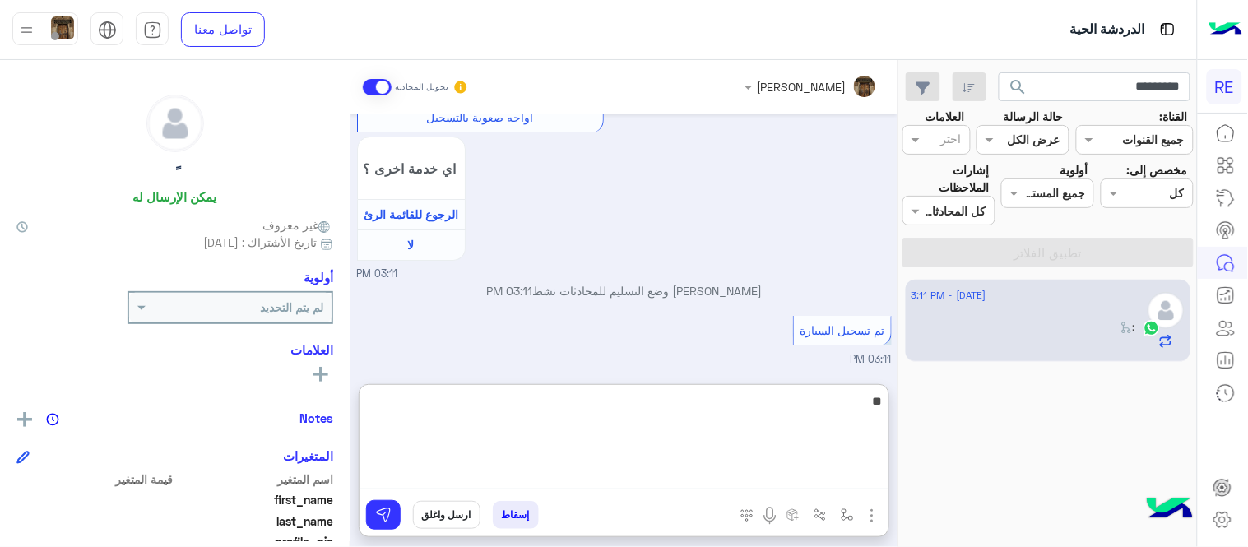
type textarea "*"
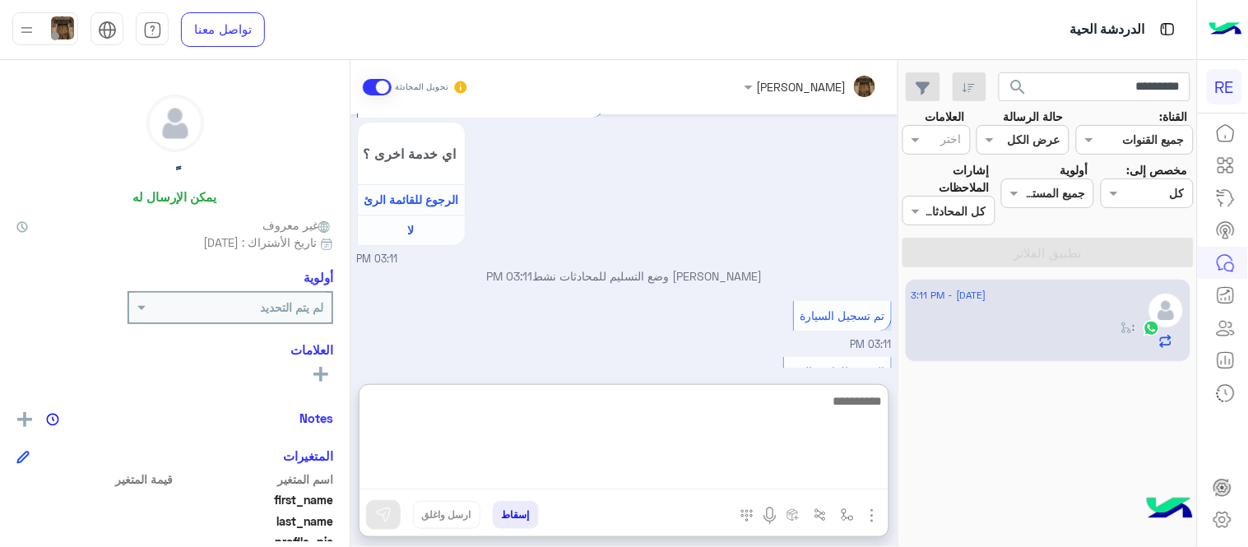
scroll to position [1677, 0]
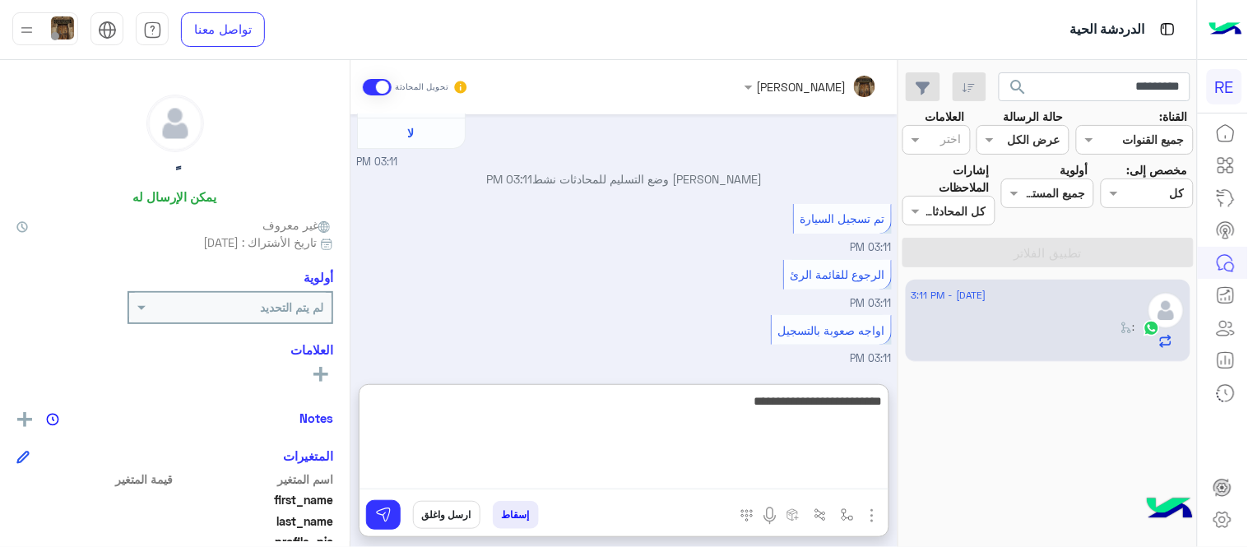
type textarea "**********"
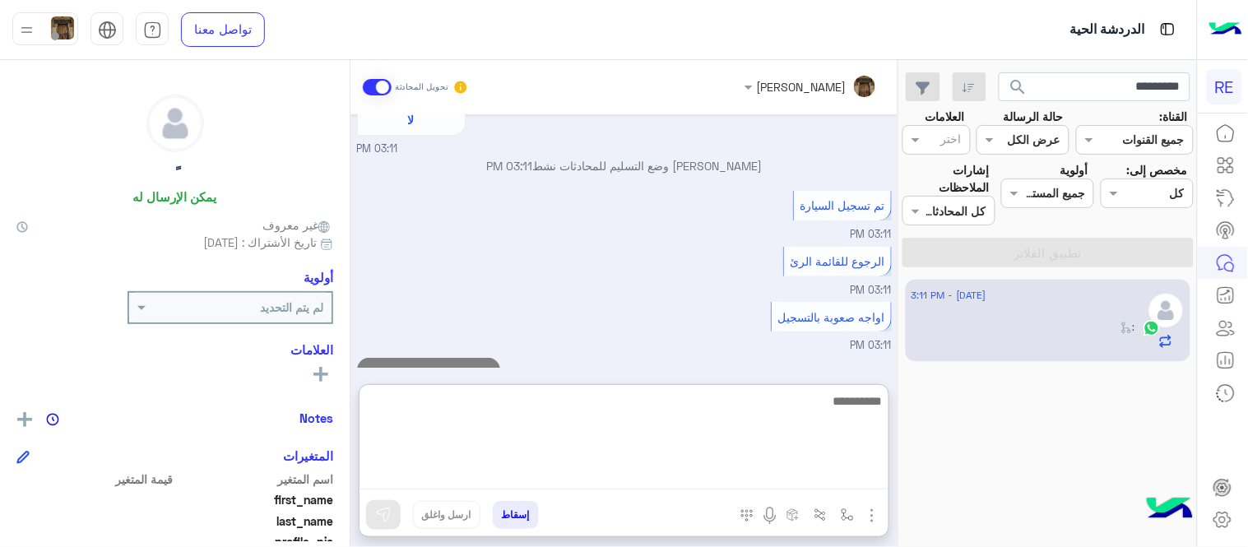
scroll to position [1731, 0]
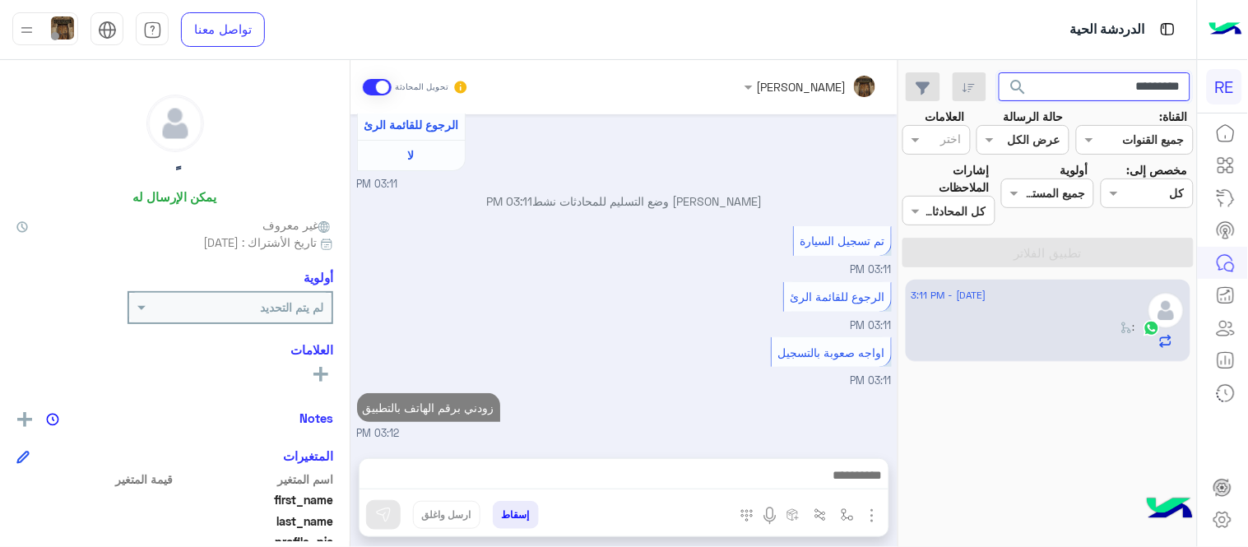
click at [1090, 93] on input "*********" at bounding box center [1095, 87] width 193 height 30
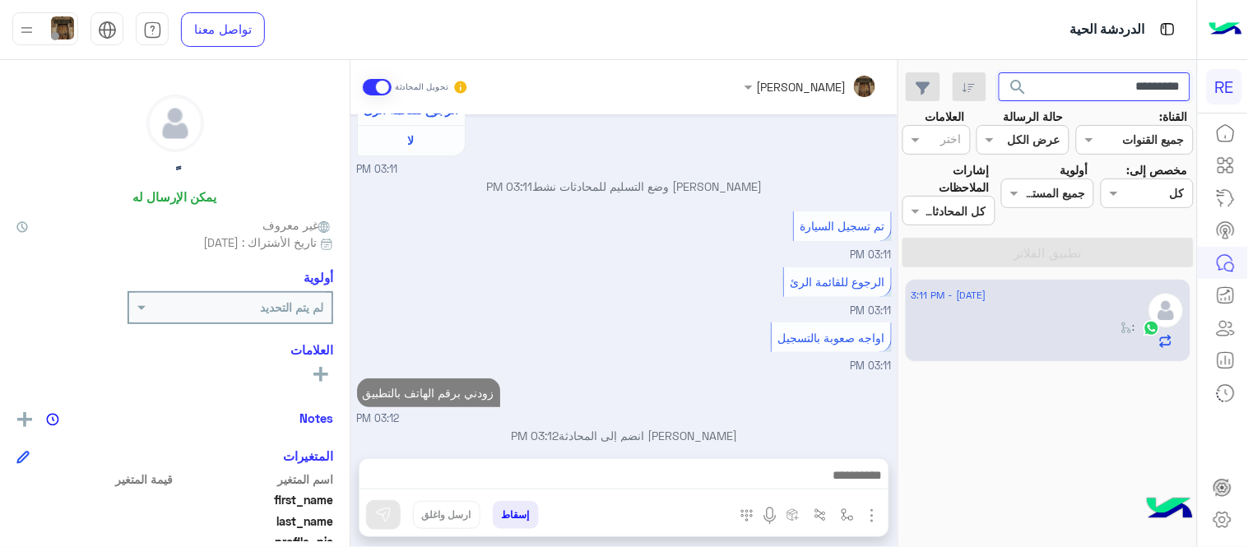
scroll to position [1685, 0]
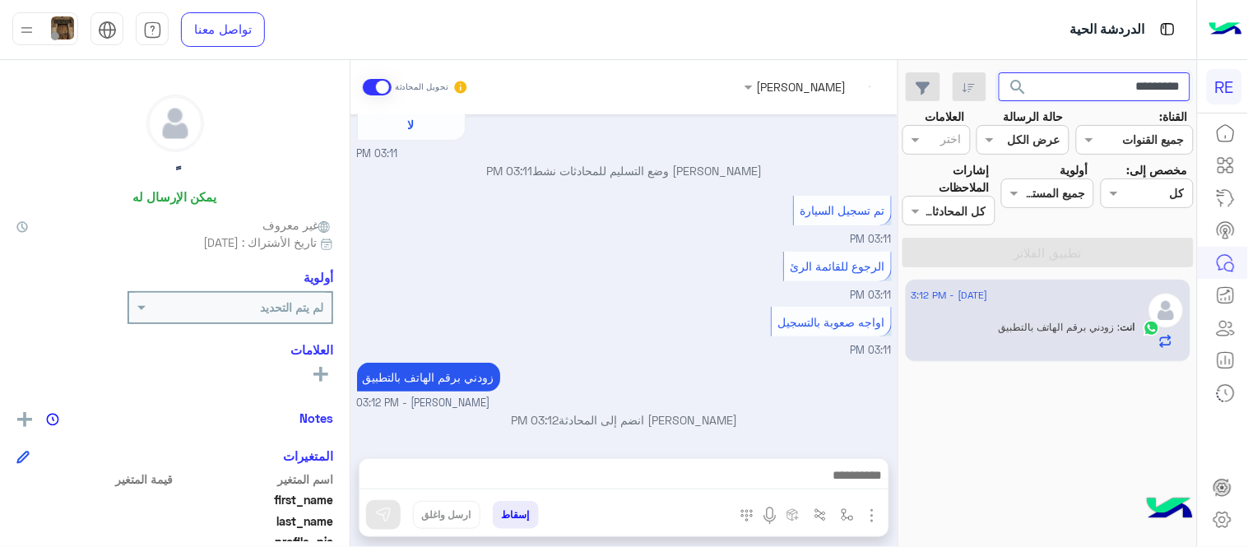
click at [1090, 93] on input "*********" at bounding box center [1095, 87] width 193 height 30
paste input "text"
type input "*********"
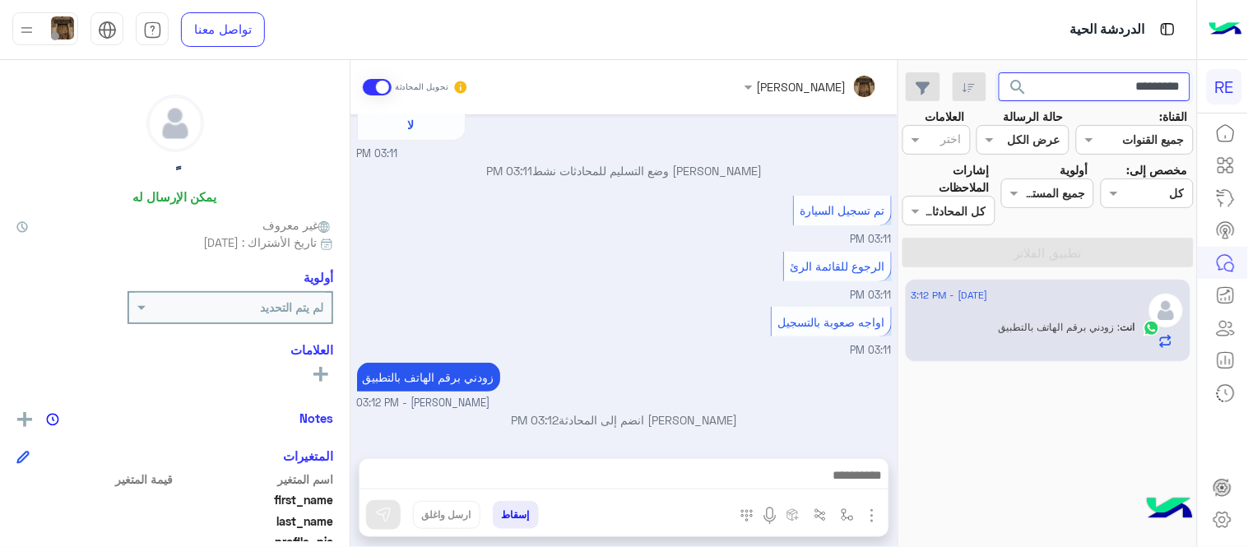
click at [999, 72] on button "search" at bounding box center [1019, 89] width 40 height 35
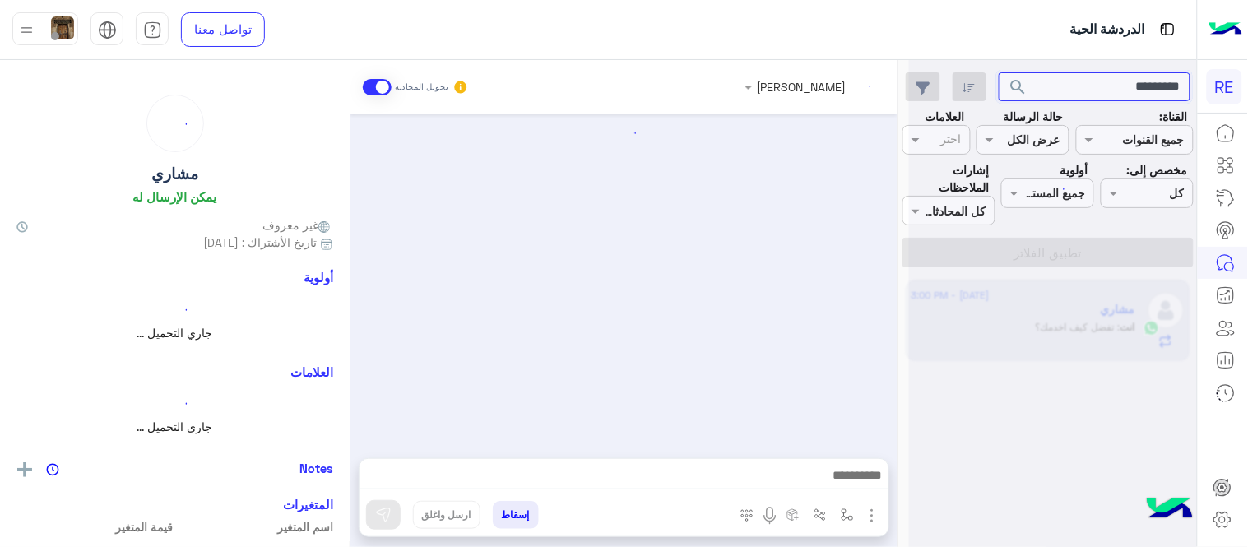
scroll to position [900, 0]
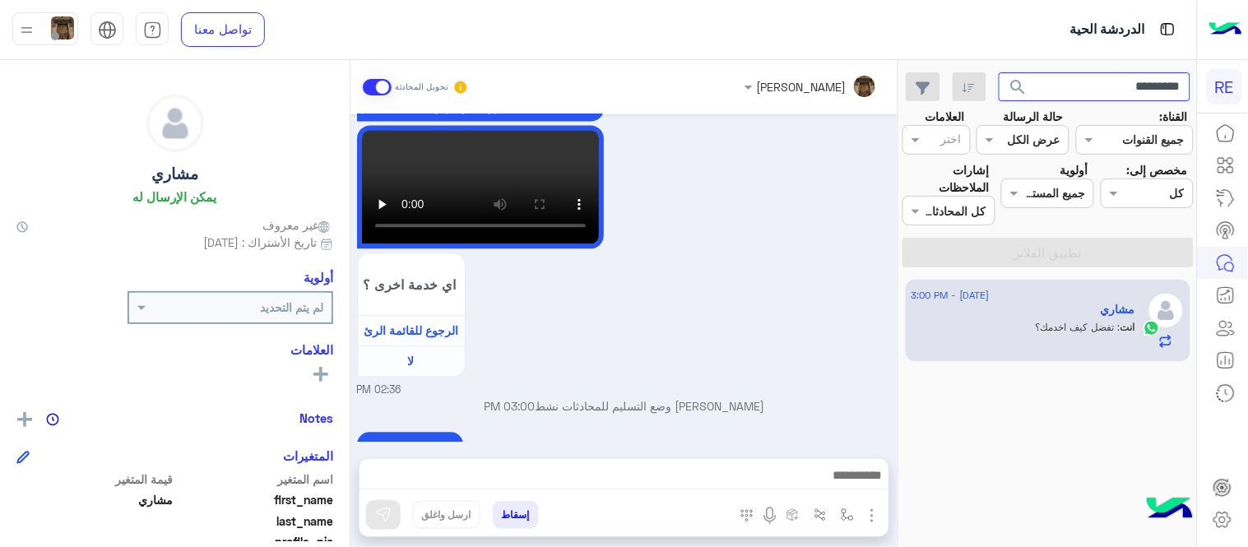
click at [1062, 77] on input "*********" at bounding box center [1095, 87] width 193 height 30
click at [999, 72] on button "search" at bounding box center [1019, 89] width 40 height 35
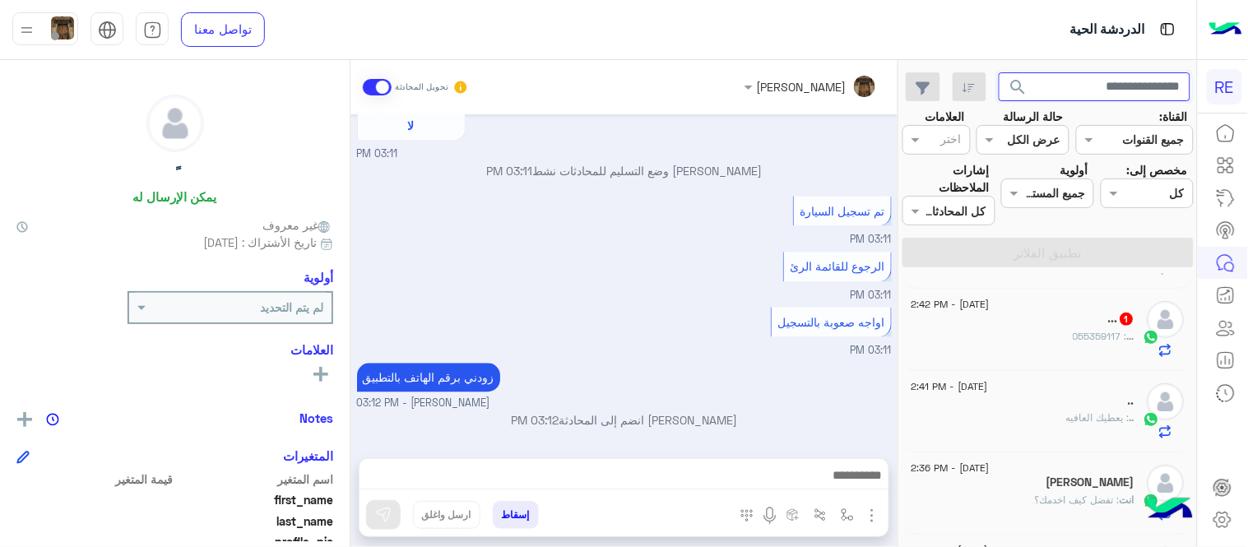
scroll to position [221, 0]
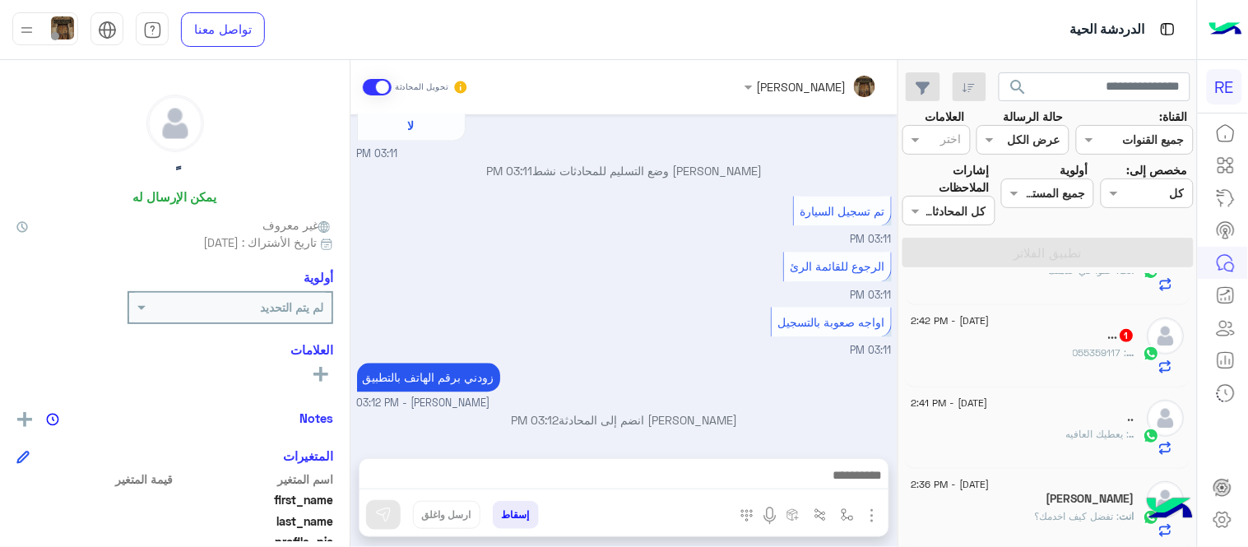
click at [1055, 339] on div "... 1" at bounding box center [1024, 336] width 224 height 17
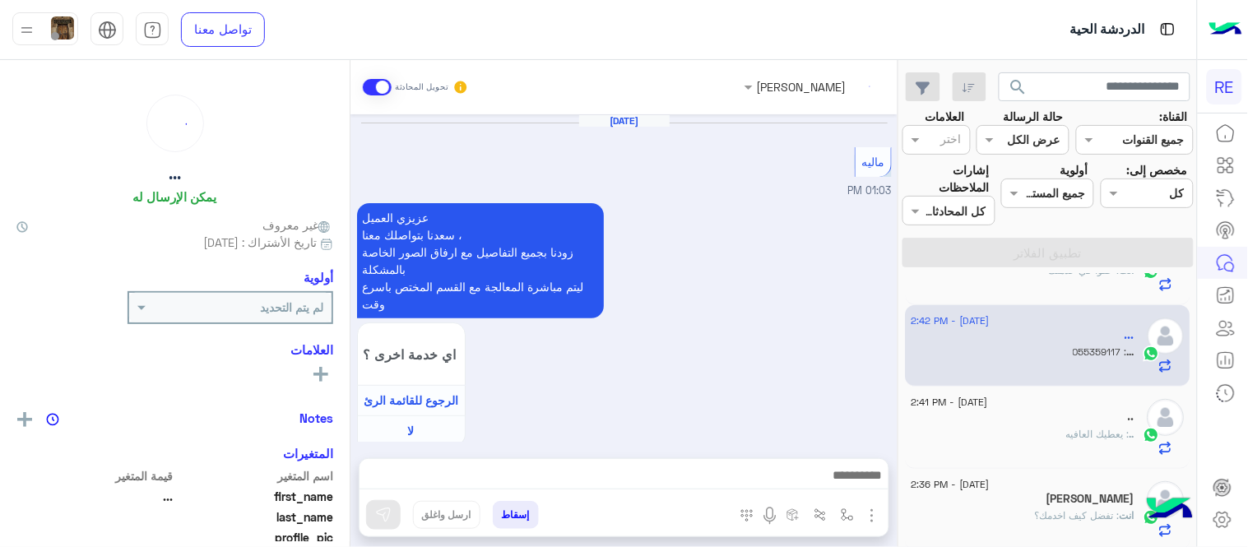
scroll to position [989, 0]
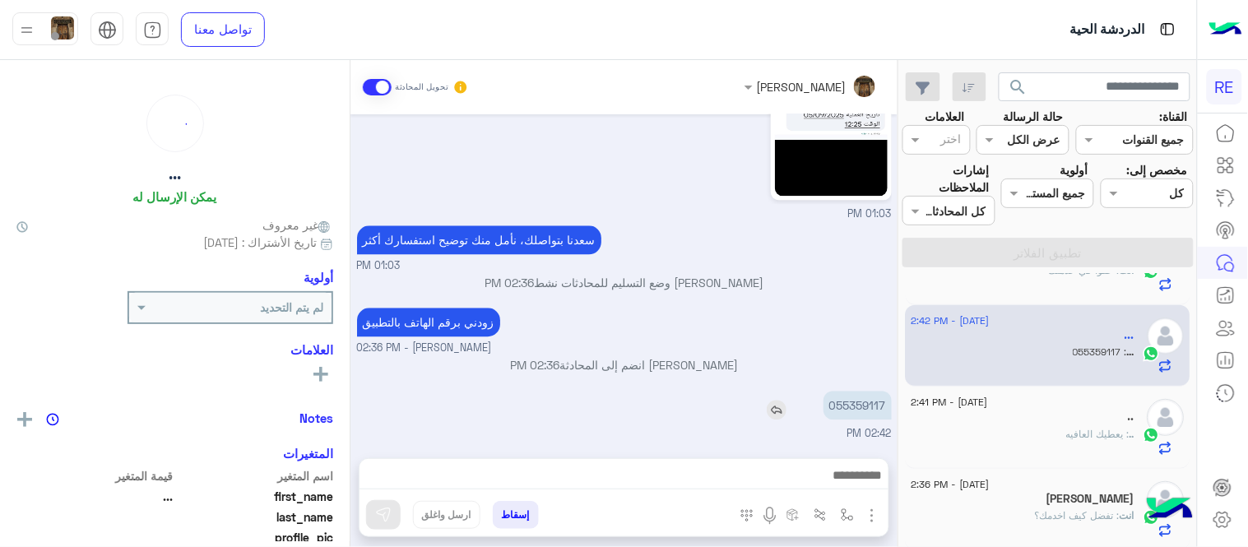
click at [881, 402] on p "055359117" at bounding box center [858, 405] width 68 height 29
copy p "055359117"
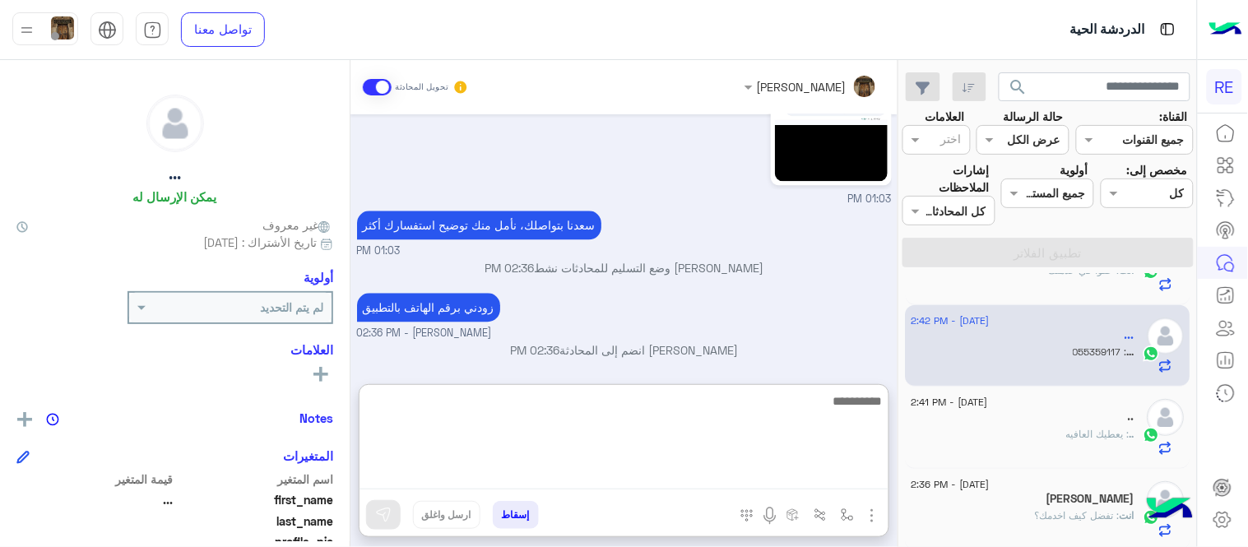
click at [686, 473] on textarea at bounding box center [624, 440] width 529 height 99
type textarea "**********"
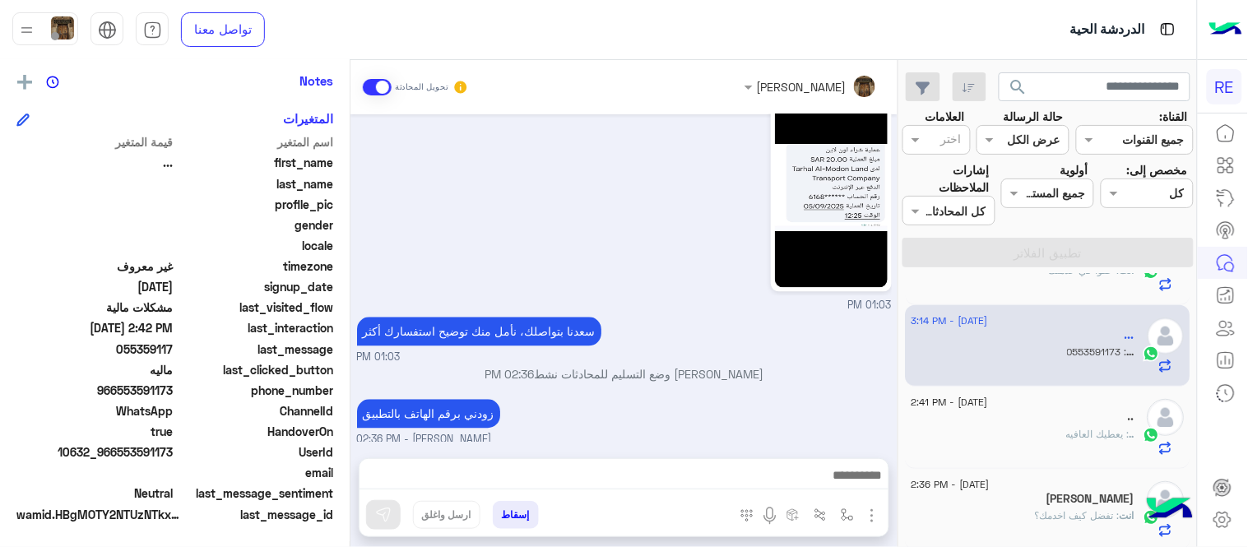
scroll to position [1096, 0]
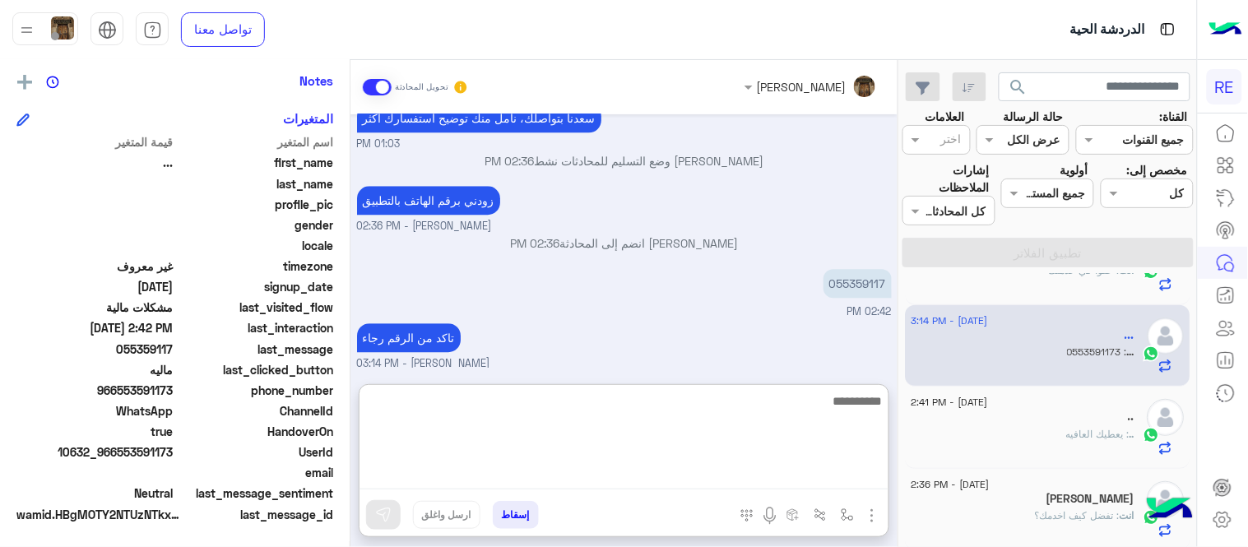
click at [651, 466] on textarea at bounding box center [624, 440] width 529 height 99
type textarea "********"
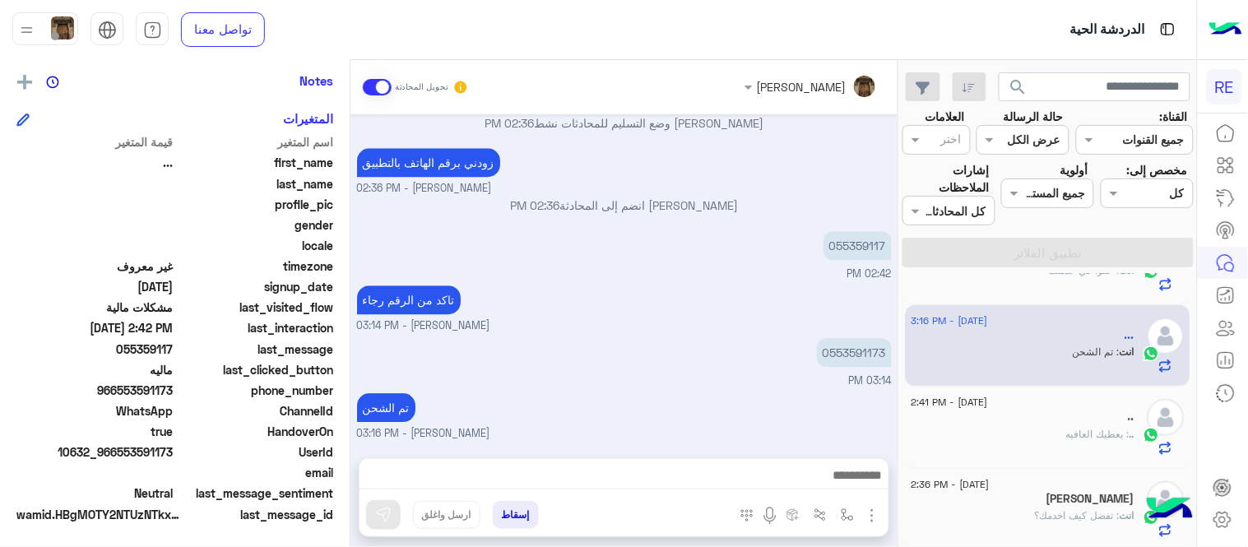
click at [718, 239] on div "[DATE] ماليه 01:03 PM عزيزي العميل [PERSON_NAME] بتواصلك معنا ، زودنا بجميع الت…" at bounding box center [624, 278] width 547 height 328
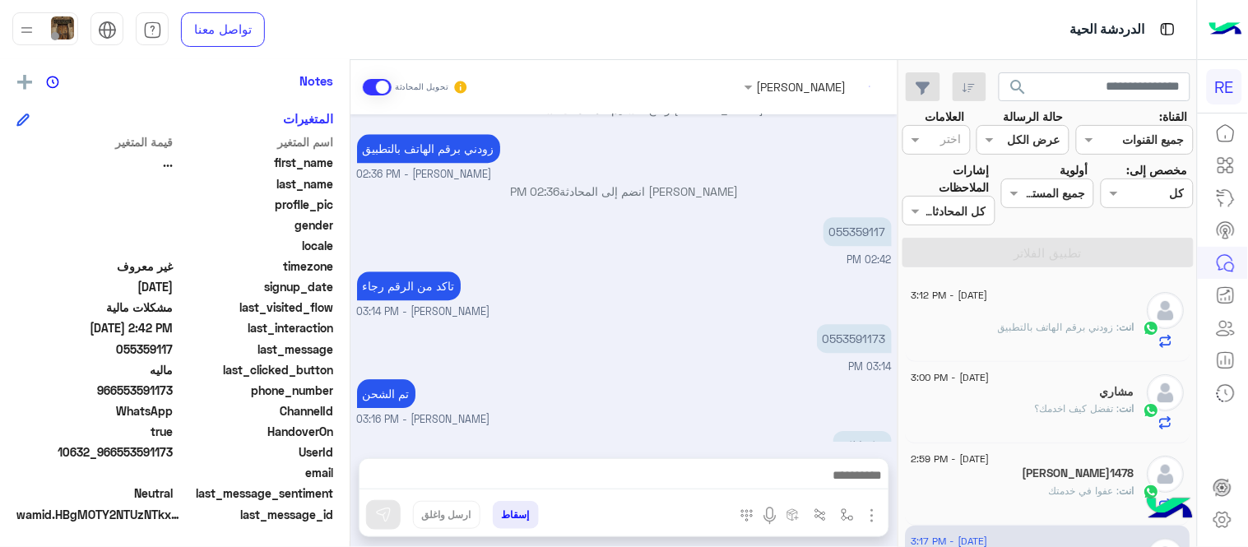
scroll to position [1203, 0]
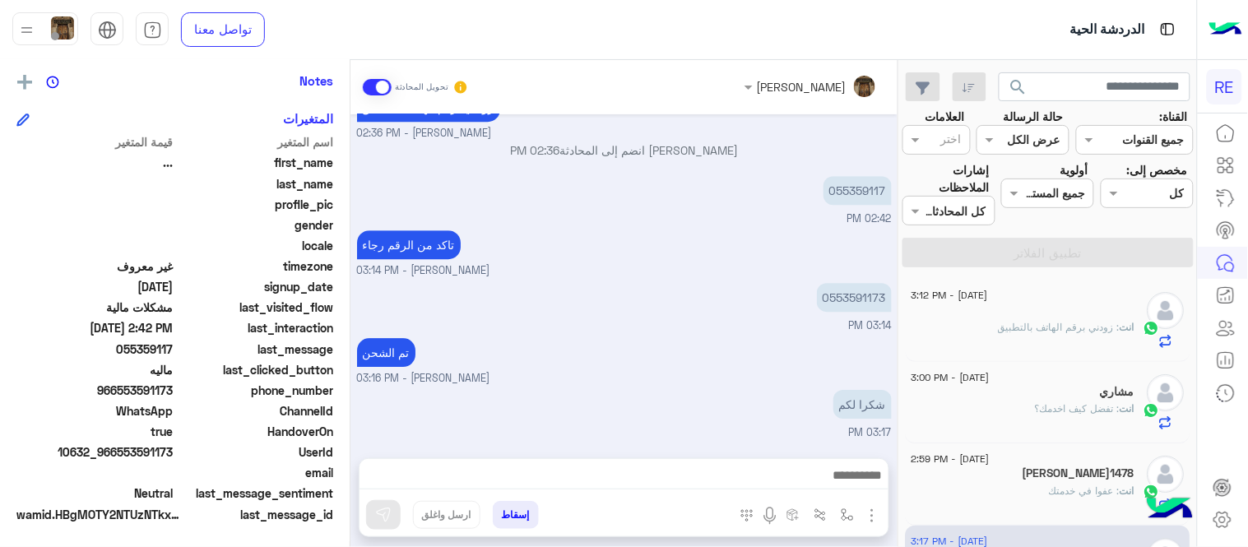
click at [905, 316] on div "[DATE] - 3:12 PM ً انت : زودني برقم الهاتف بالتطبيق [DATE] - 3:00 PM مشاري انت …" at bounding box center [1049, 414] width 298 height 280
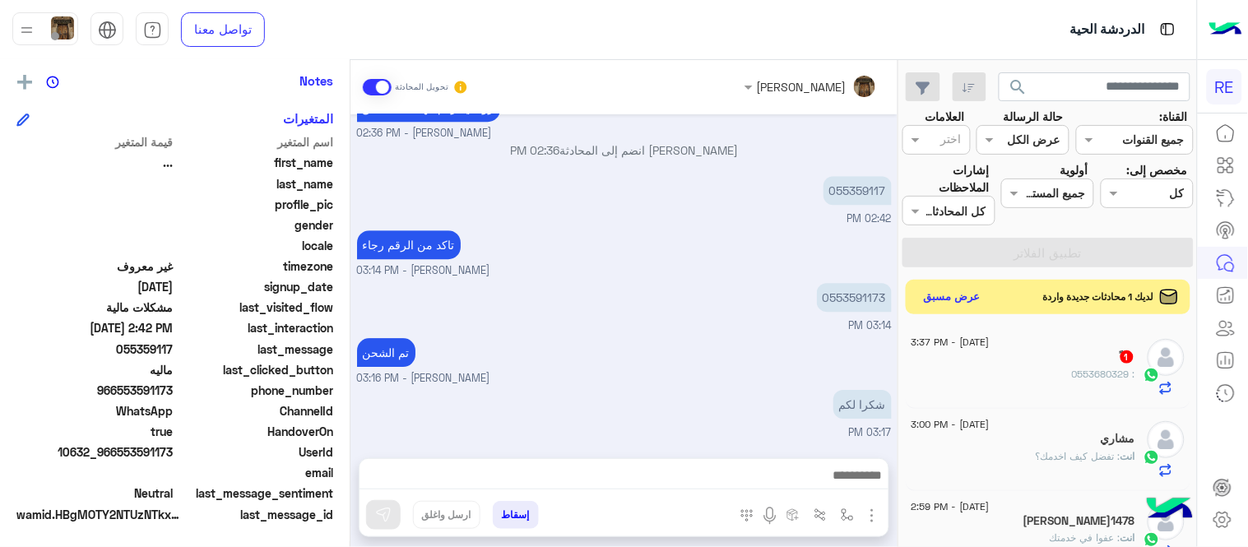
click at [942, 297] on button "عرض مسبق" at bounding box center [952, 297] width 69 height 22
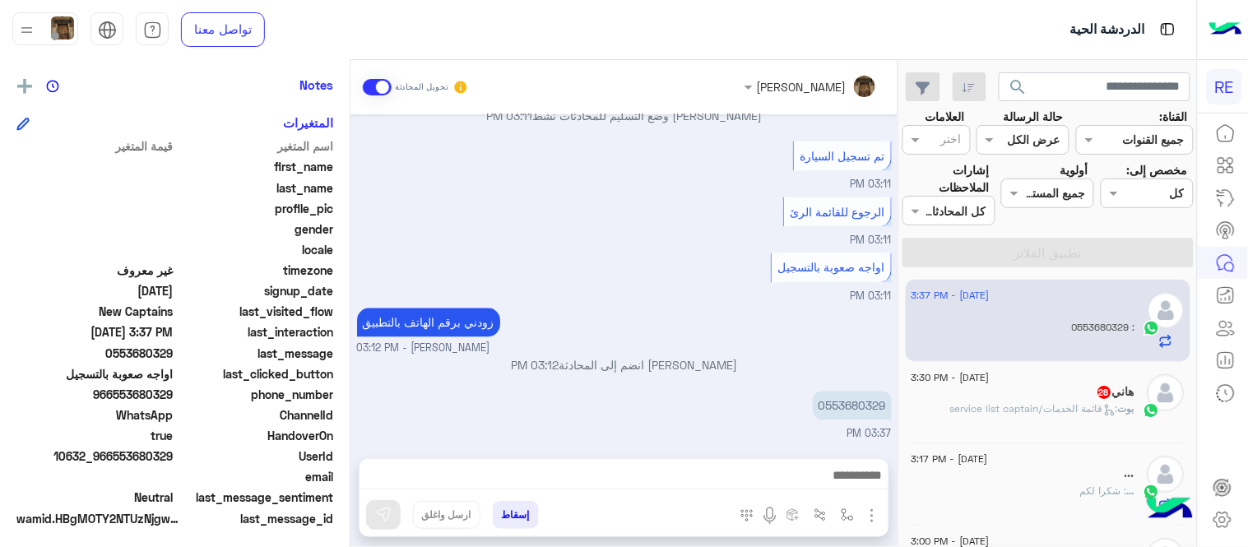
scroll to position [337, 0]
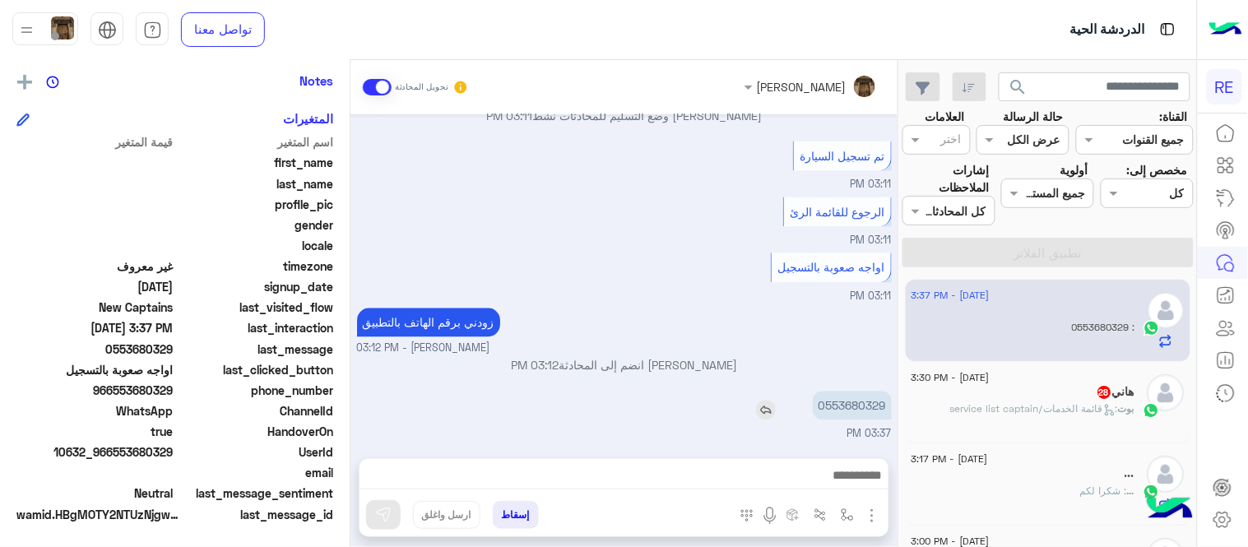
click at [858, 411] on p "0553680329" at bounding box center [852, 406] width 79 height 29
